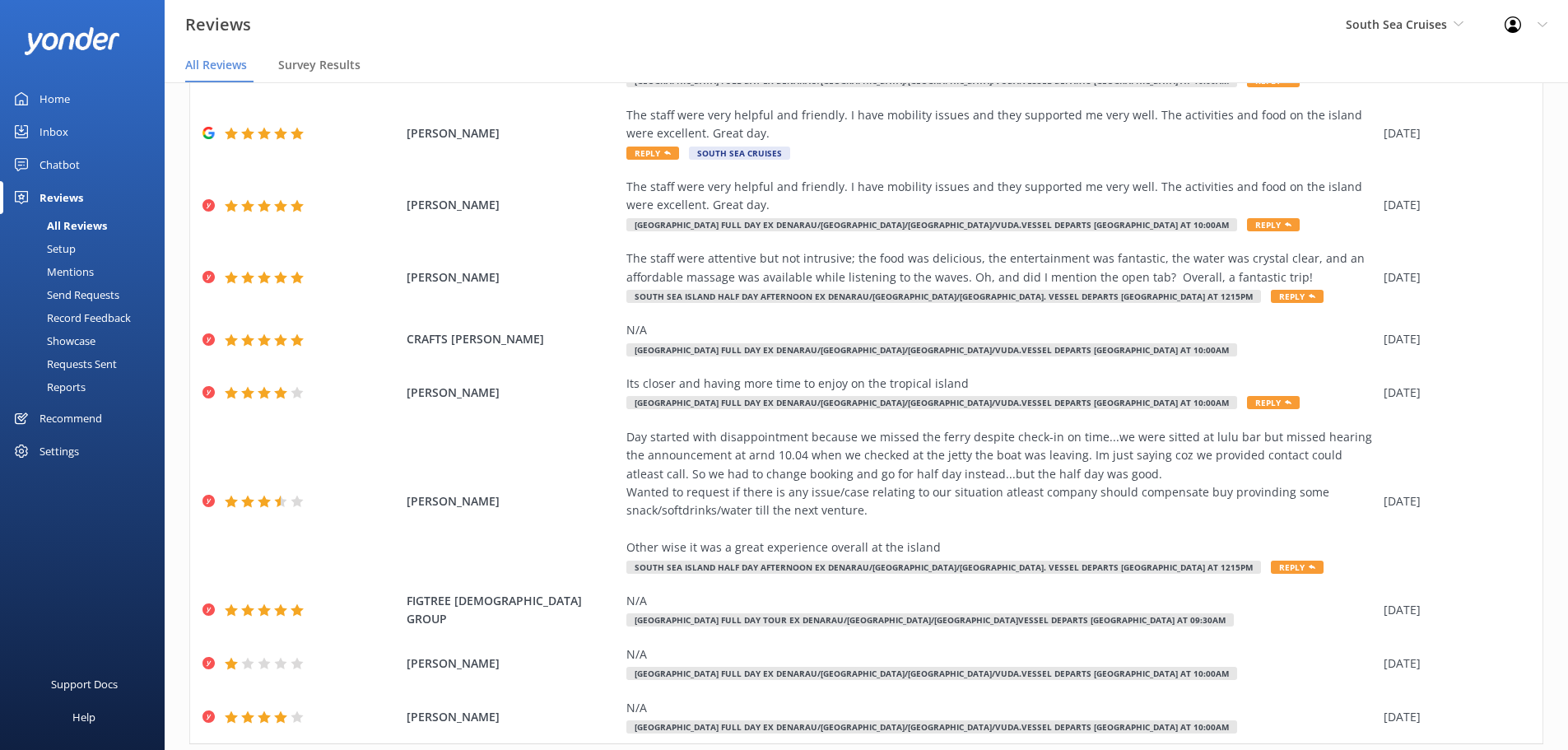
scroll to position [186, 0]
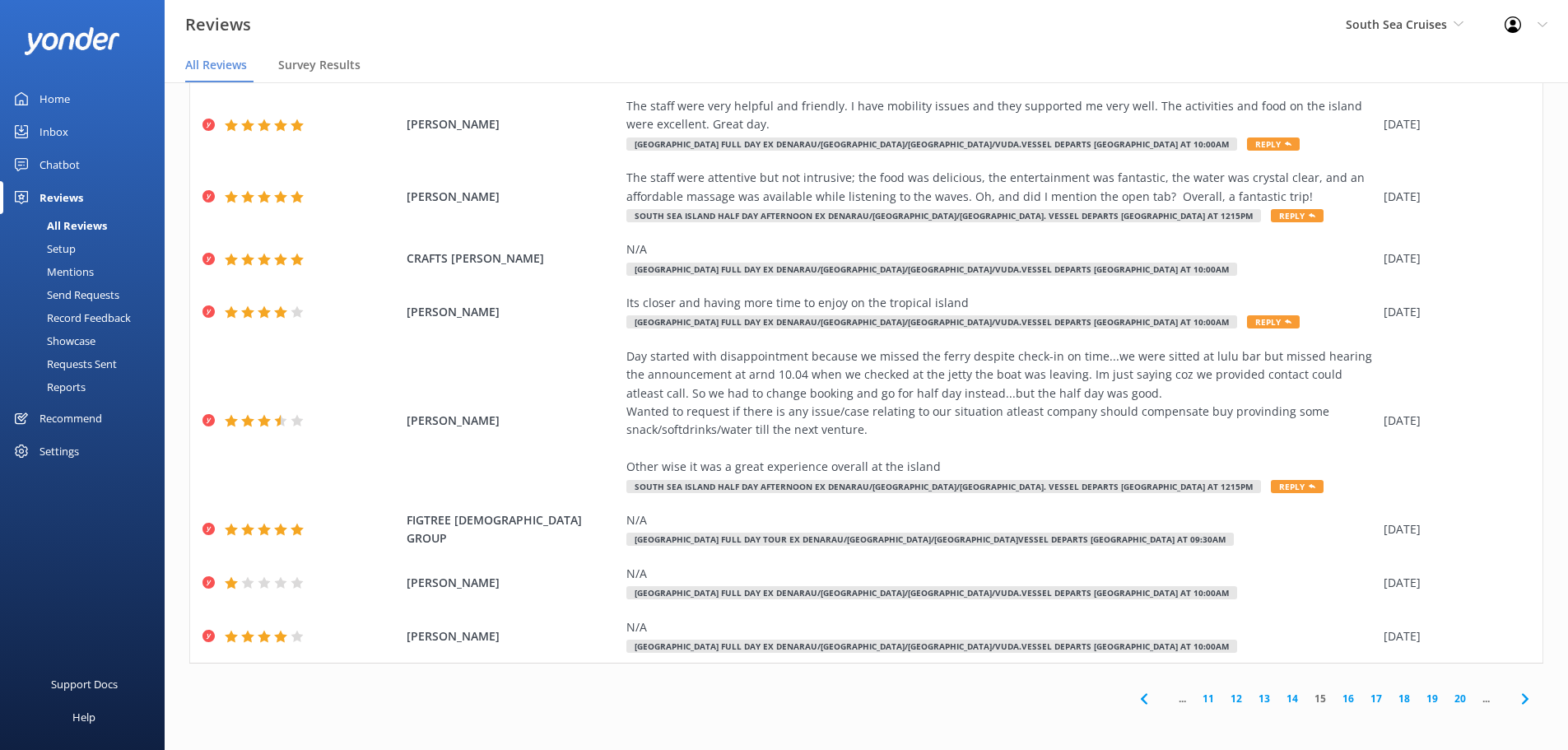
click at [1521, 698] on use at bounding box center [1523, 698] width 7 height 11
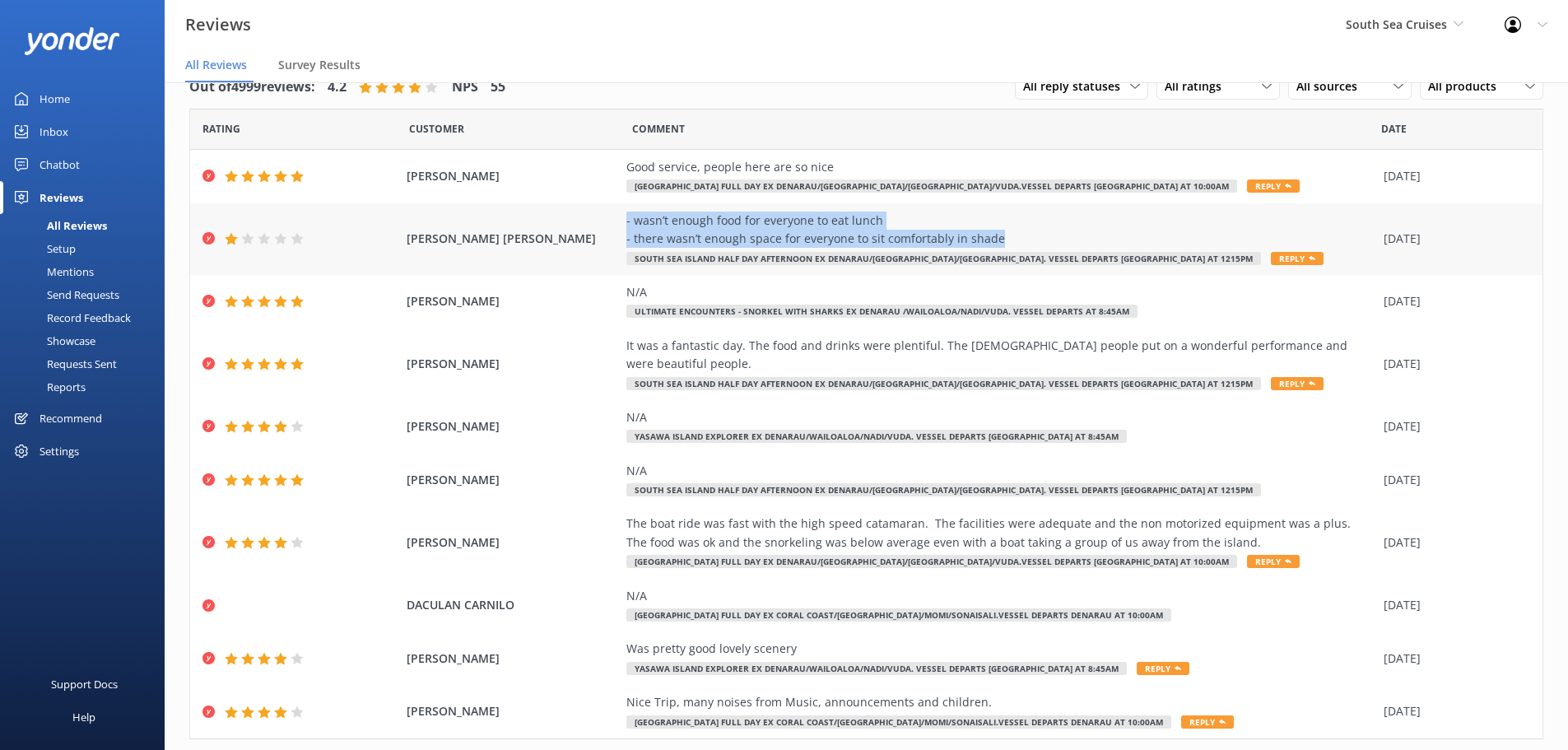
drag, startPoint x: 613, startPoint y: 217, endPoint x: 998, endPoint y: 237, distance: 385.5
click at [998, 237] on div "[PERSON_NAME] [PERSON_NAME] - wasn’t enough food for everyone to eat lunch - th…" at bounding box center [865, 239] width 1352 height 72
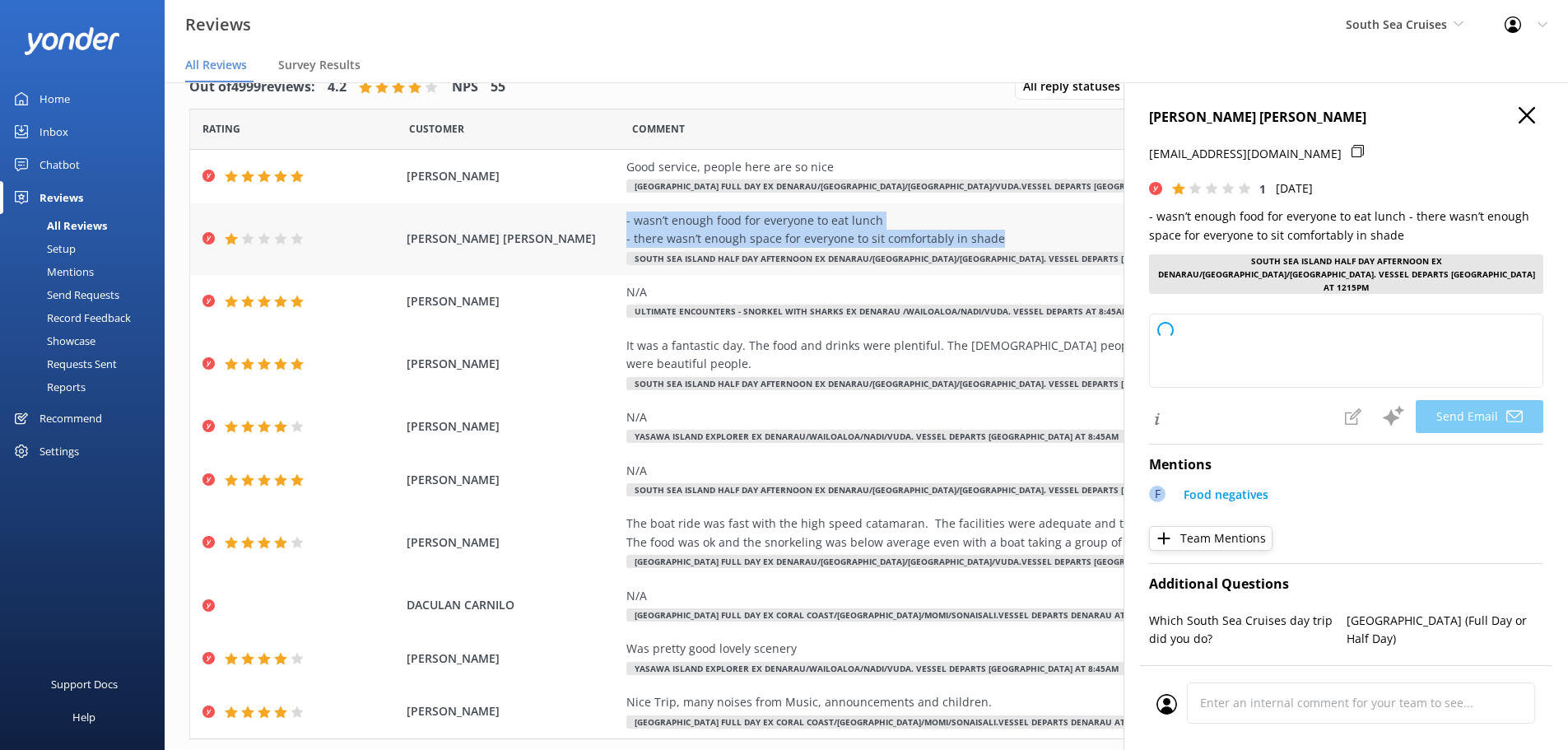
copy div "- wasn’t enough food for everyone to eat lunch - there wasn’t enough space for …"
type textarea "Dear [PERSON_NAME], Thank you for your feedback. We're very sorry to hear about…"
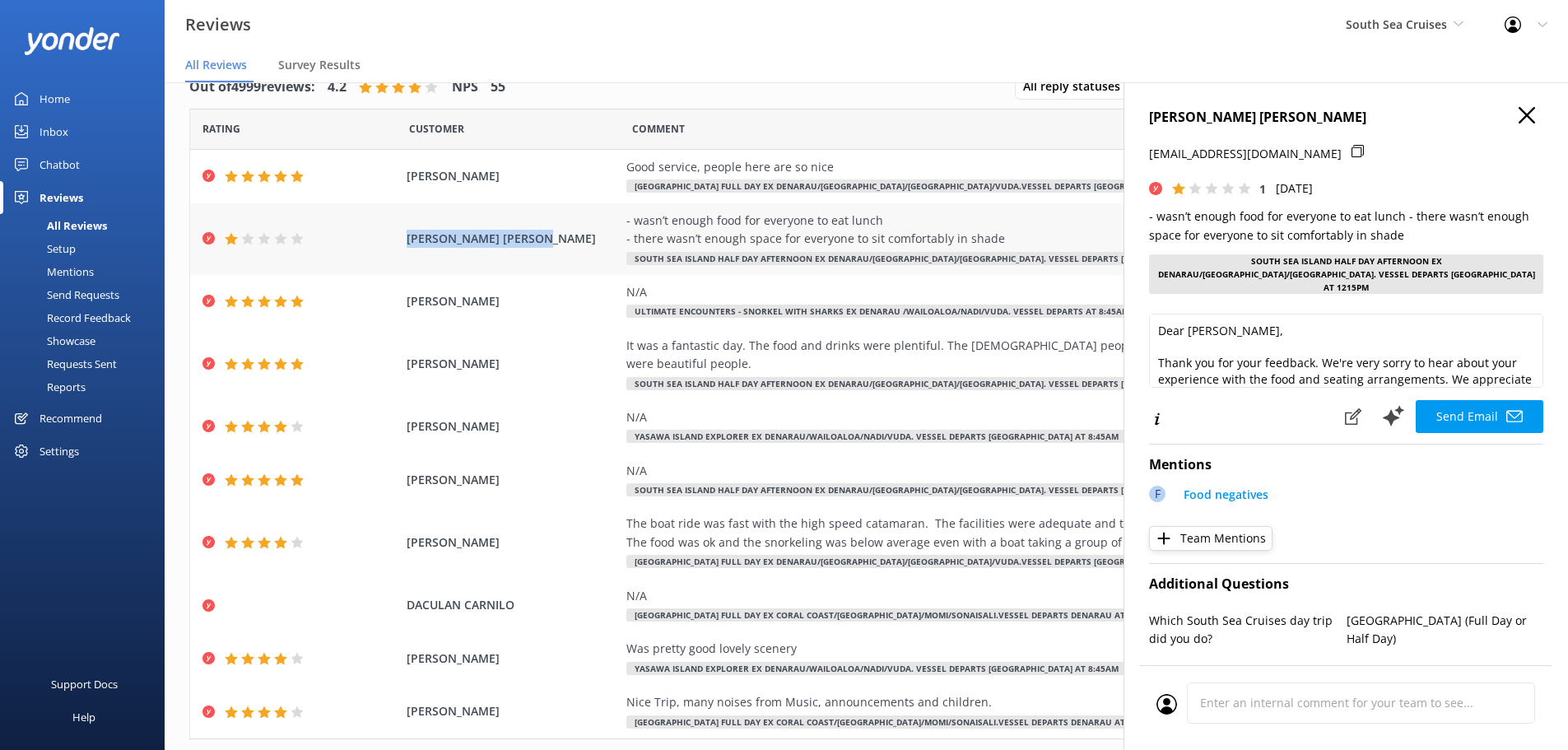
drag, startPoint x: 552, startPoint y: 241, endPoint x: 393, endPoint y: 239, distance: 159.0
click at [392, 239] on div "[PERSON_NAME] [PERSON_NAME] - wasn’t enough food for everyone to eat lunch - th…" at bounding box center [865, 239] width 1352 height 72
copy span "[PERSON_NAME] [PERSON_NAME]"
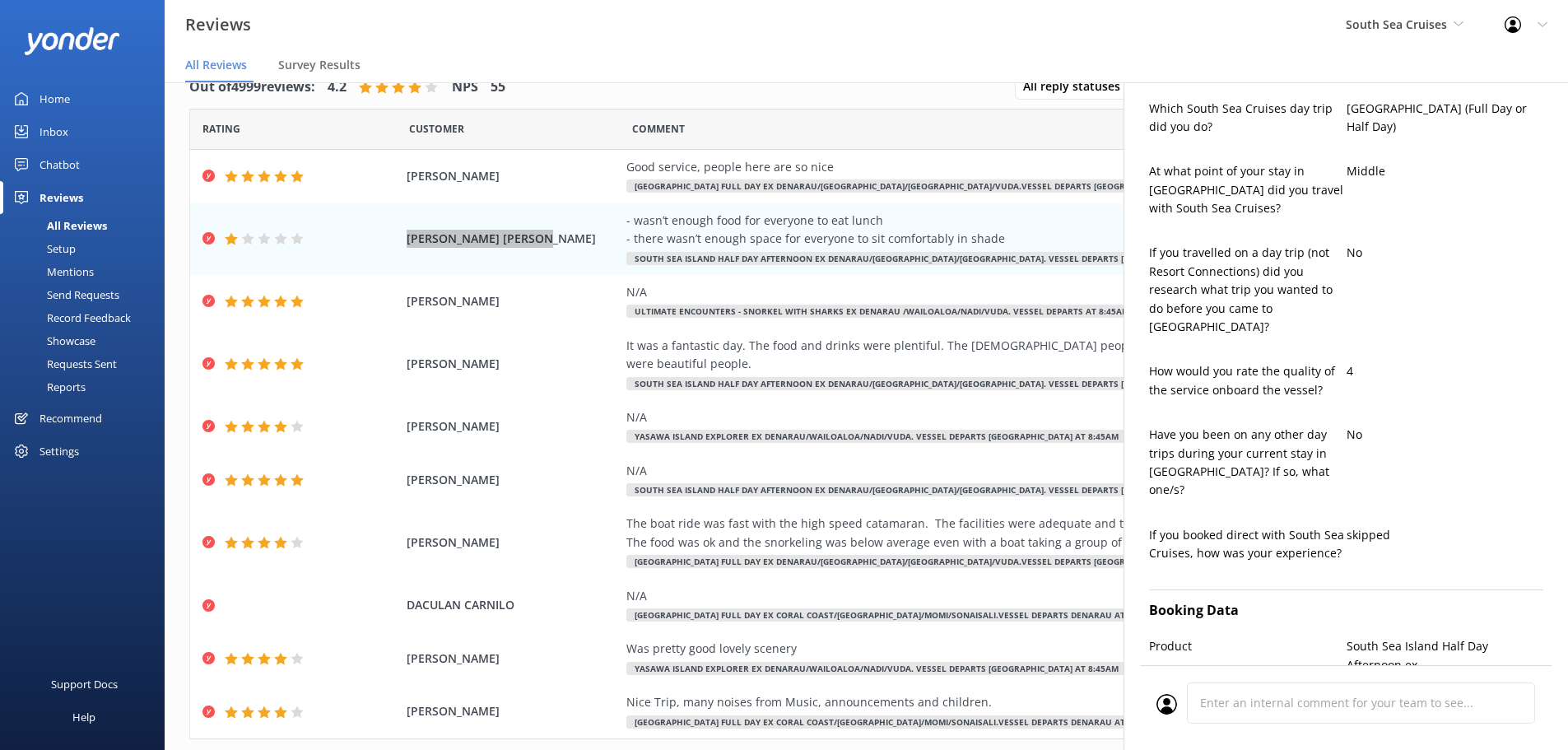
scroll to position [658, 0]
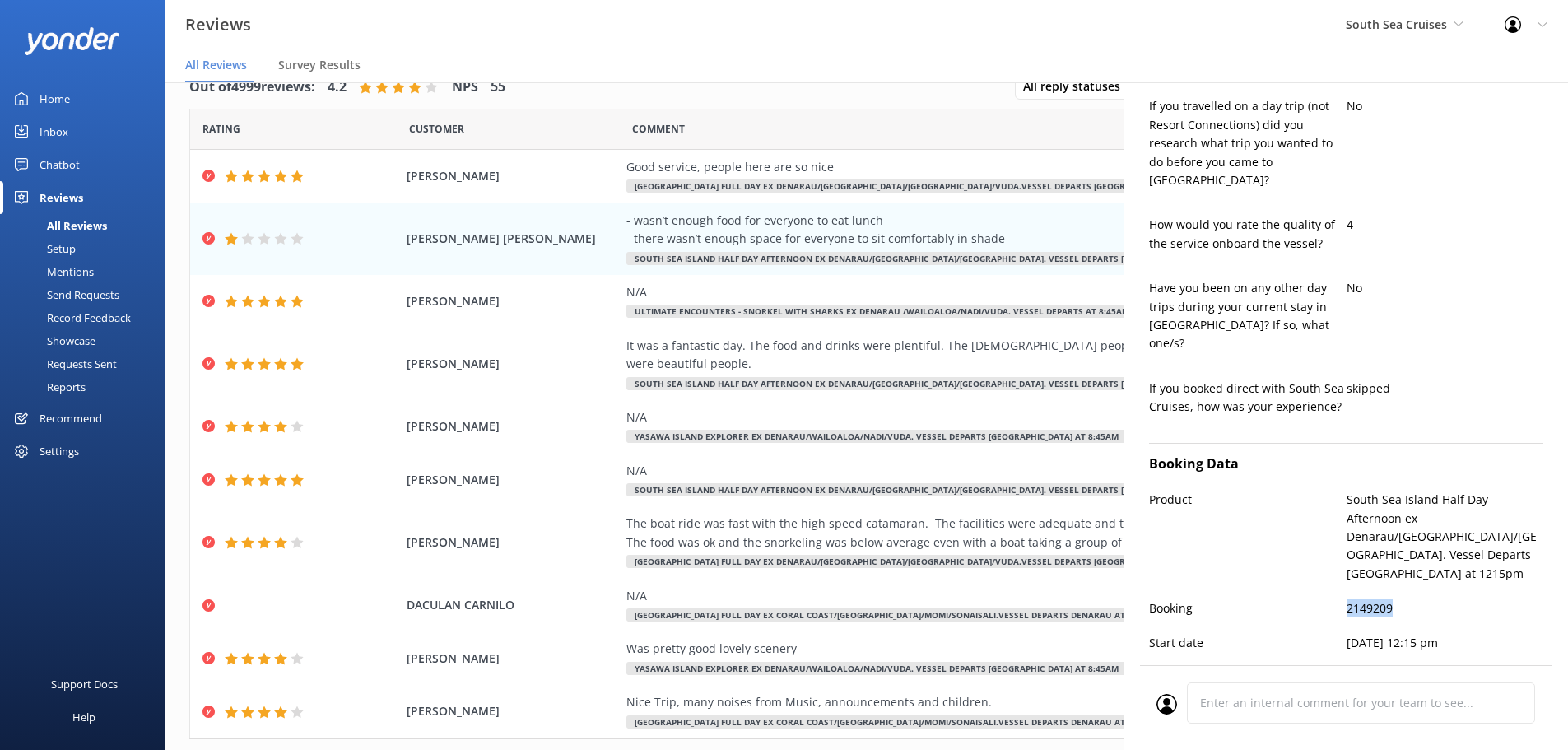
drag, startPoint x: 1364, startPoint y: 531, endPoint x: 1341, endPoint y: 530, distance: 23.0
click at [1341, 599] on div "Booking 2149209" at bounding box center [1345, 616] width 394 height 35
copy p "2149209"
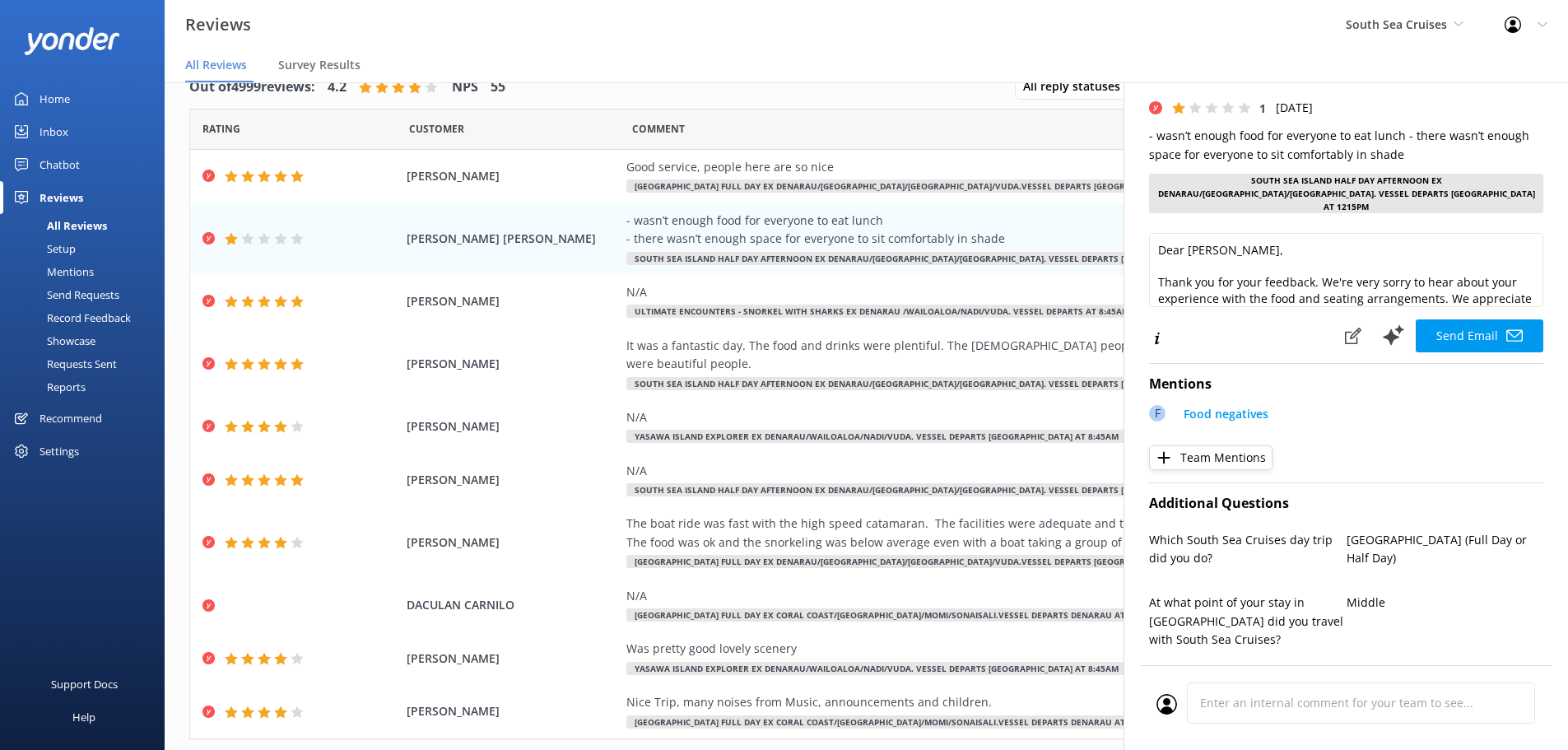
scroll to position [0, 0]
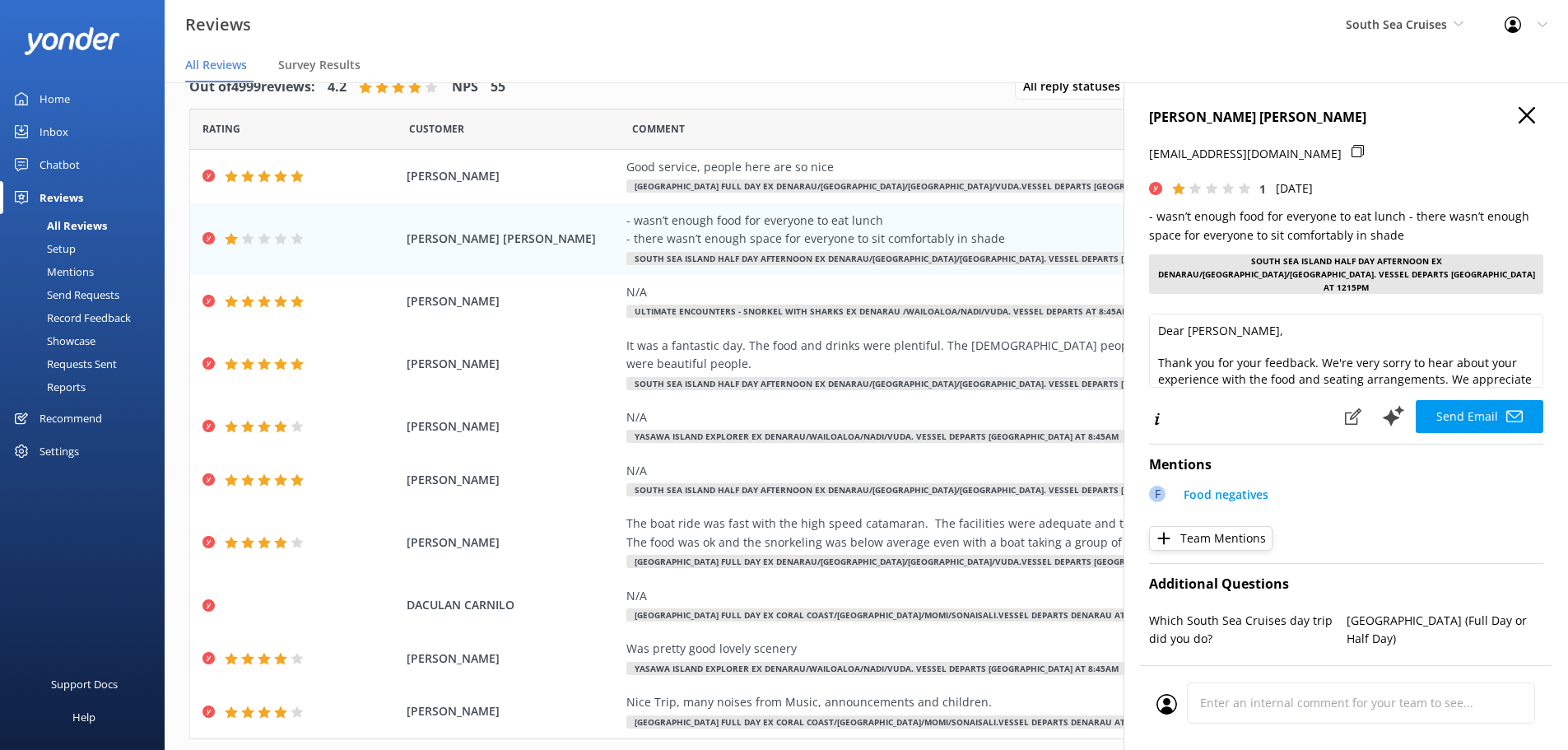
click at [1519, 110] on use at bounding box center [1526, 115] width 16 height 16
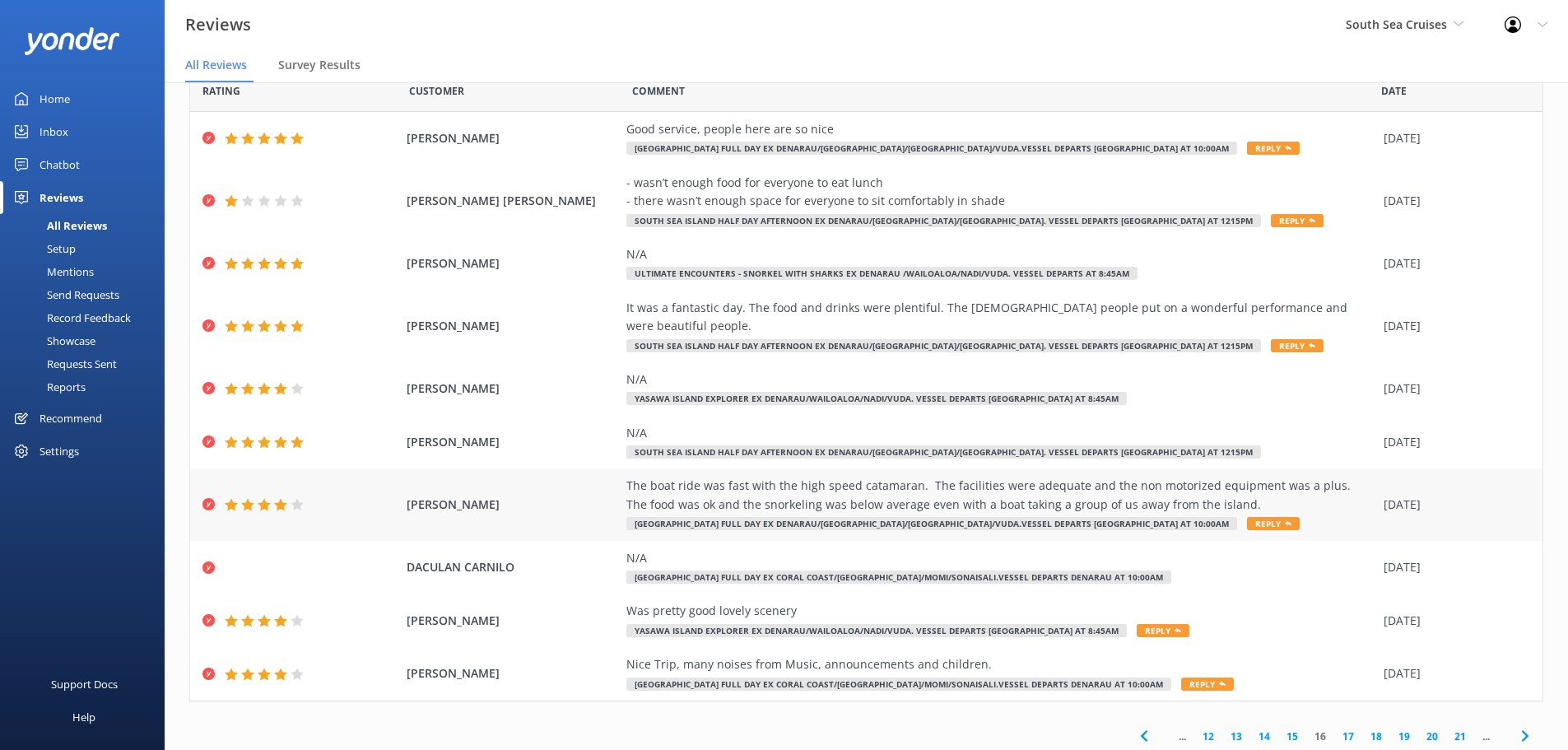
scroll to position [58, 0]
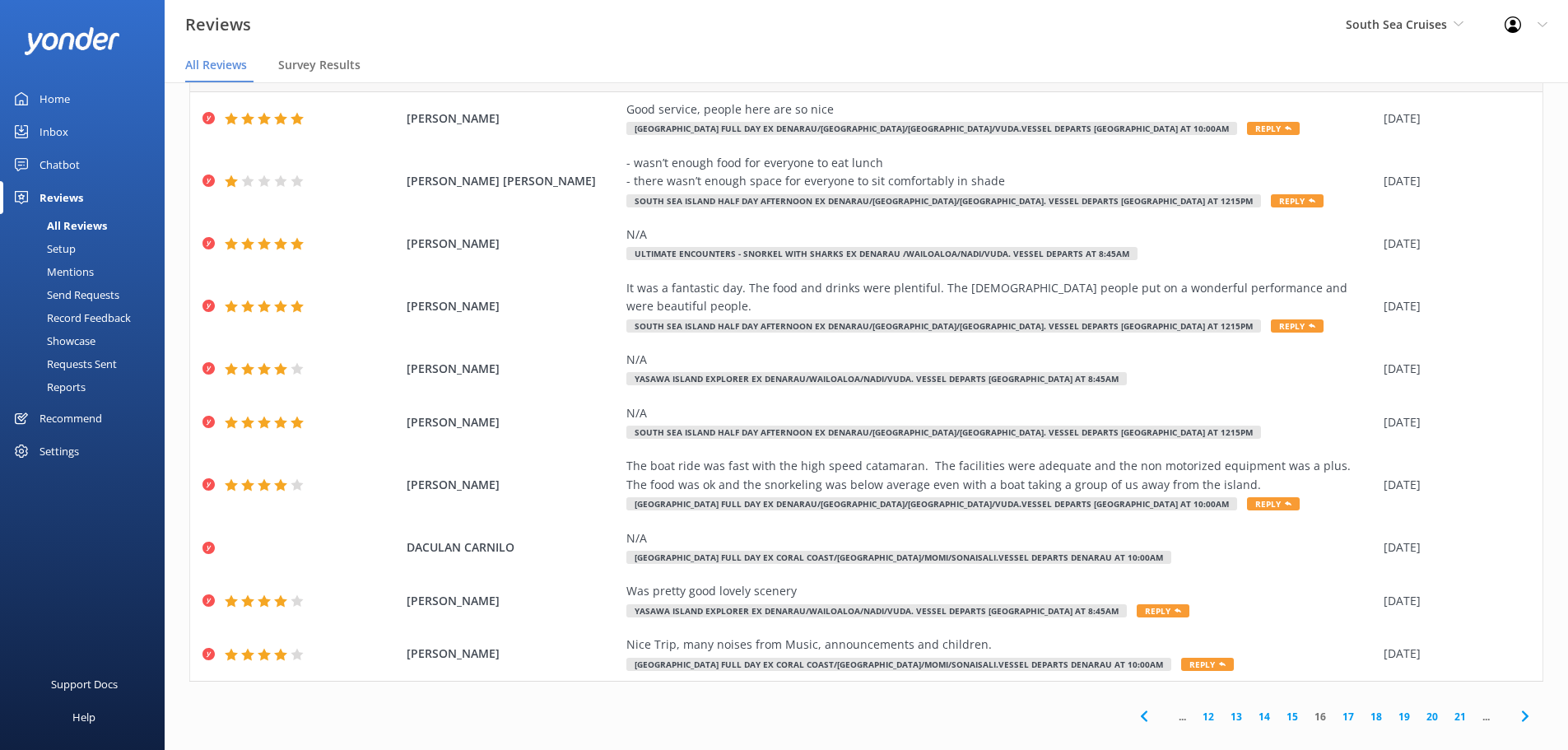
click at [1523, 706] on span at bounding box center [1524, 716] width 37 height 37
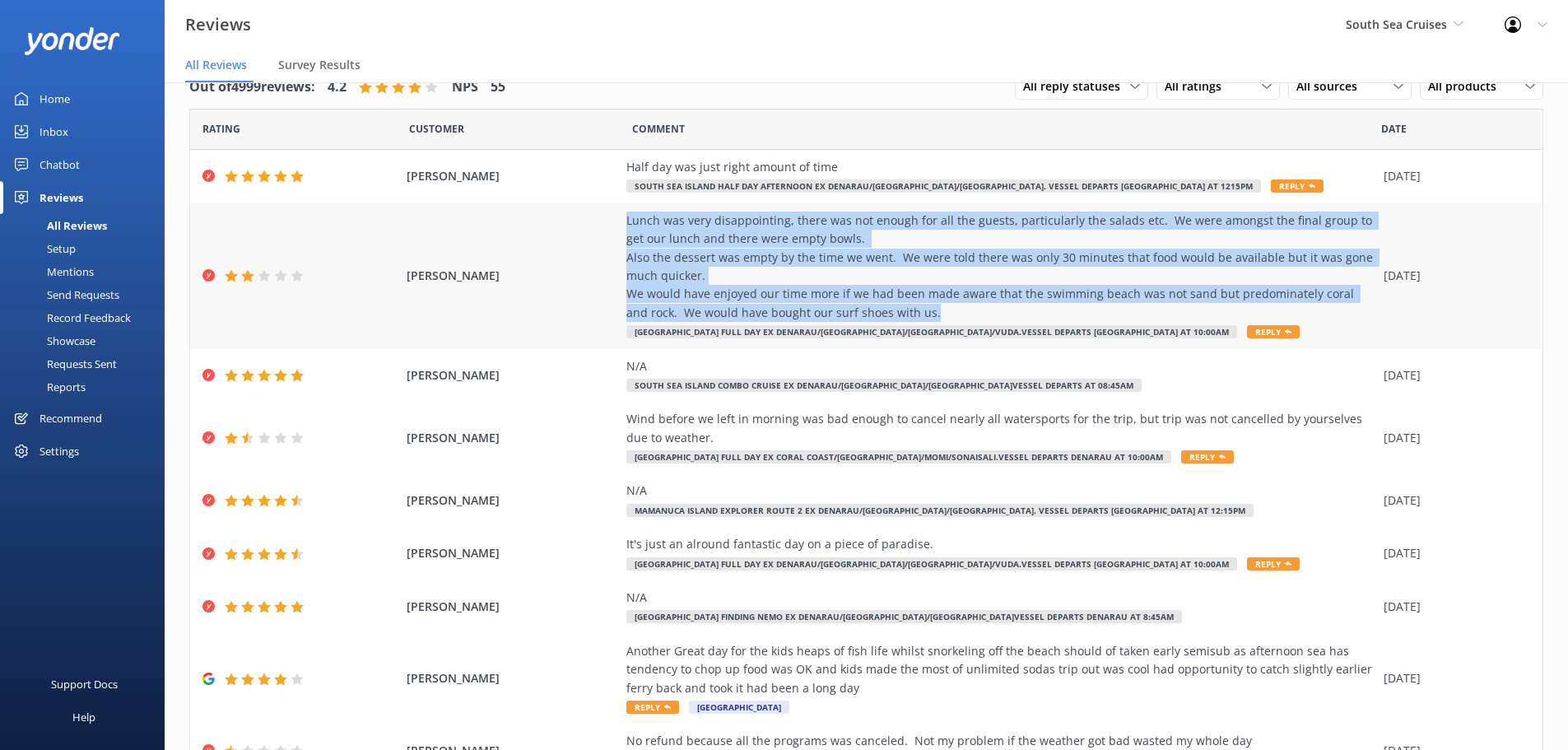
drag, startPoint x: 617, startPoint y: 218, endPoint x: 1052, endPoint y: 311, distance: 444.8
click at [1052, 311] on div "[PERSON_NAME] Lunch was very disappointing, there was not enough for all the gu…" at bounding box center [865, 276] width 1352 height 145
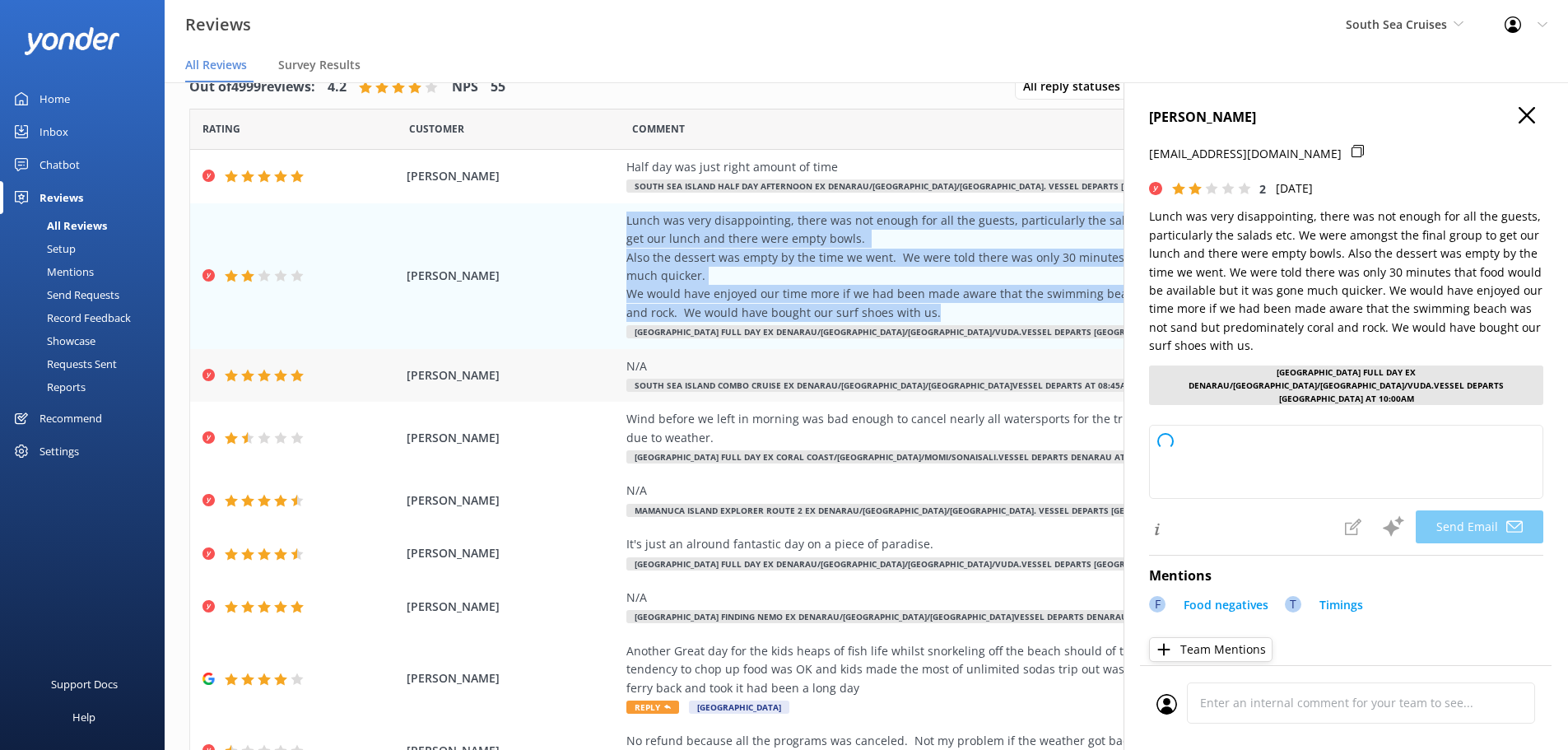
copy div "Lunch was very disappointing, there was not enough for all the guests, particul…"
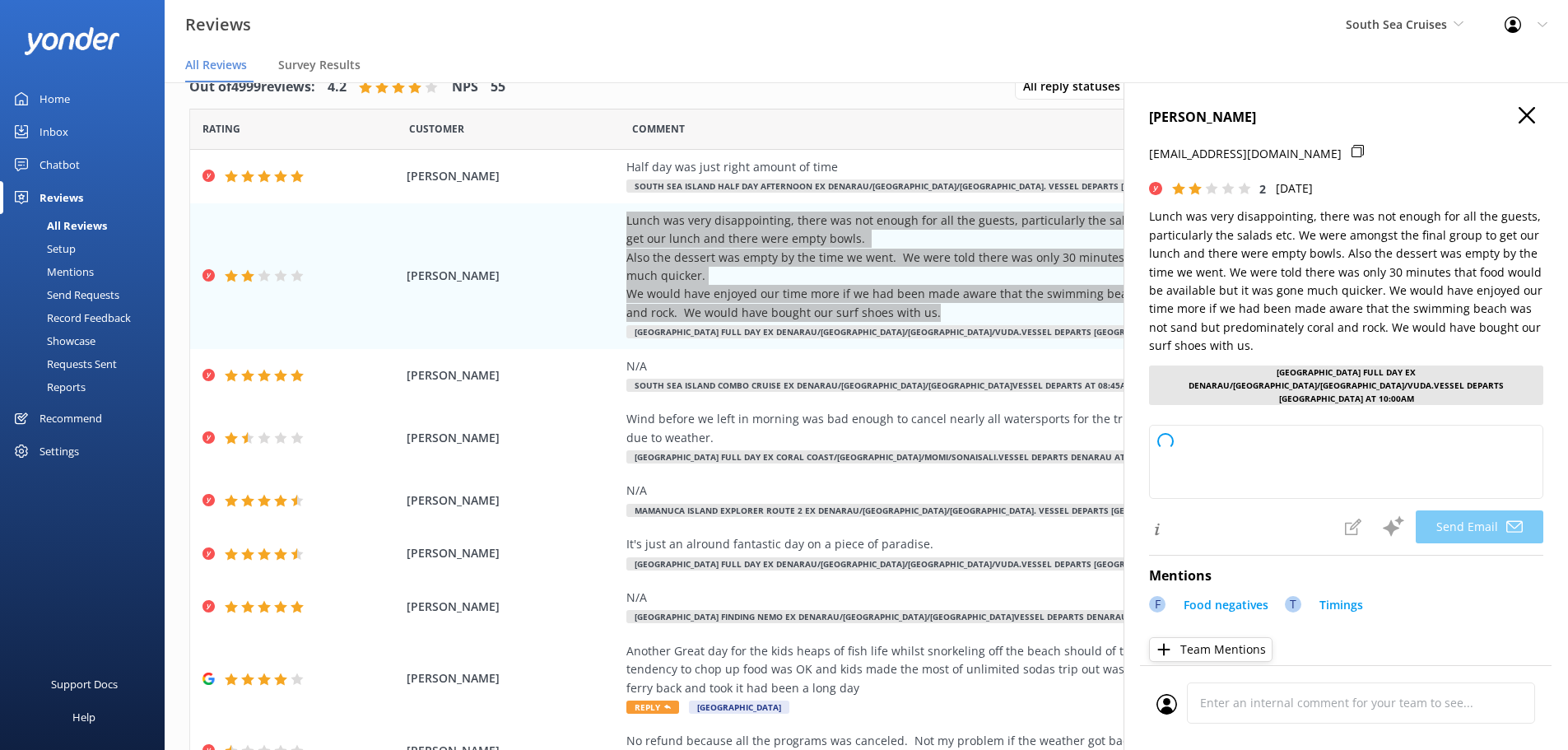
type textarea "Dear [PERSON_NAME], Thank you for your feedback. We’re very sorry to hear that …"
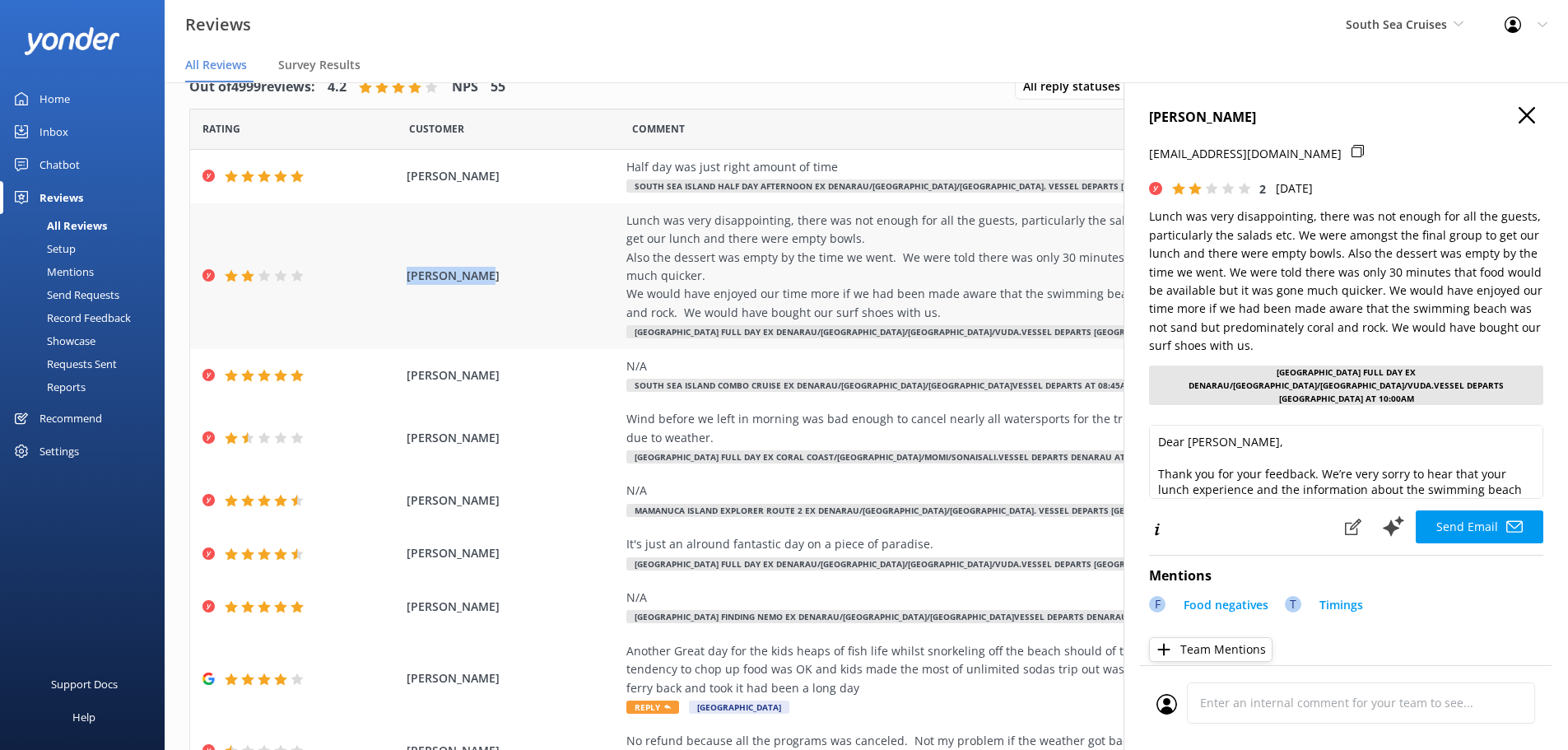
drag, startPoint x: 415, startPoint y: 280, endPoint x: 498, endPoint y: 279, distance: 83.0
click at [498, 279] on div "[PERSON_NAME] Lunch was very disappointing, there was not enough for all the gu…" at bounding box center [865, 276] width 1352 height 145
copy span "[PERSON_NAME]"
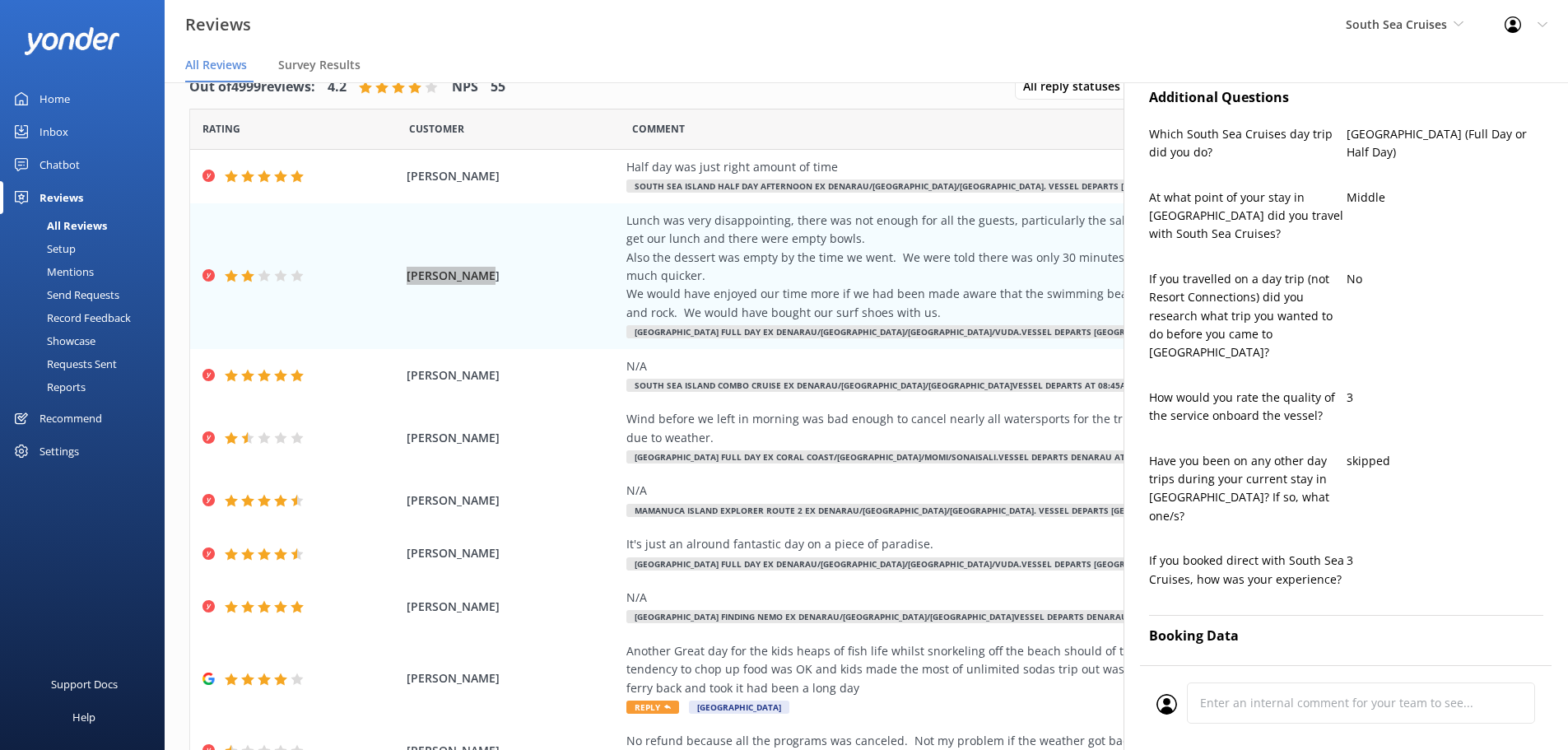
scroll to position [740, 0]
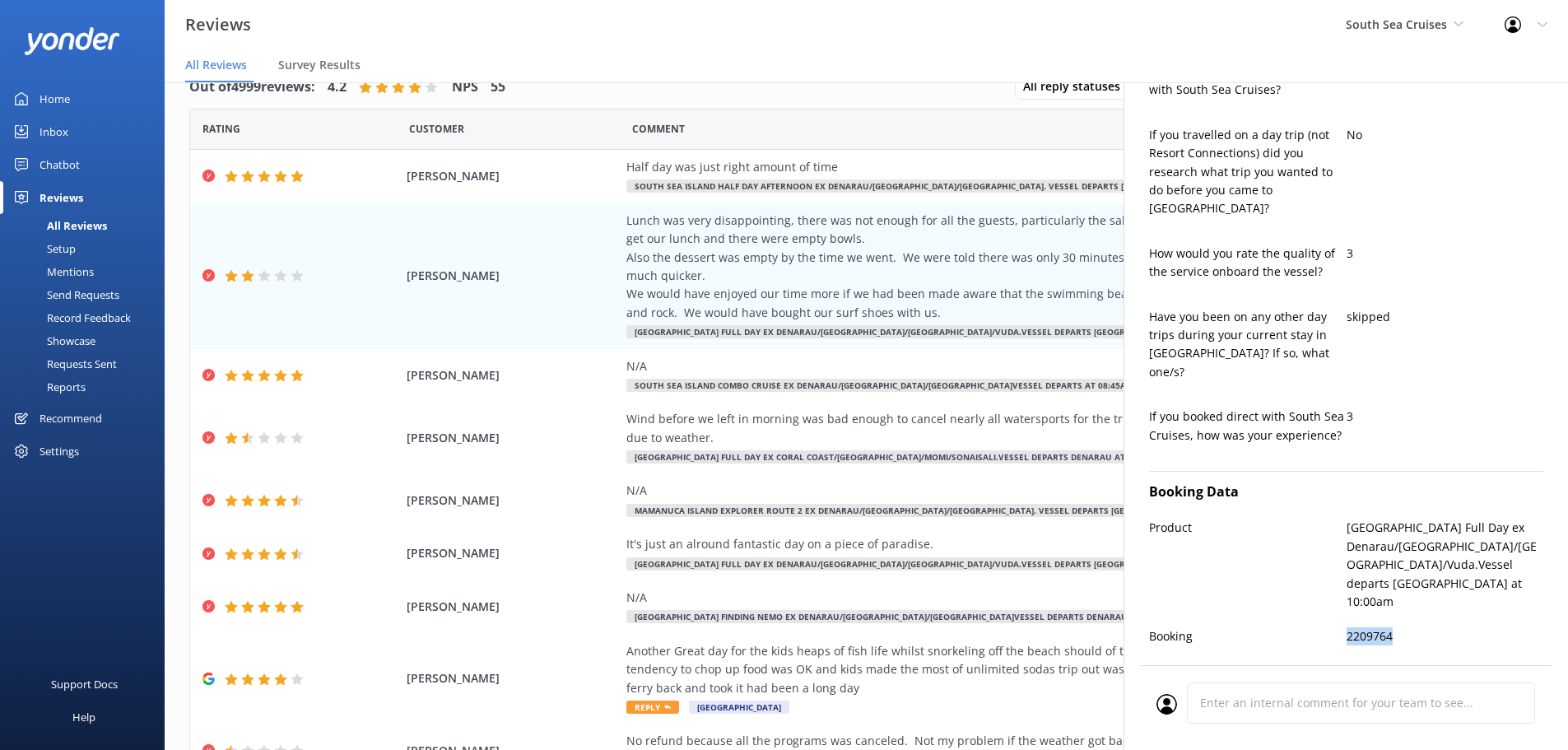
drag, startPoint x: 1342, startPoint y: 531, endPoint x: 1393, endPoint y: 540, distance: 51.8
click at [1393, 627] on p "2209764" at bounding box center [1445, 636] width 197 height 18
copy p "2209764"
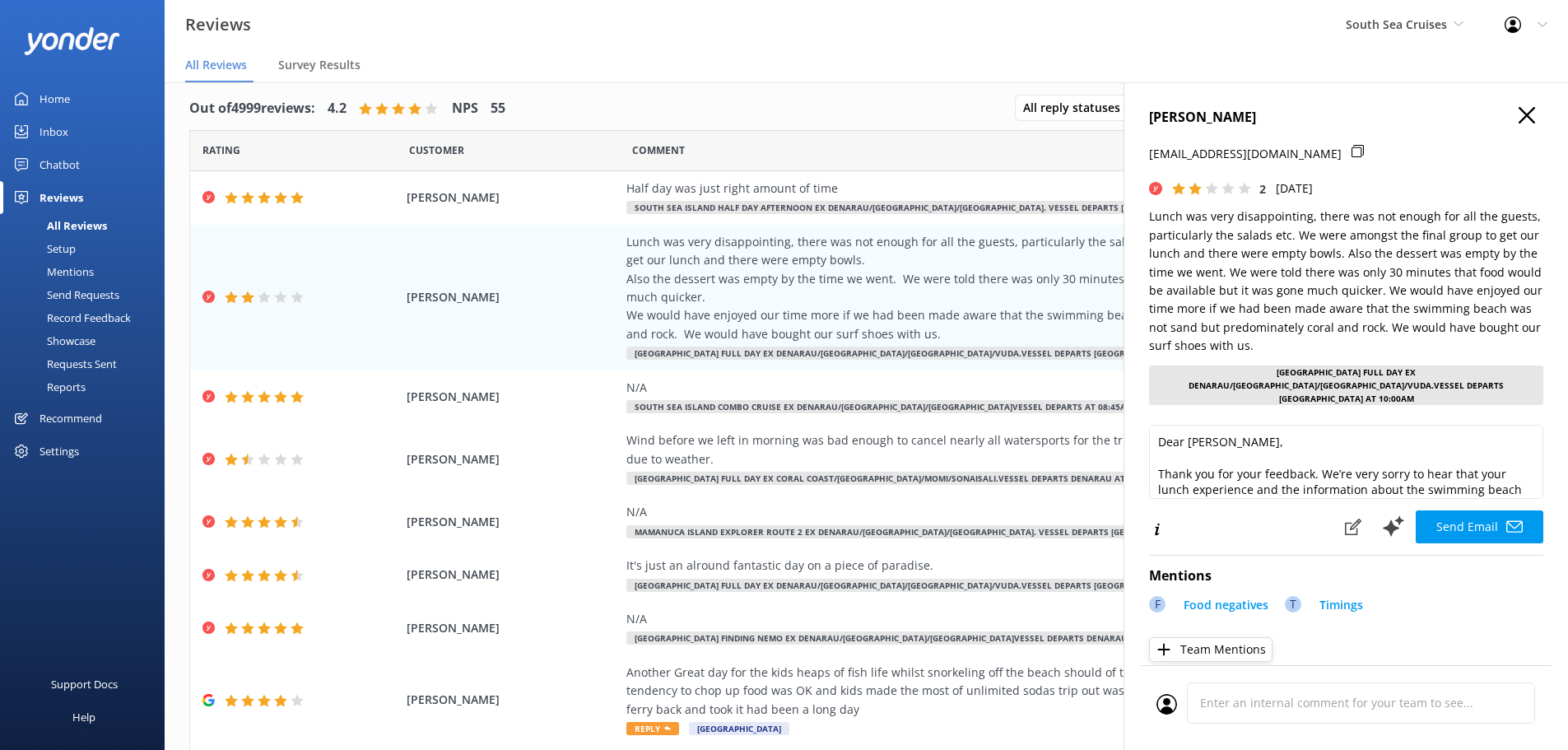
scroll to position [0, 0]
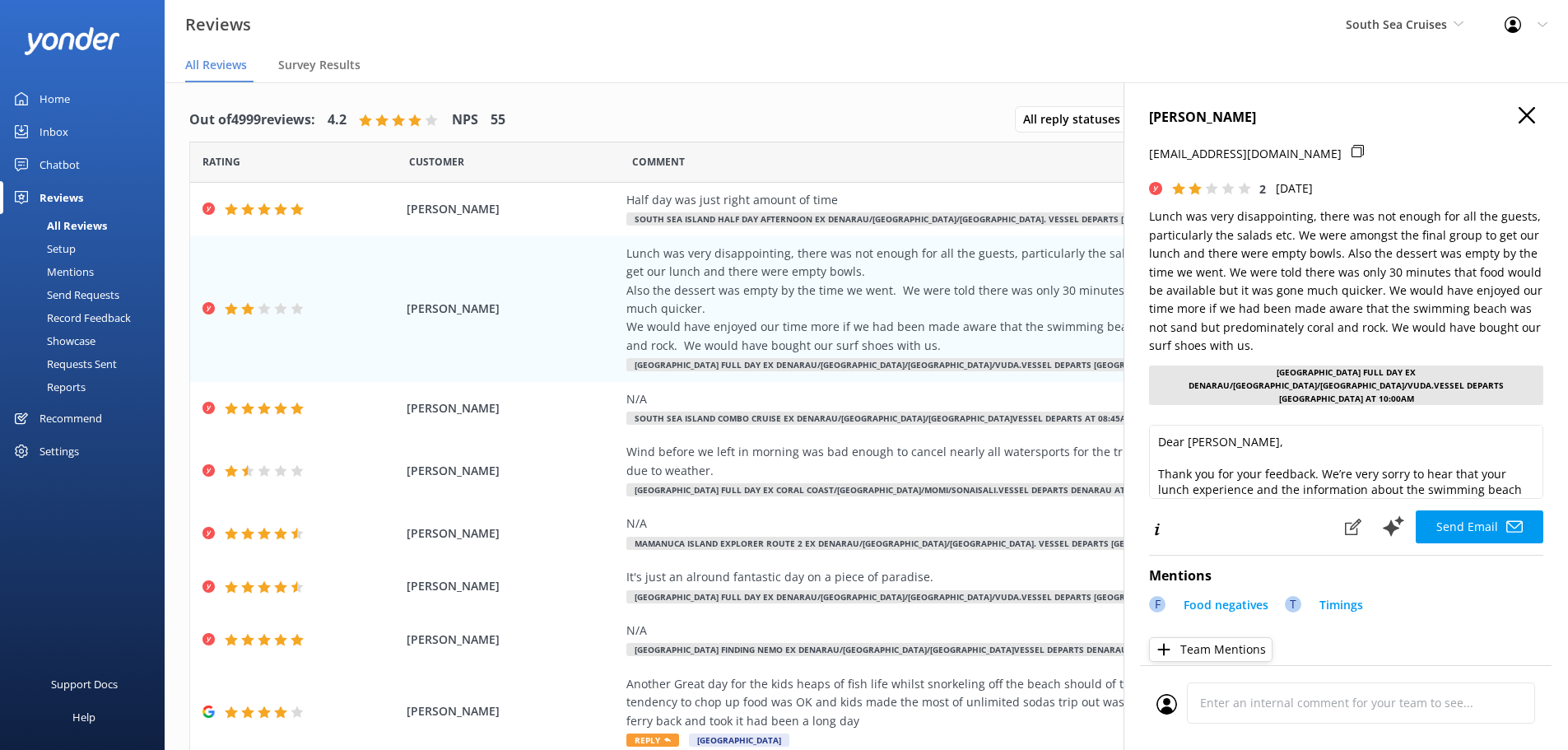
click at [1519, 119] on use at bounding box center [1526, 115] width 16 height 16
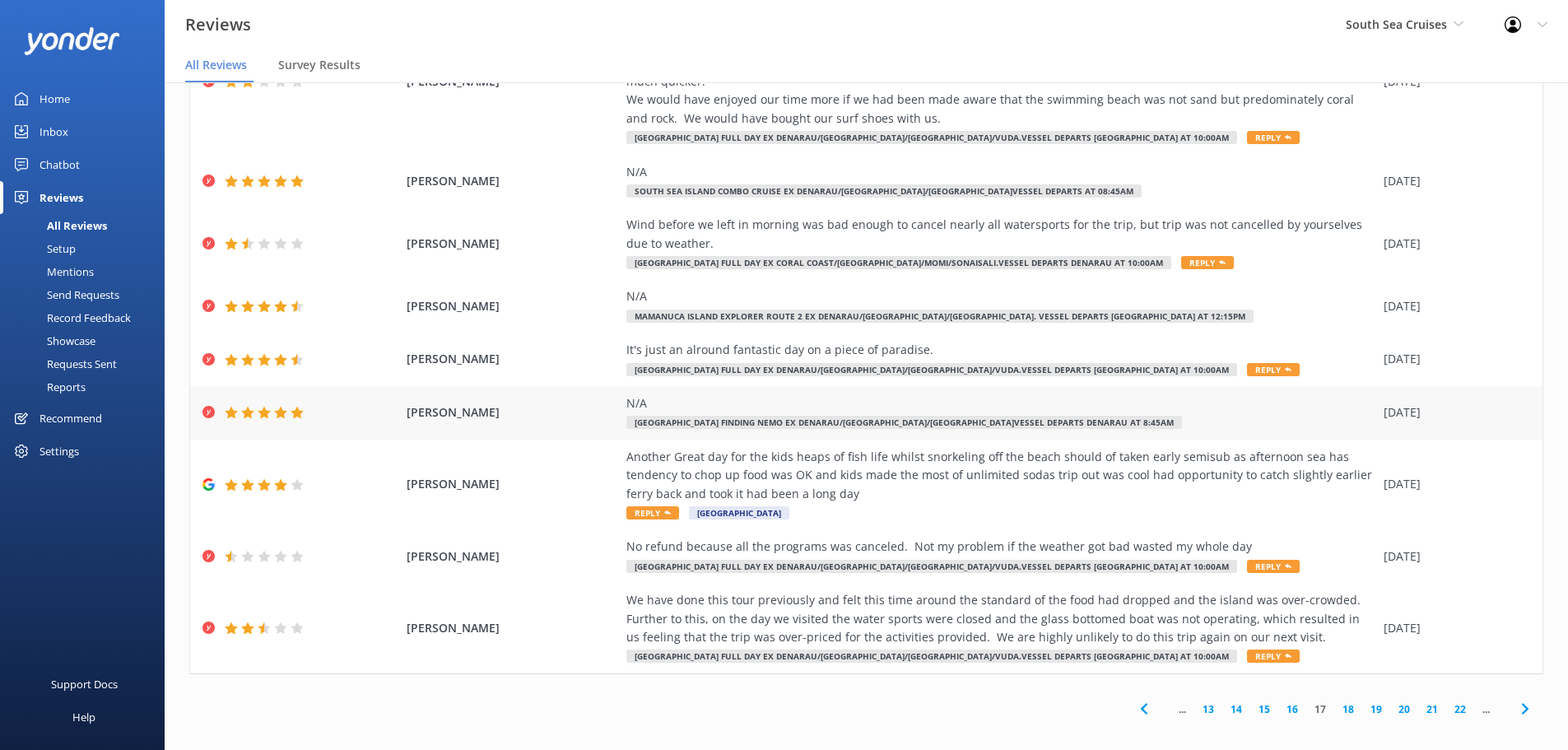
scroll to position [33, 0]
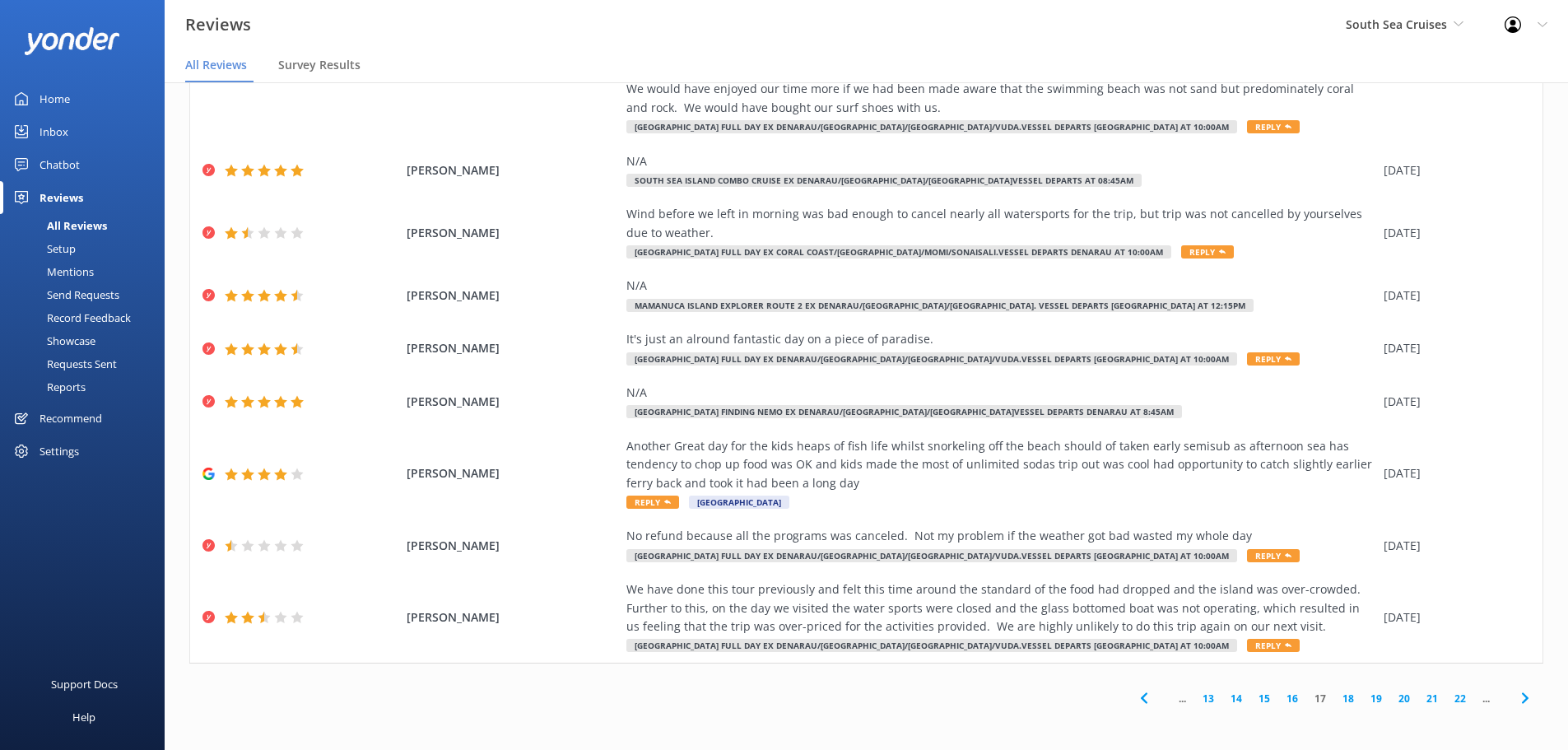
click at [1521, 700] on use at bounding box center [1523, 698] width 7 height 11
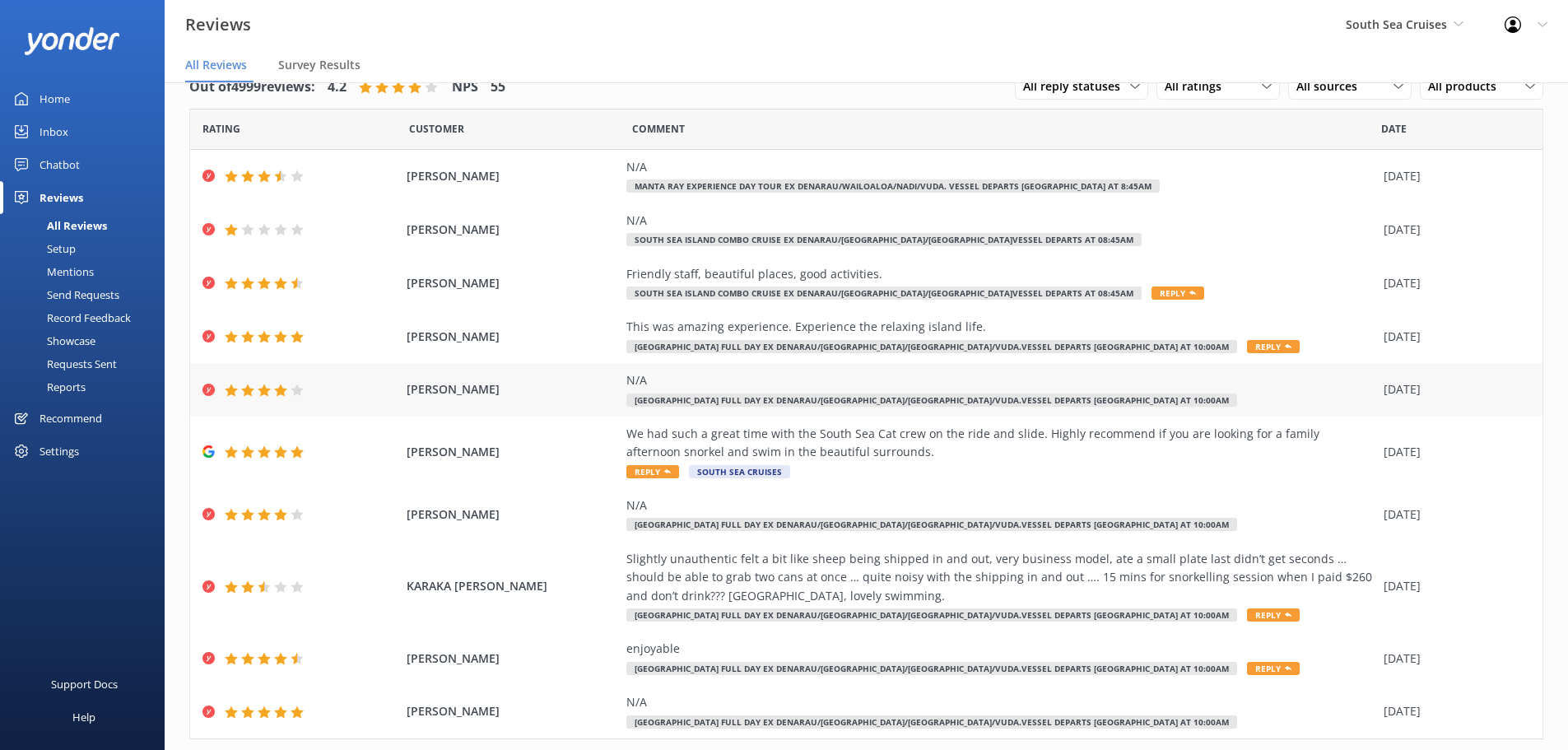
scroll to position [75, 0]
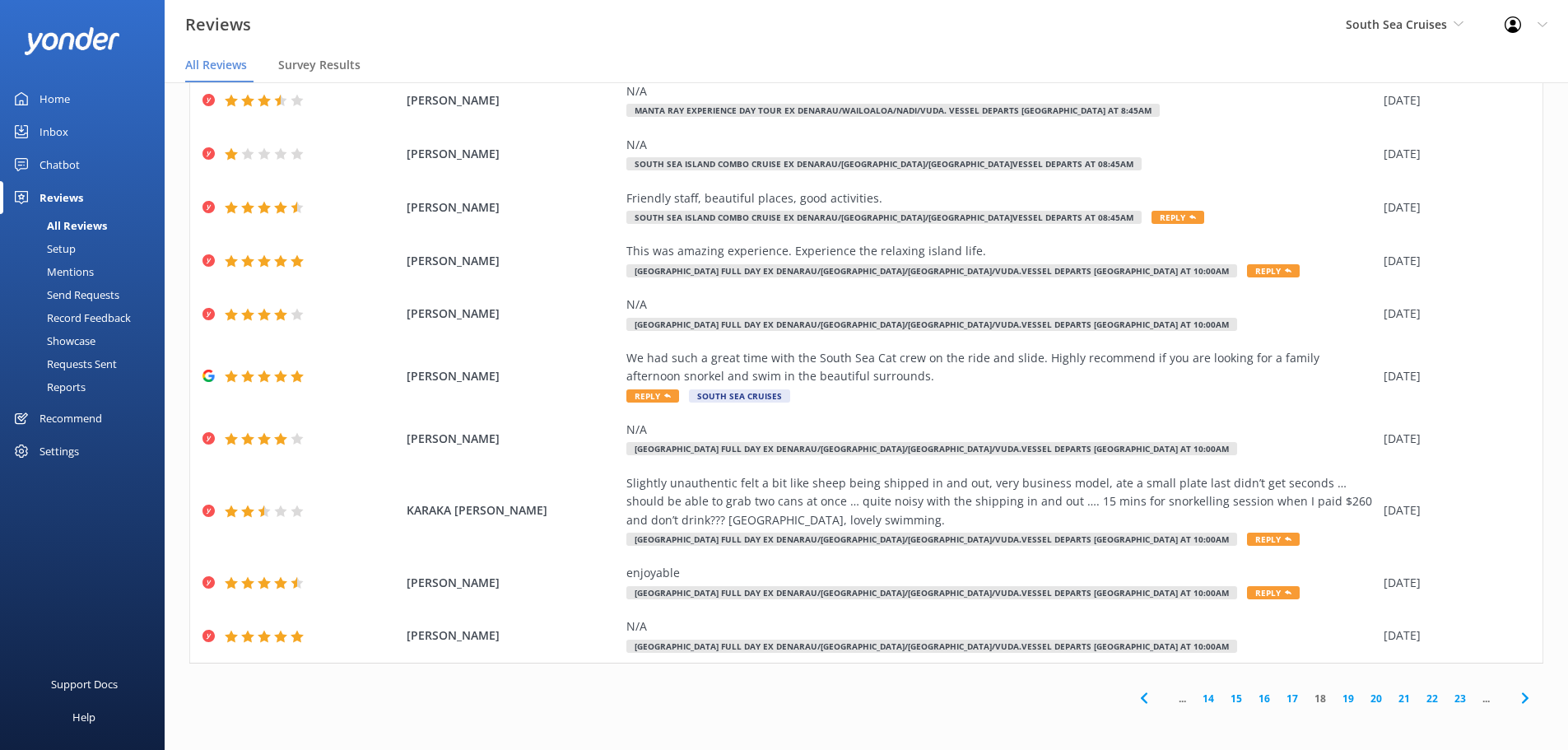
click at [1517, 697] on icon at bounding box center [1524, 698] width 19 height 19
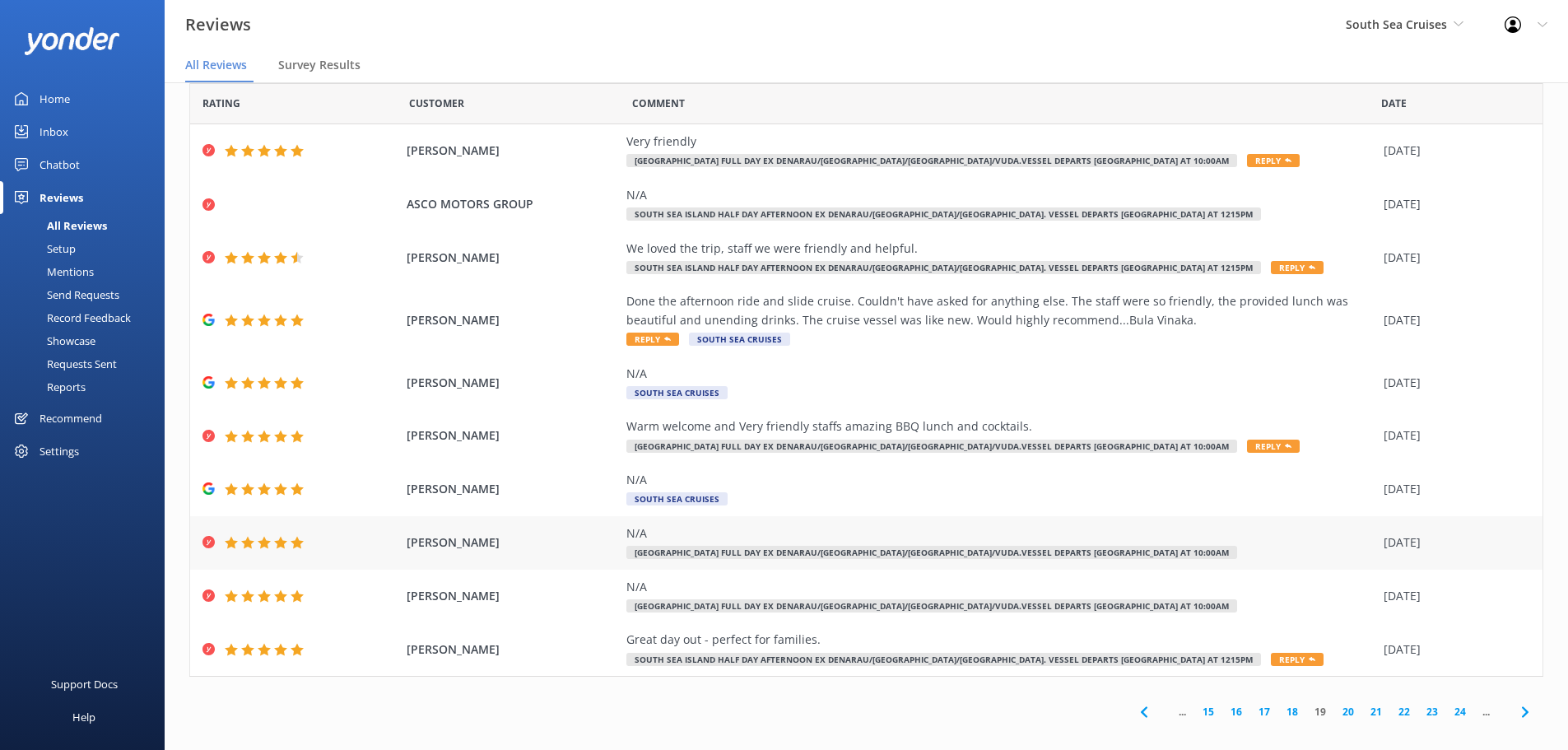
scroll to position [39, 0]
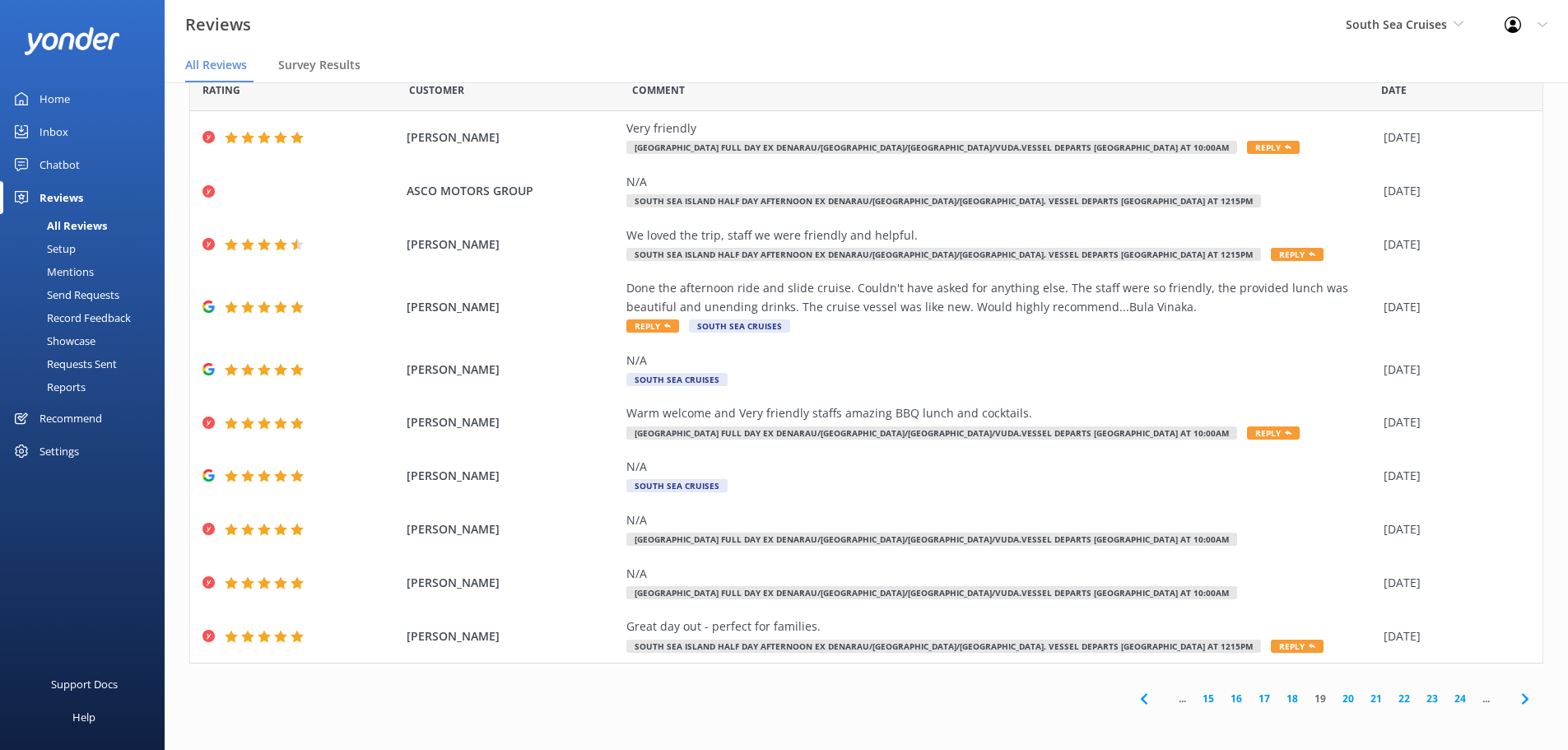
click at [1521, 702] on use at bounding box center [1523, 698] width 7 height 11
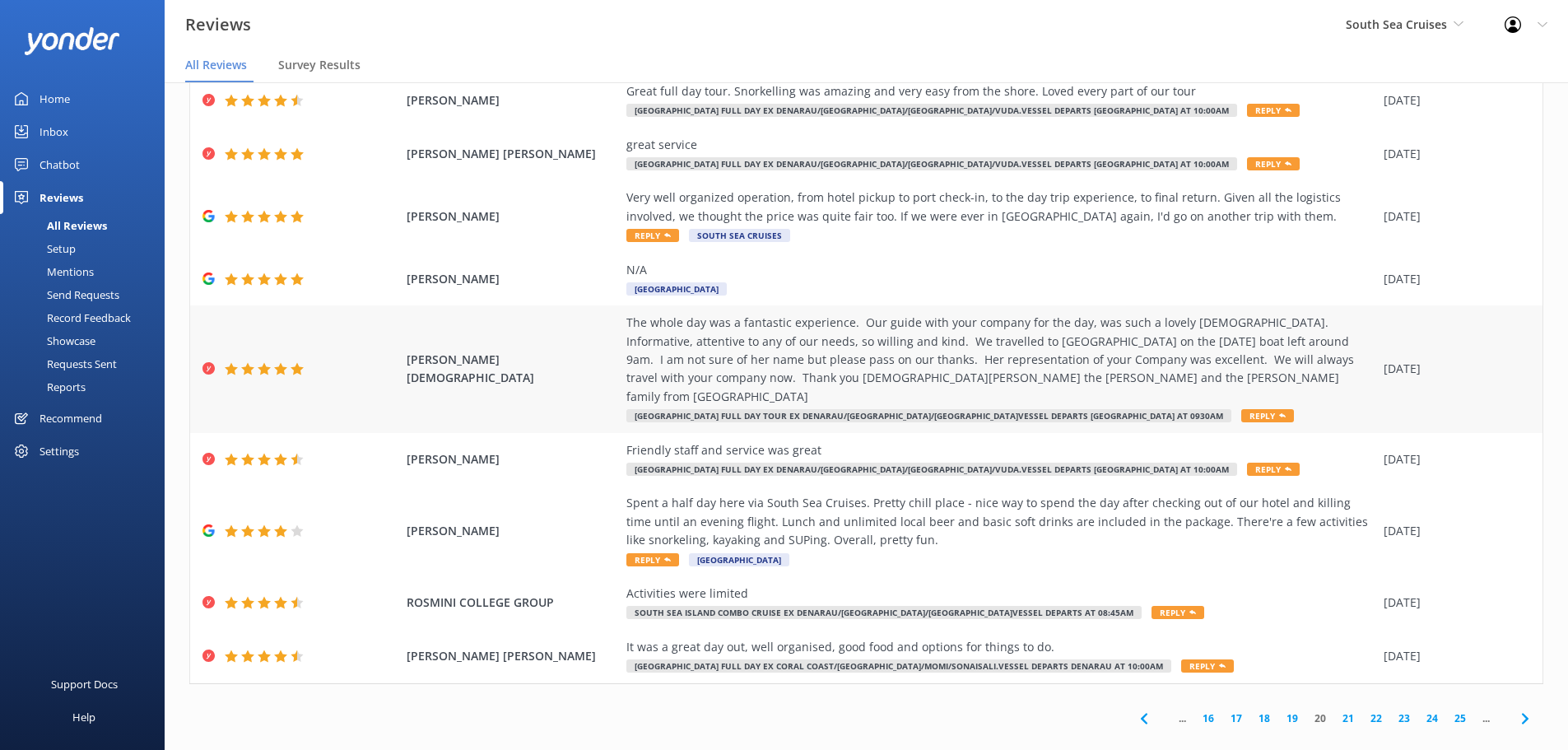
scroll to position [131, 0]
click at [1521, 711] on use at bounding box center [1523, 716] width 7 height 11
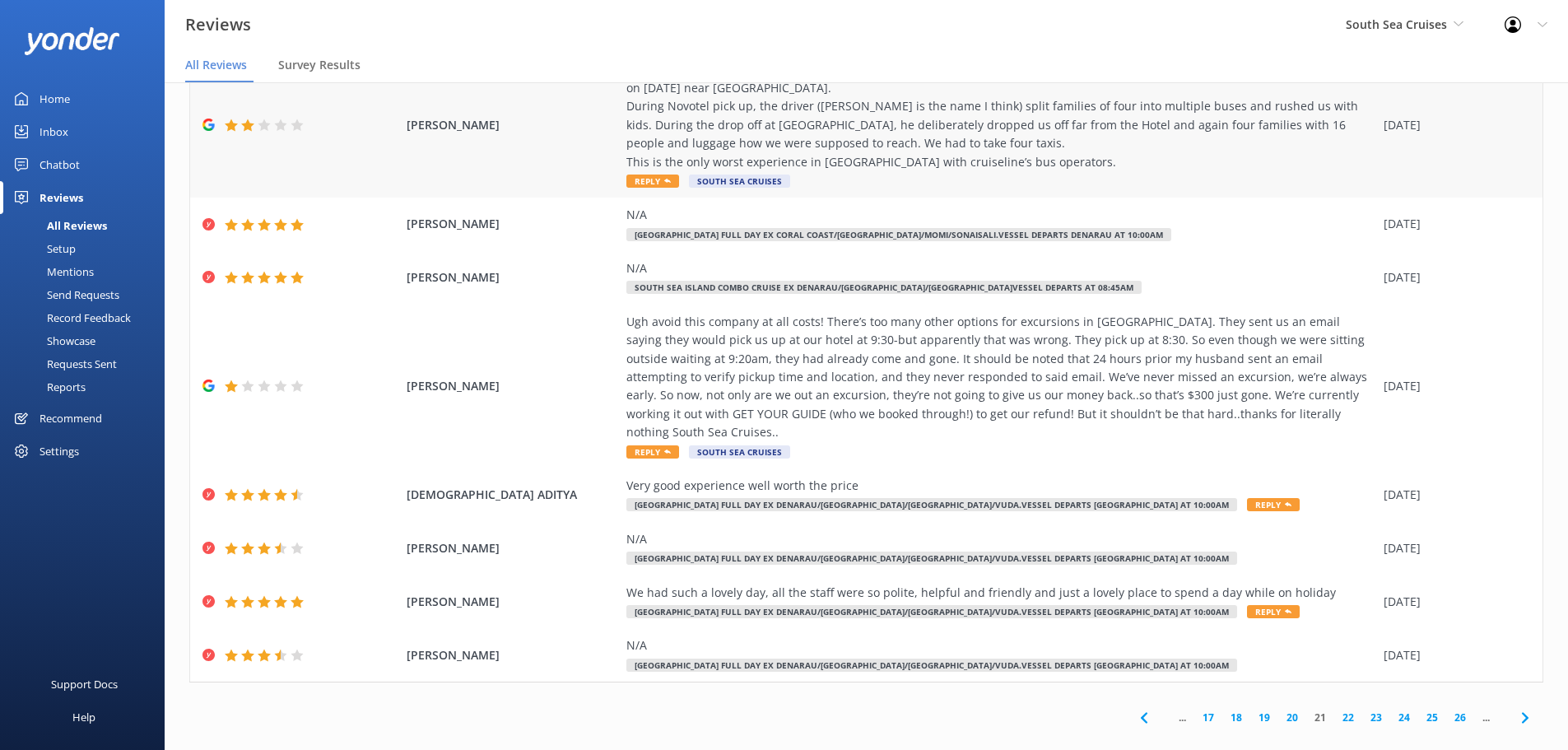
scroll to position [205, 0]
click at [1515, 706] on icon at bounding box center [1524, 716] width 19 height 19
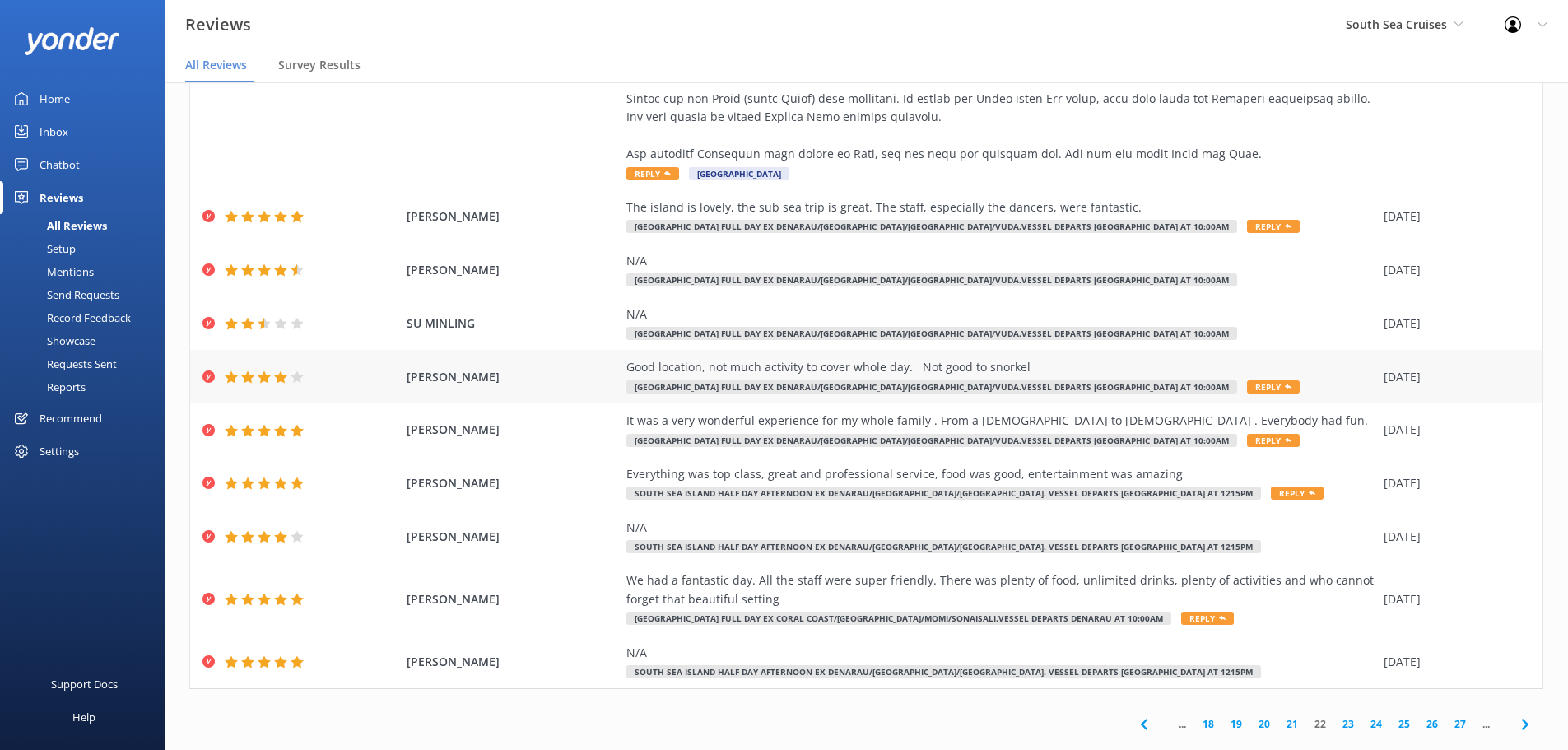
scroll to position [757, 0]
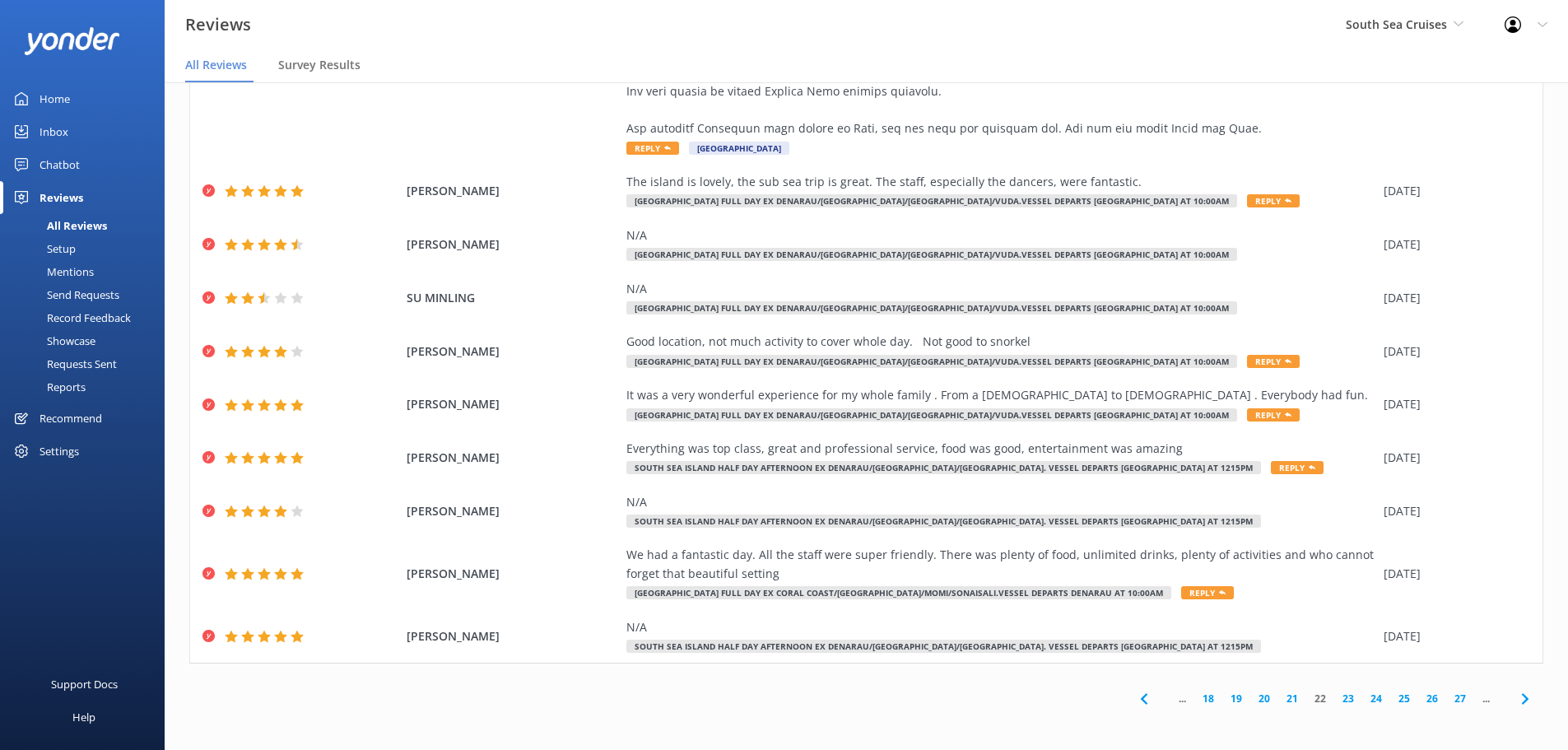
click at [1521, 702] on use at bounding box center [1523, 698] width 7 height 11
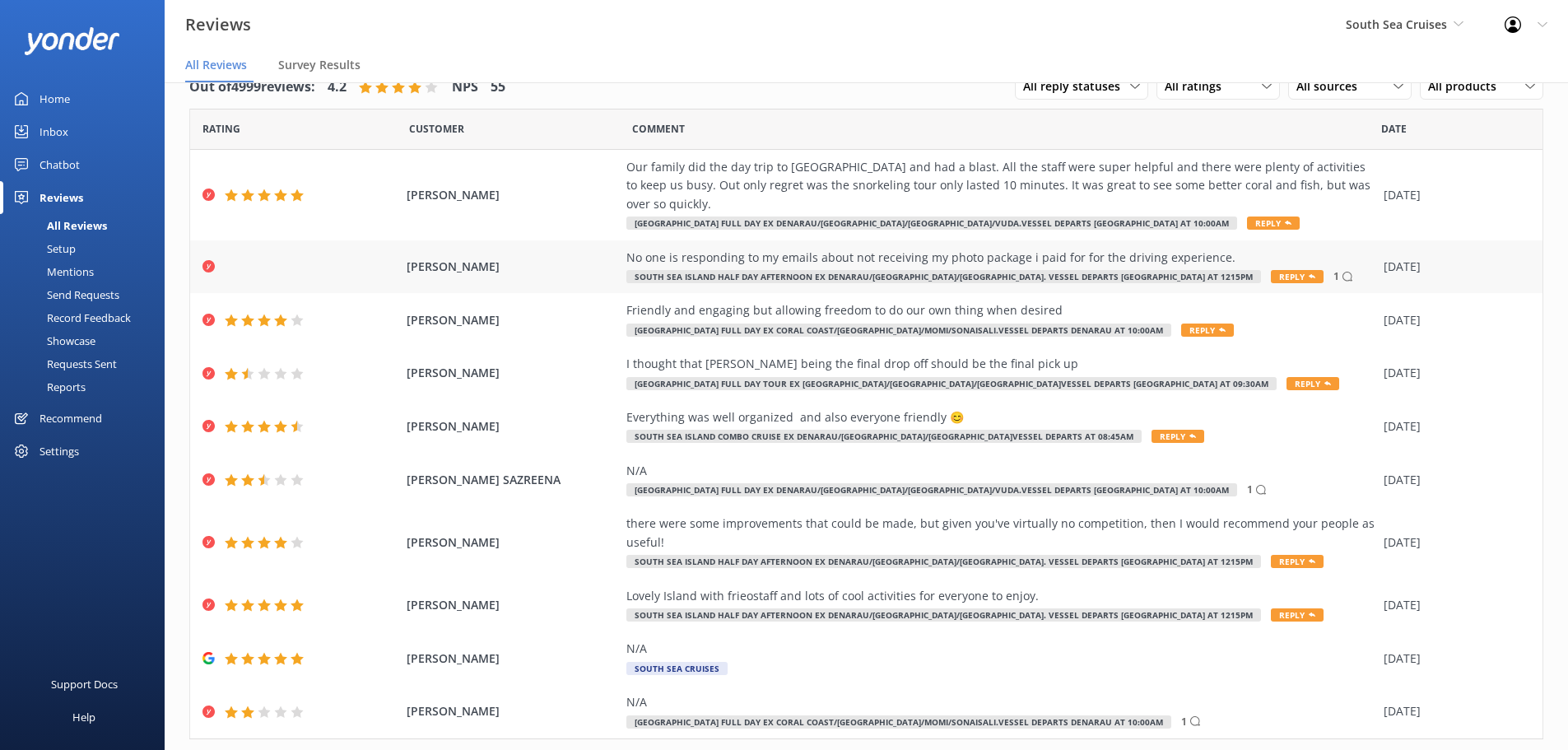
click at [1339, 268] on icon at bounding box center [1346, 276] width 16 height 16
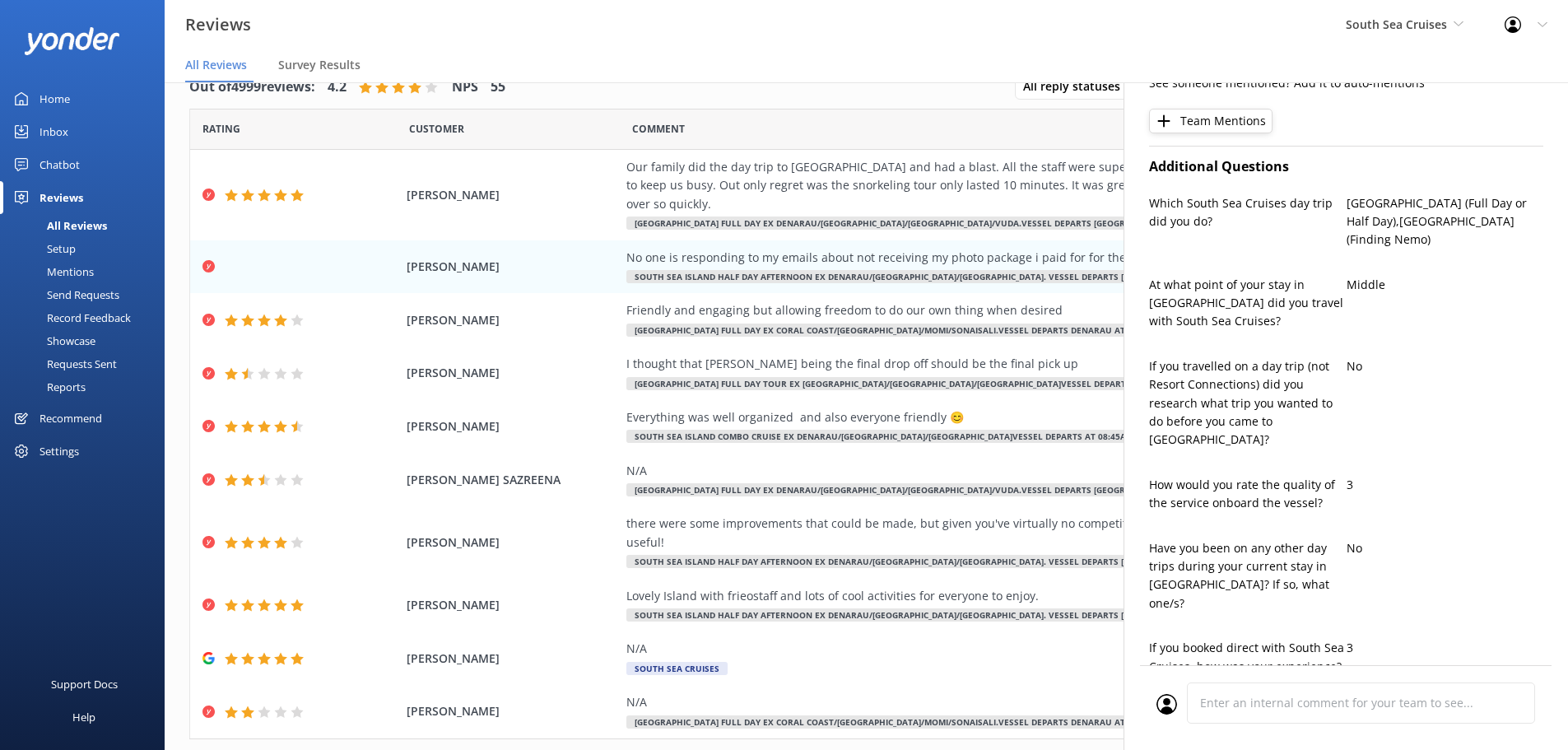
type textarea "Hi [PERSON_NAME], We’re very sorry for the delay and lack of response regarding…"
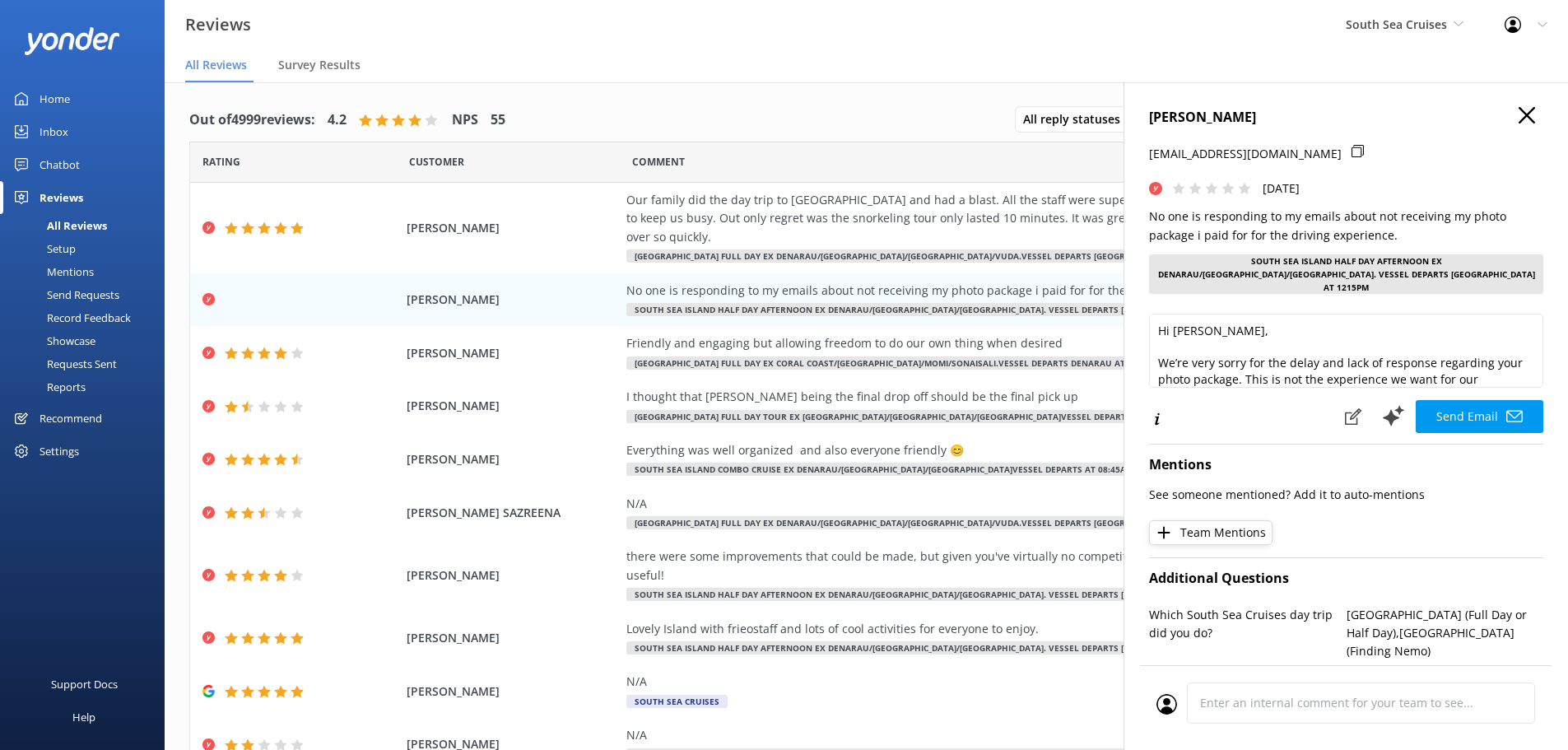
click at [1519, 107] on icon at bounding box center [1526, 115] width 16 height 16
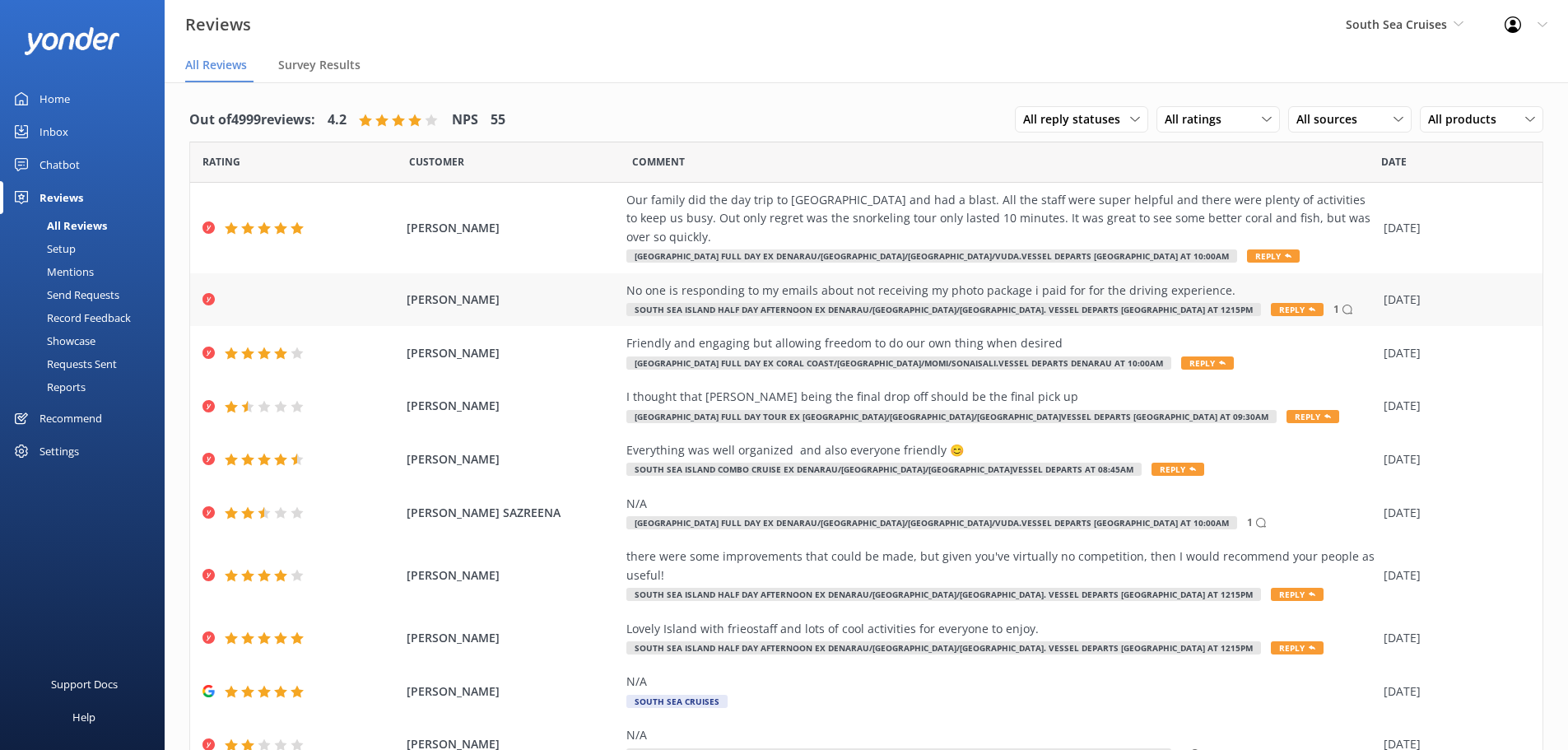
scroll to position [58, 0]
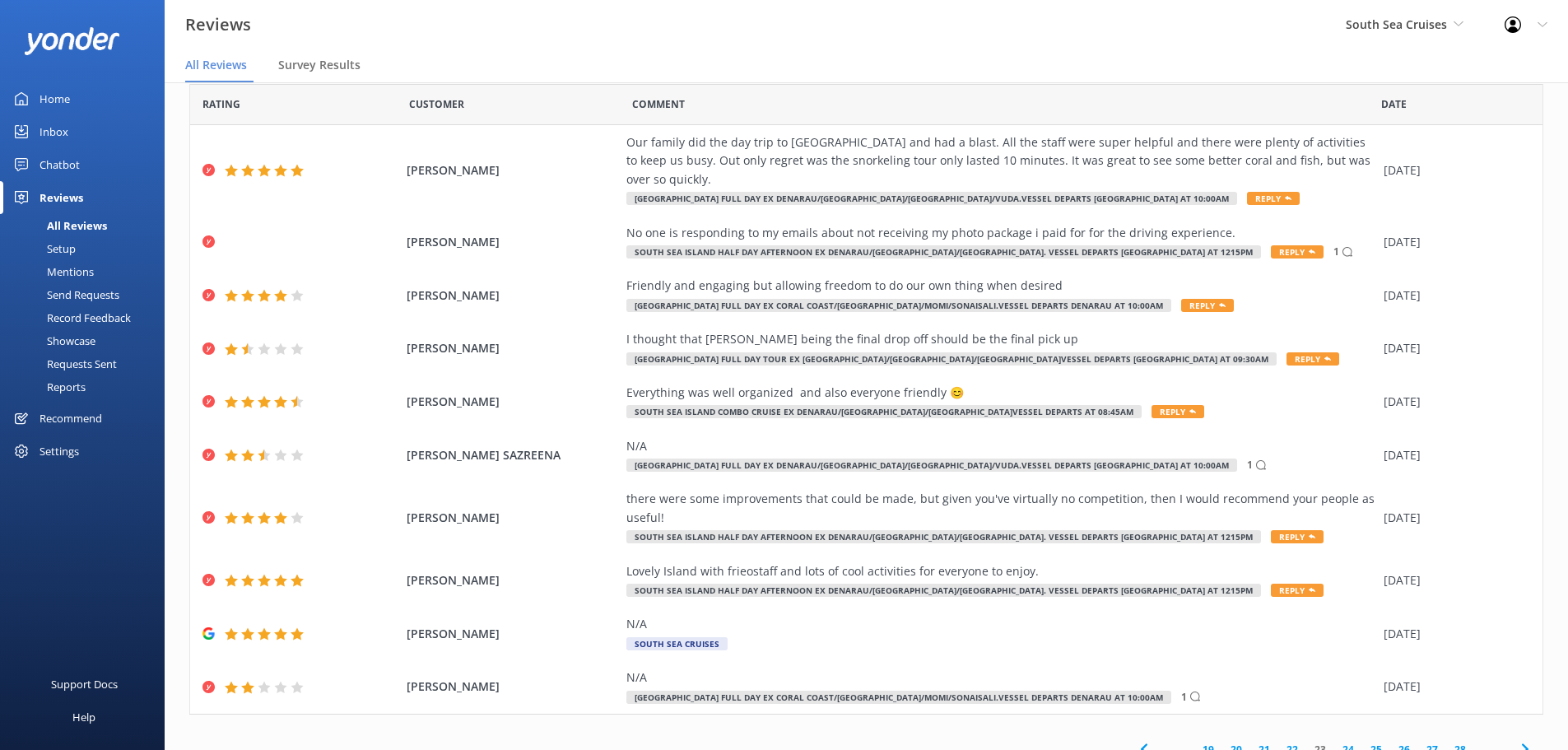
click at [1521, 744] on use at bounding box center [1523, 749] width 7 height 11
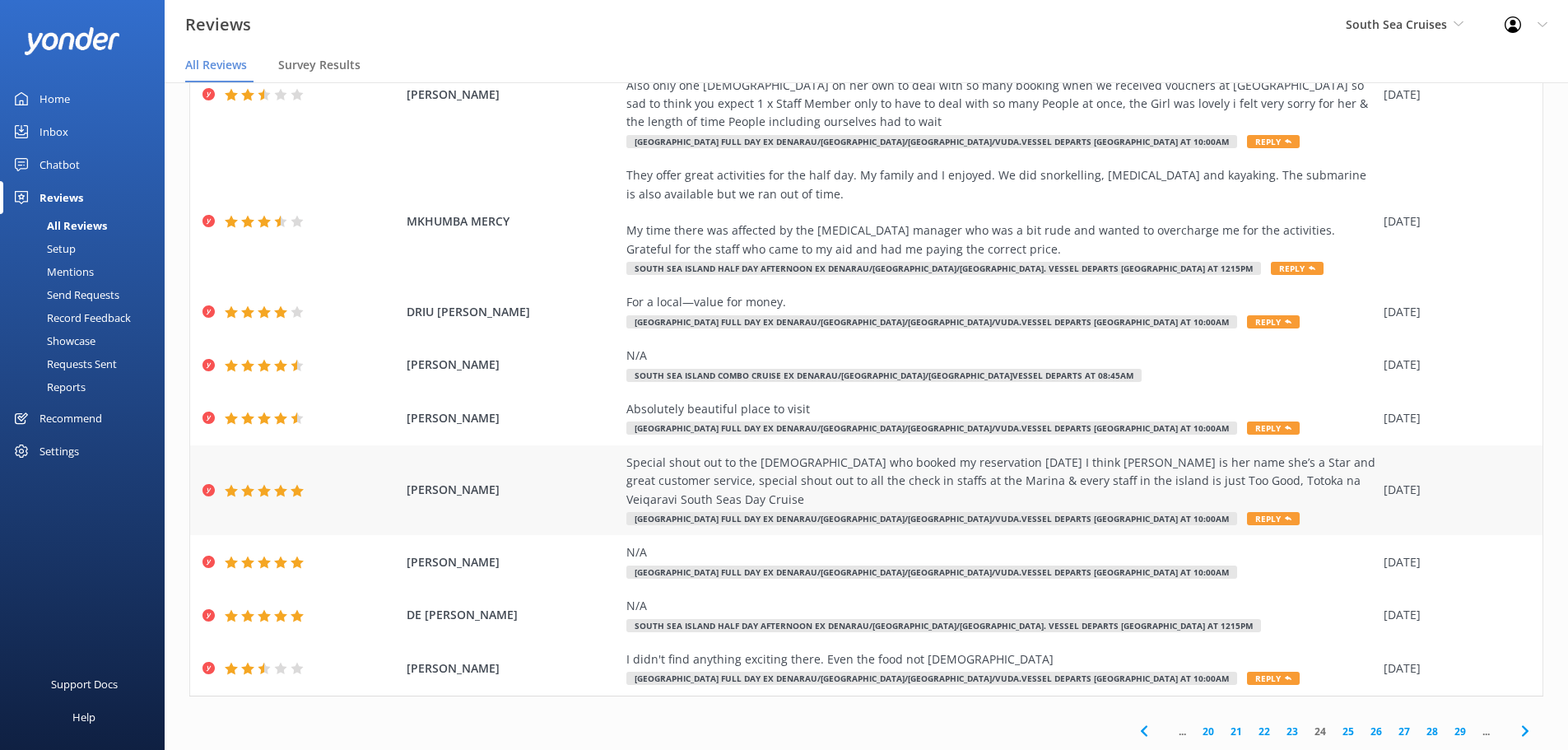
scroll to position [33, 0]
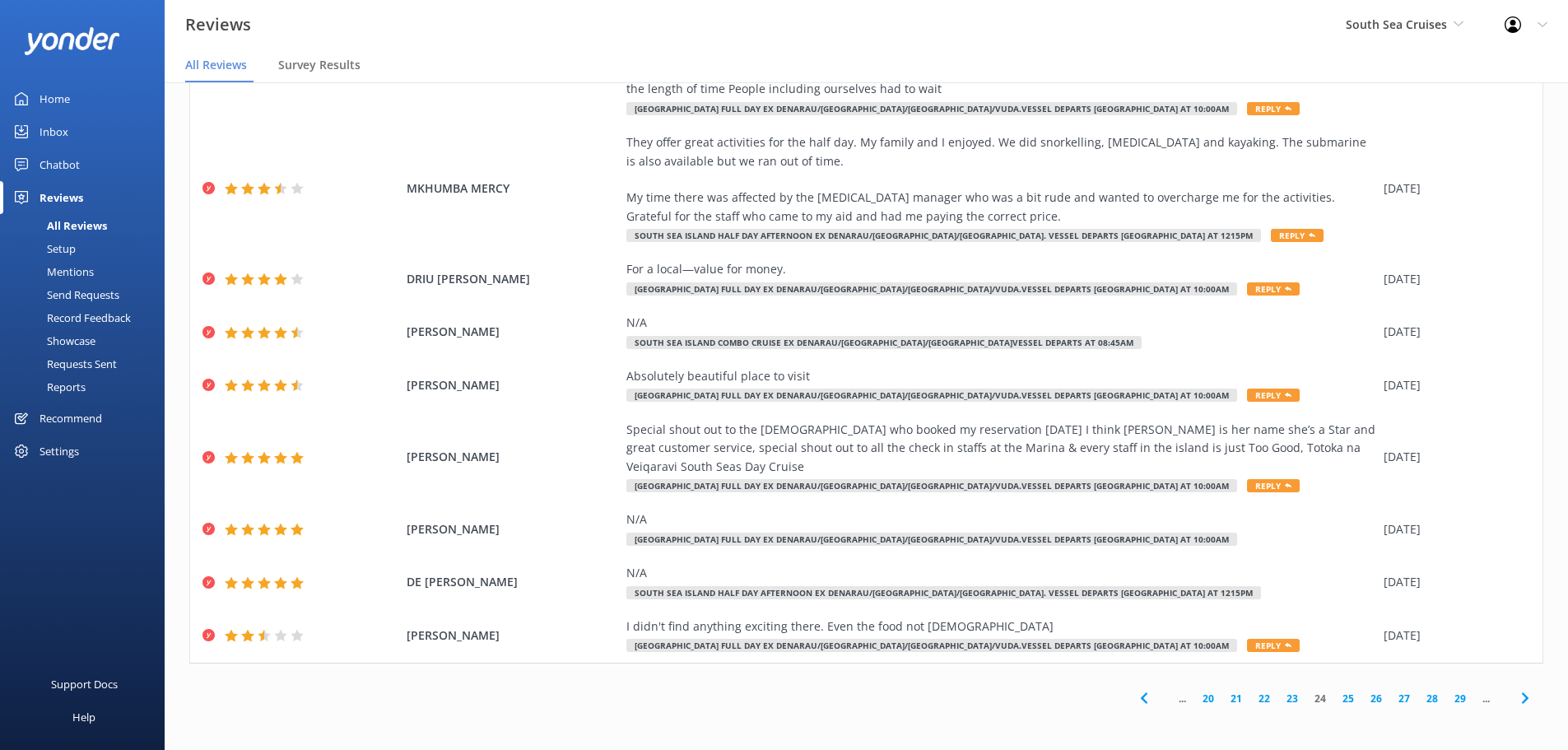
click at [1521, 697] on use at bounding box center [1523, 698] width 7 height 11
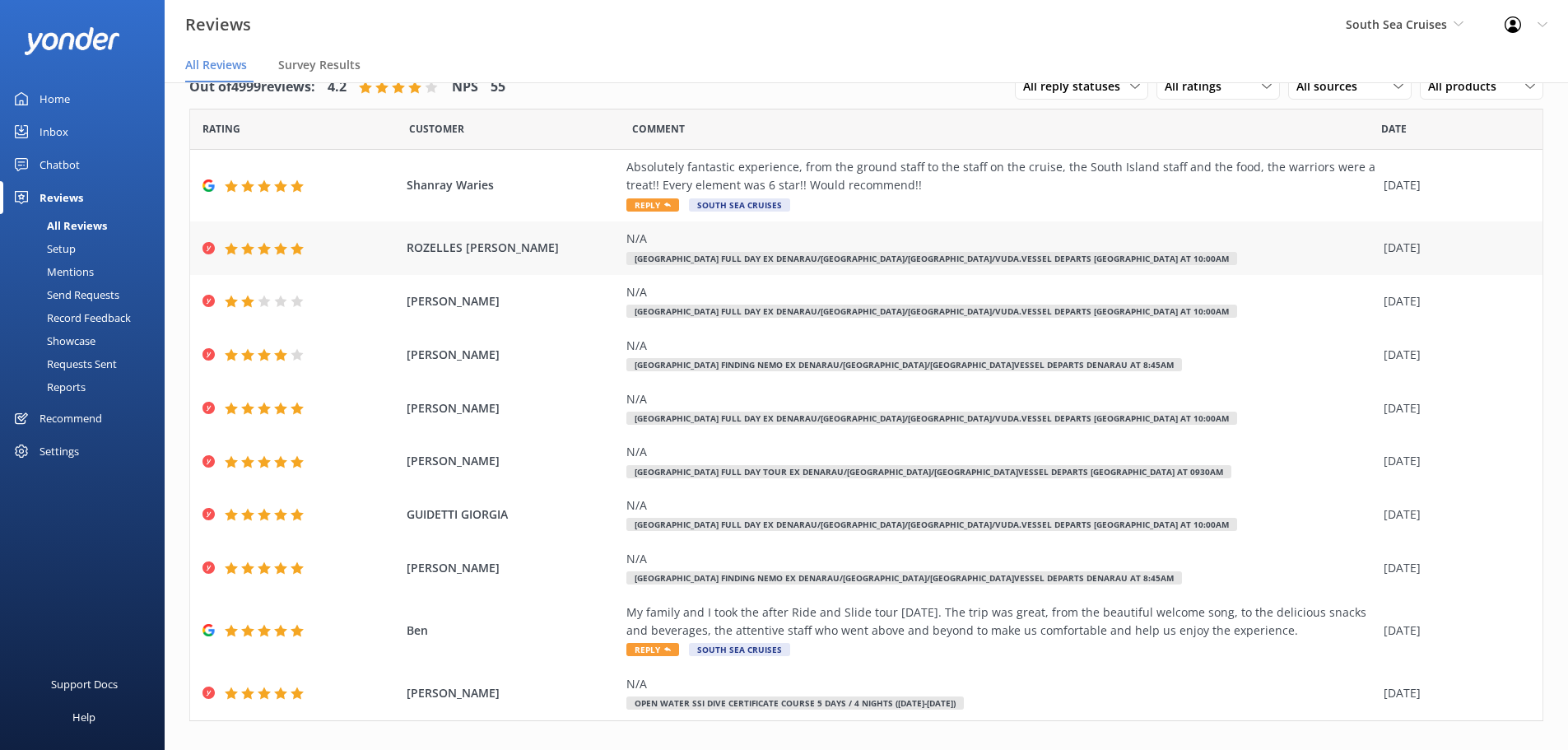
scroll to position [58, 0]
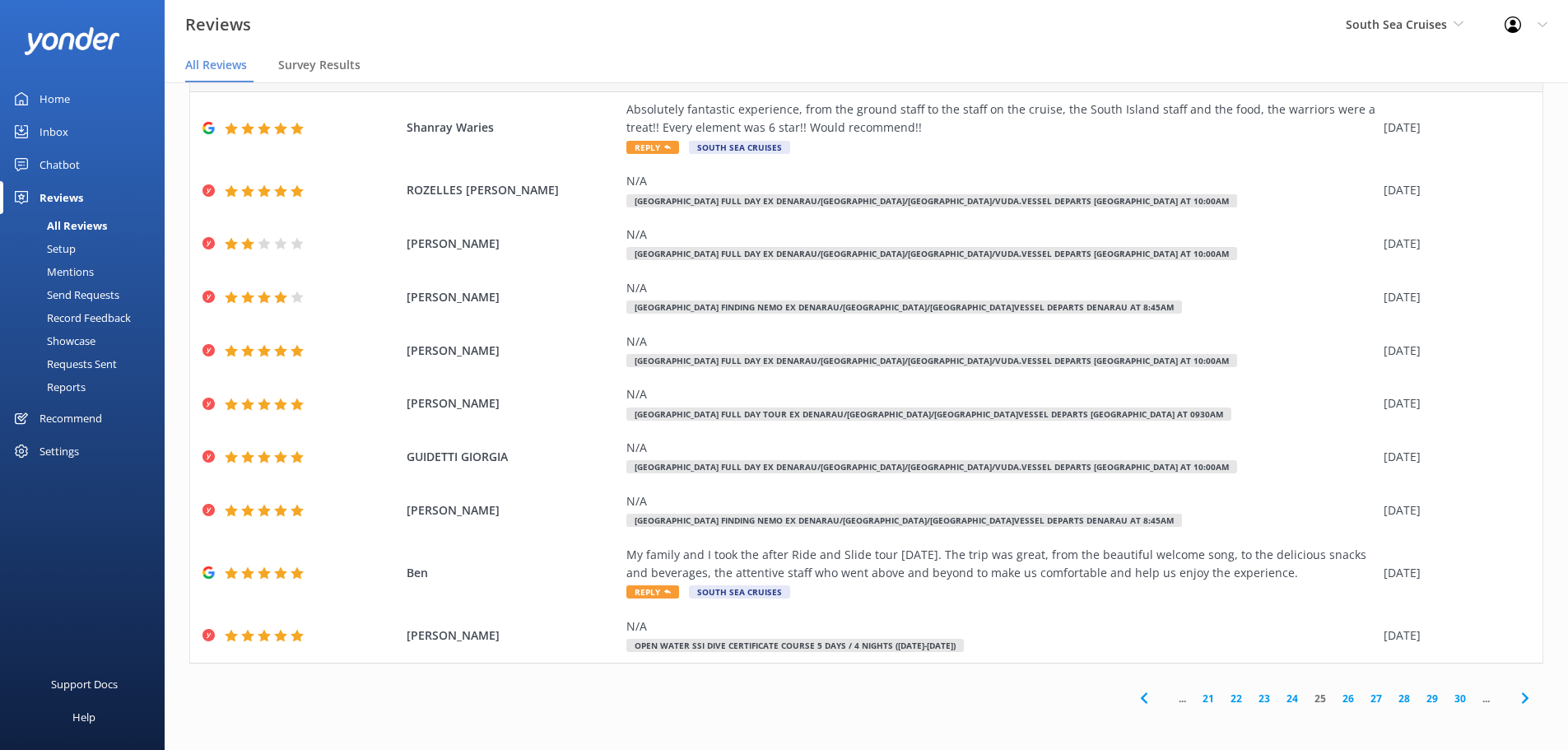
click at [1515, 695] on icon at bounding box center [1524, 698] width 19 height 19
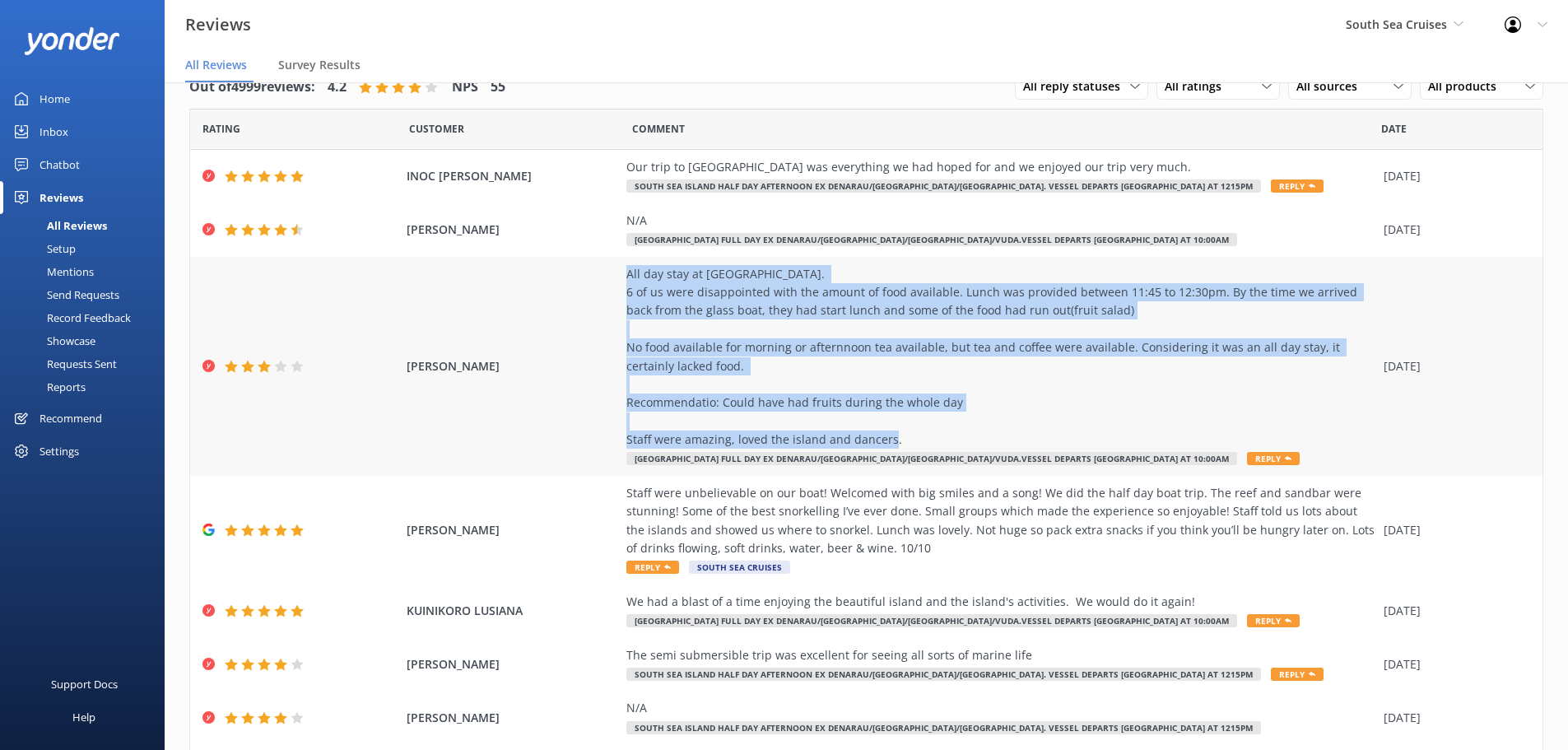
drag, startPoint x: 618, startPoint y: 273, endPoint x: 905, endPoint y: 435, distance: 329.6
click at [905, 435] on div "All day stay at [GEOGRAPHIC_DATA]. 6 of us were disappointed with the amount of…" at bounding box center [1001, 357] width 749 height 184
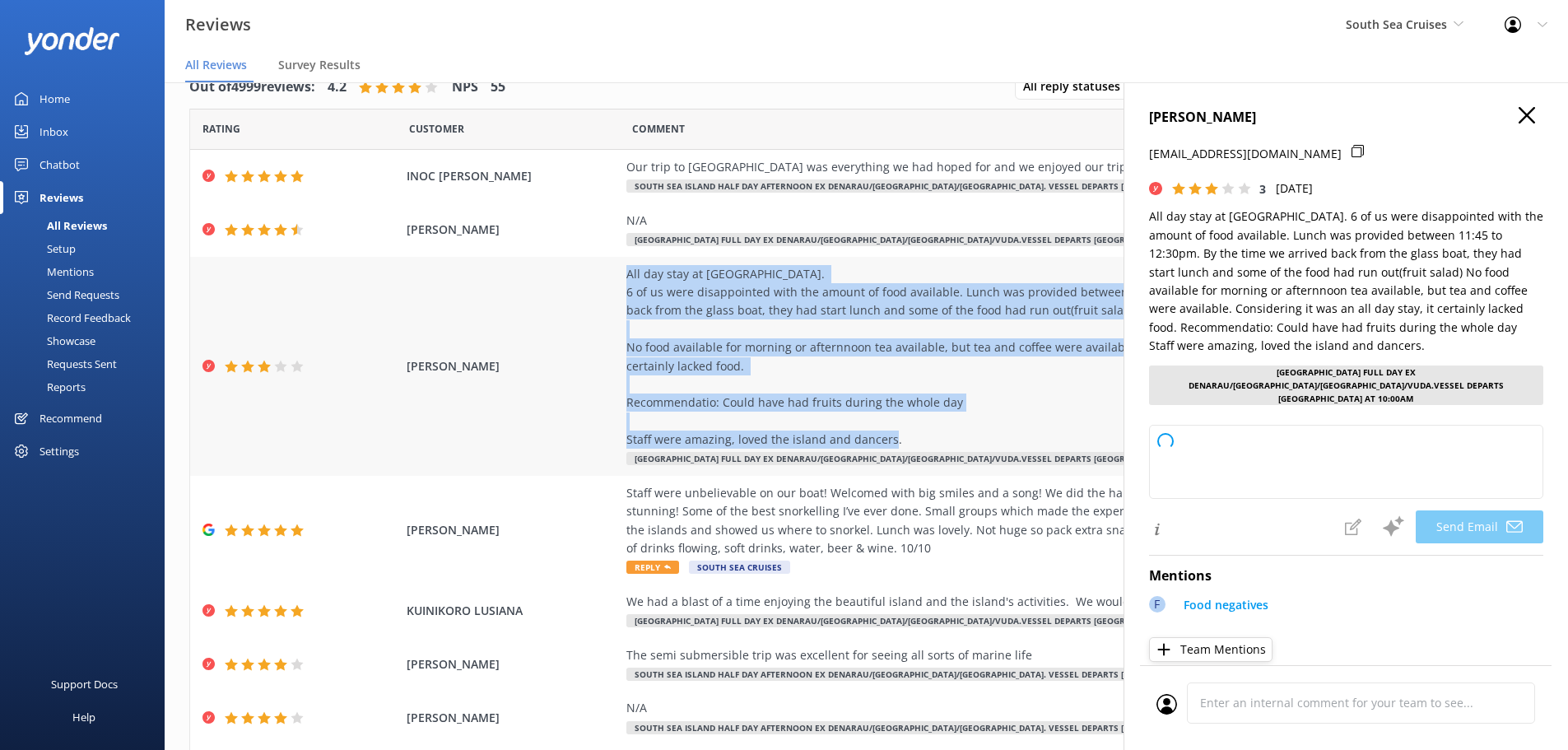
copy div "All day stay at [GEOGRAPHIC_DATA]. 6 of us were disappointed with the amount of…"
type textarea "Dear [PERSON_NAME], Thank you for sharing your feedback and for your kind words…"
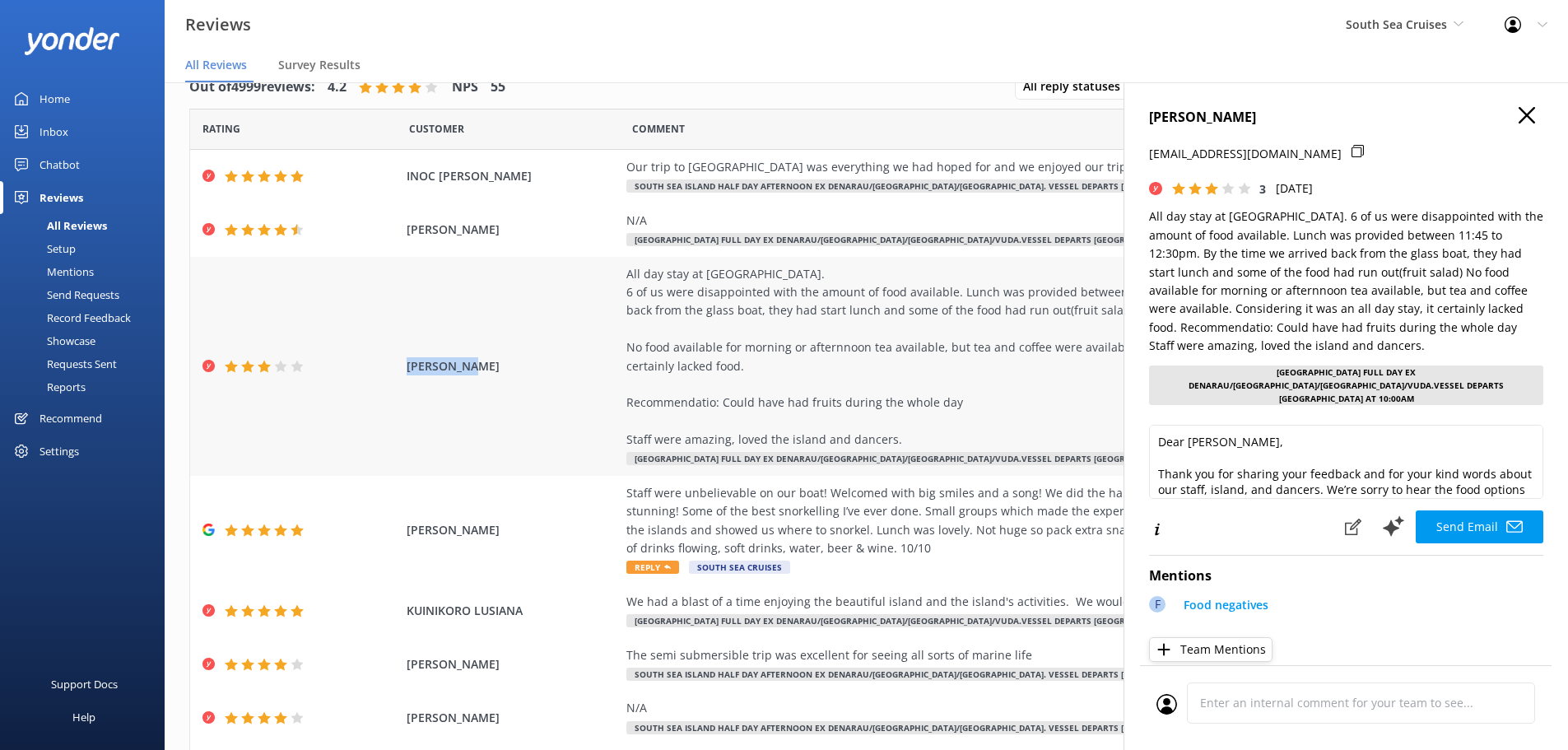
drag, startPoint x: 437, startPoint y: 368, endPoint x: 476, endPoint y: 367, distance: 39.0
click at [476, 369] on div "[PERSON_NAME] All day stay at [GEOGRAPHIC_DATA]. 6 of us were disappointed with…" at bounding box center [865, 366] width 1352 height 219
drag, startPoint x: 481, startPoint y: 368, endPoint x: 405, endPoint y: 363, distance: 76.2
click at [407, 363] on span "[PERSON_NAME]" at bounding box center [512, 366] width 212 height 18
copy span "[PERSON_NAME]"
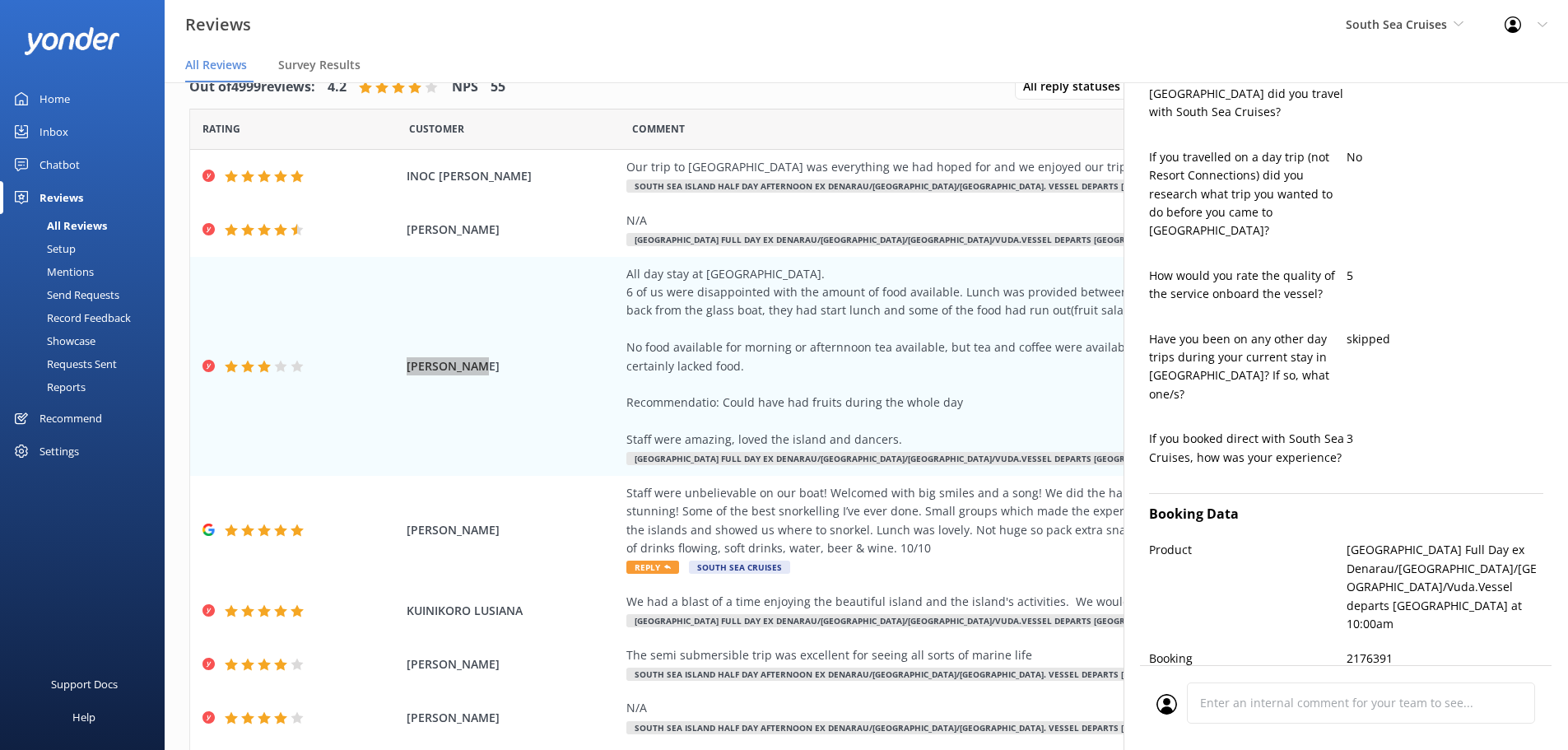
scroll to position [795, 0]
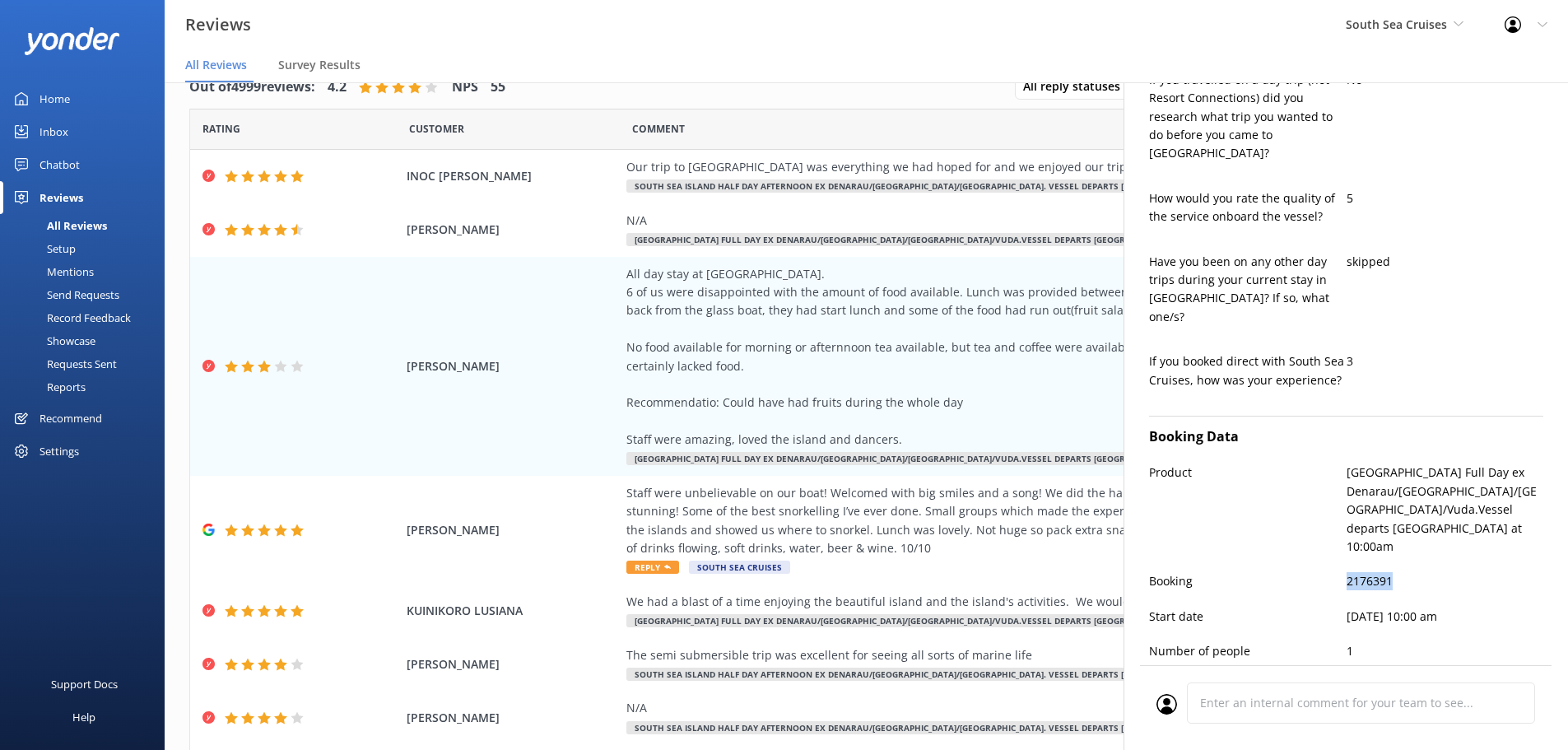
drag, startPoint x: 1337, startPoint y: 481, endPoint x: 1397, endPoint y: 469, distance: 61.2
click at [1397, 572] on div "Booking 2176391" at bounding box center [1345, 589] width 394 height 35
copy div "2176391"
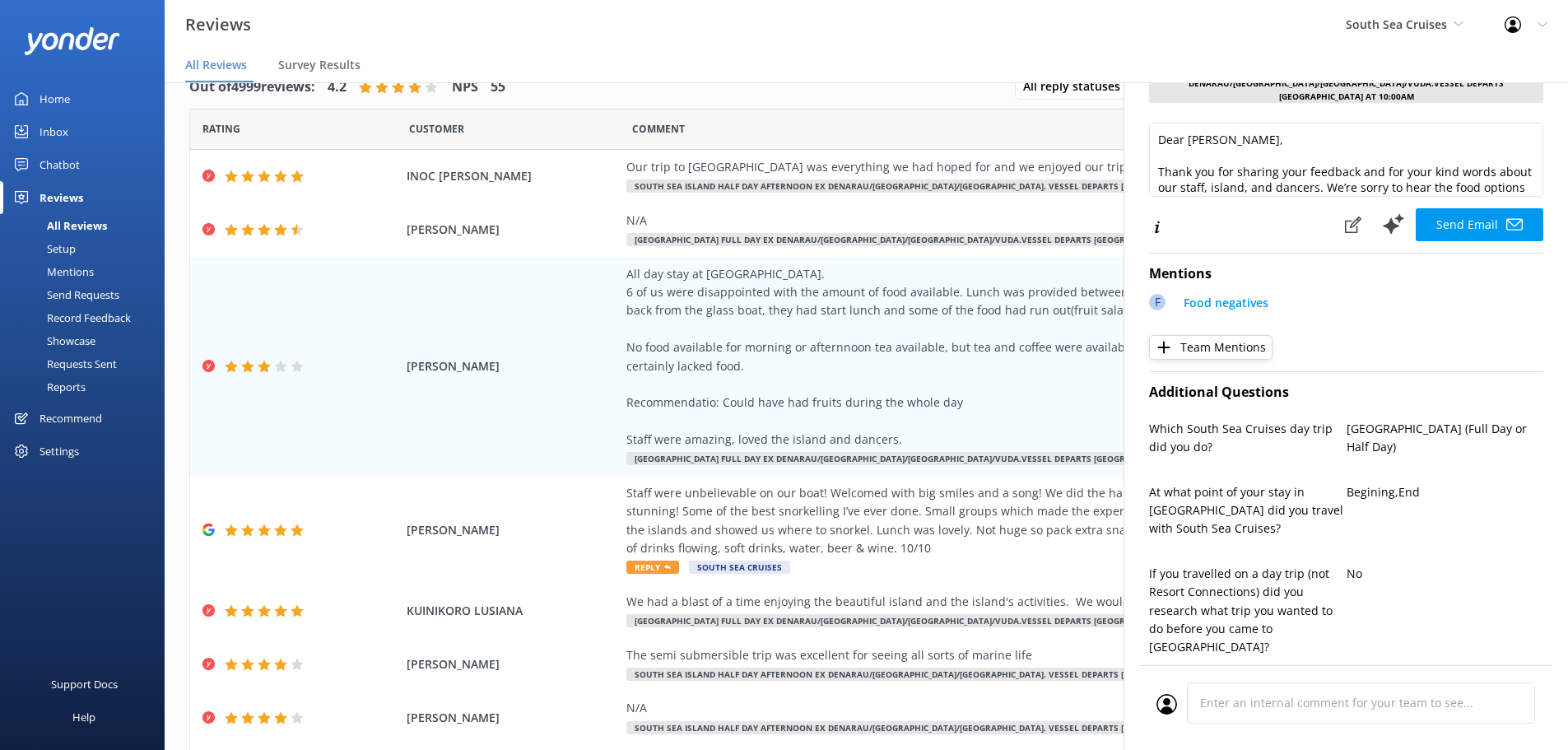
scroll to position [0, 0]
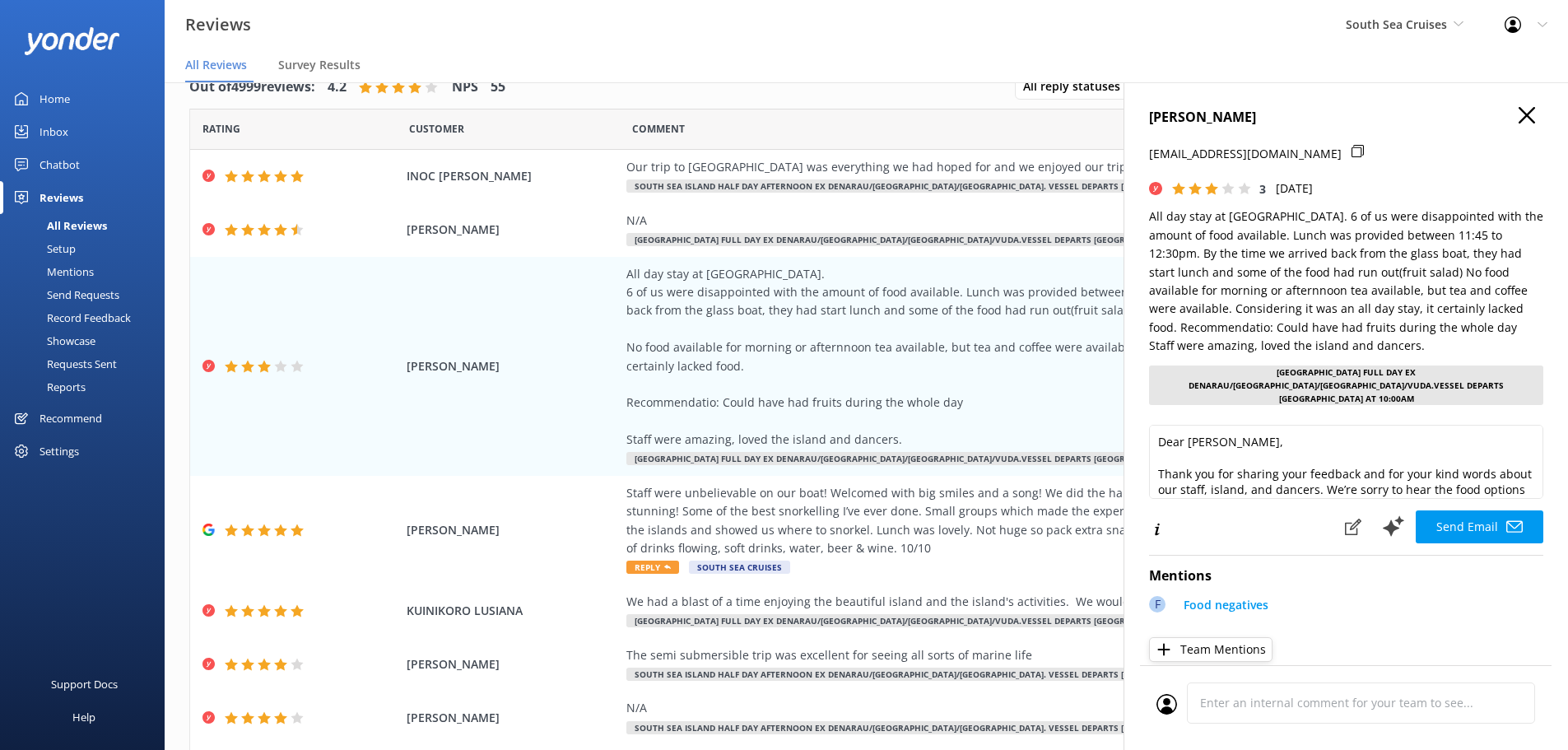
click at [1519, 117] on use at bounding box center [1526, 115] width 16 height 16
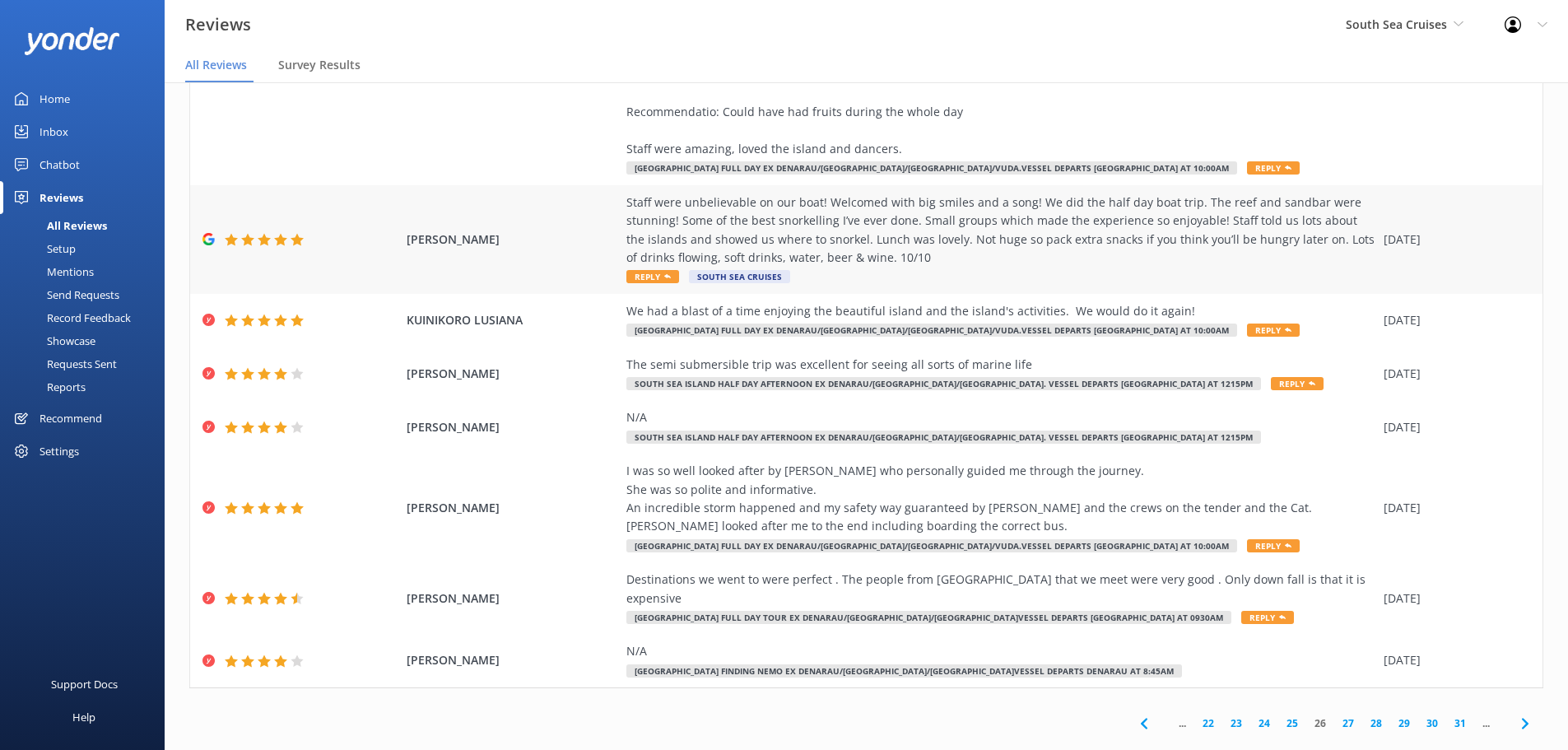
scroll to position [297, 0]
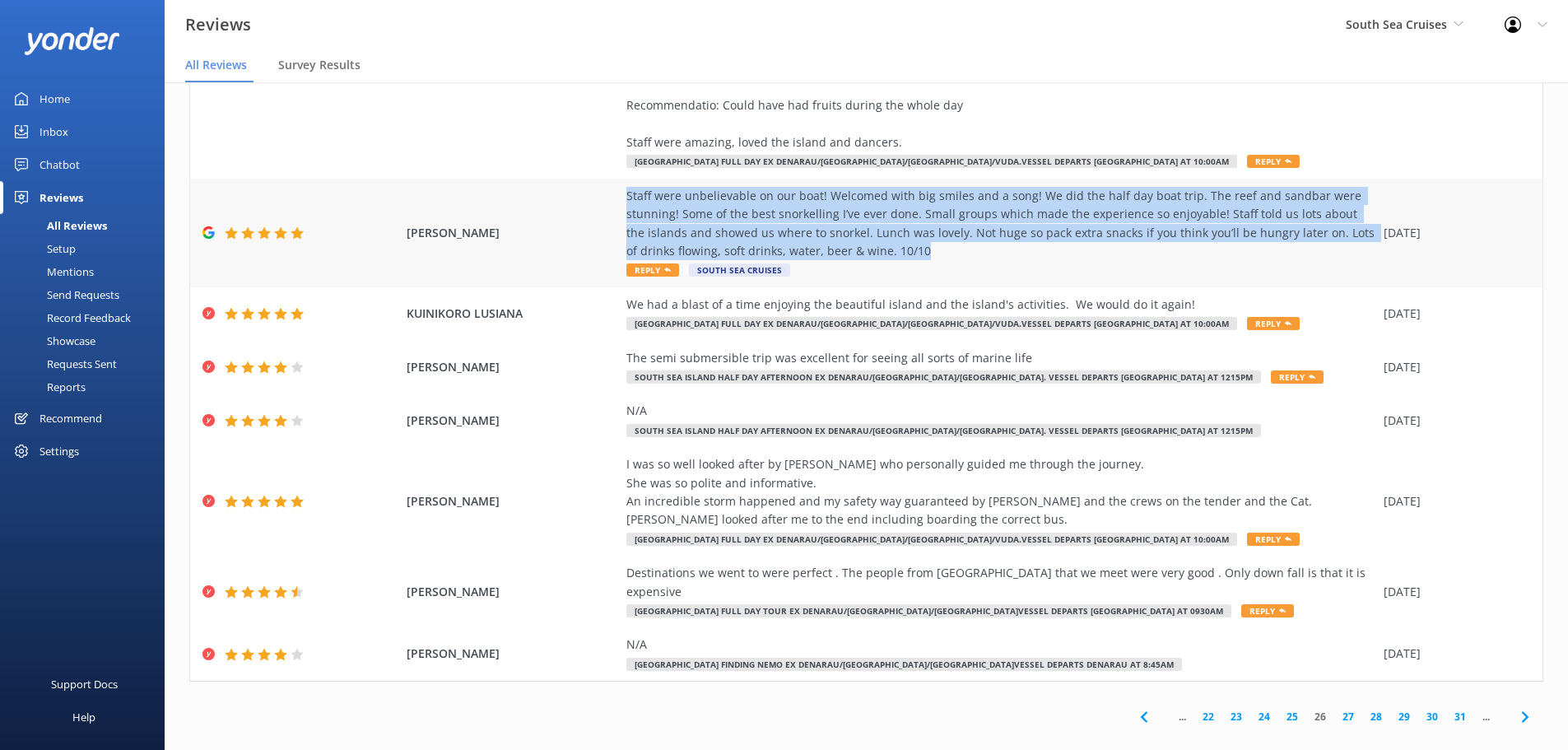
drag, startPoint x: 619, startPoint y: 197, endPoint x: 915, endPoint y: 257, distance: 302.0
click at [915, 257] on div "Staff were unbelievable on our boat! Welcomed with big smiles and a song! We di…" at bounding box center [1001, 224] width 749 height 75
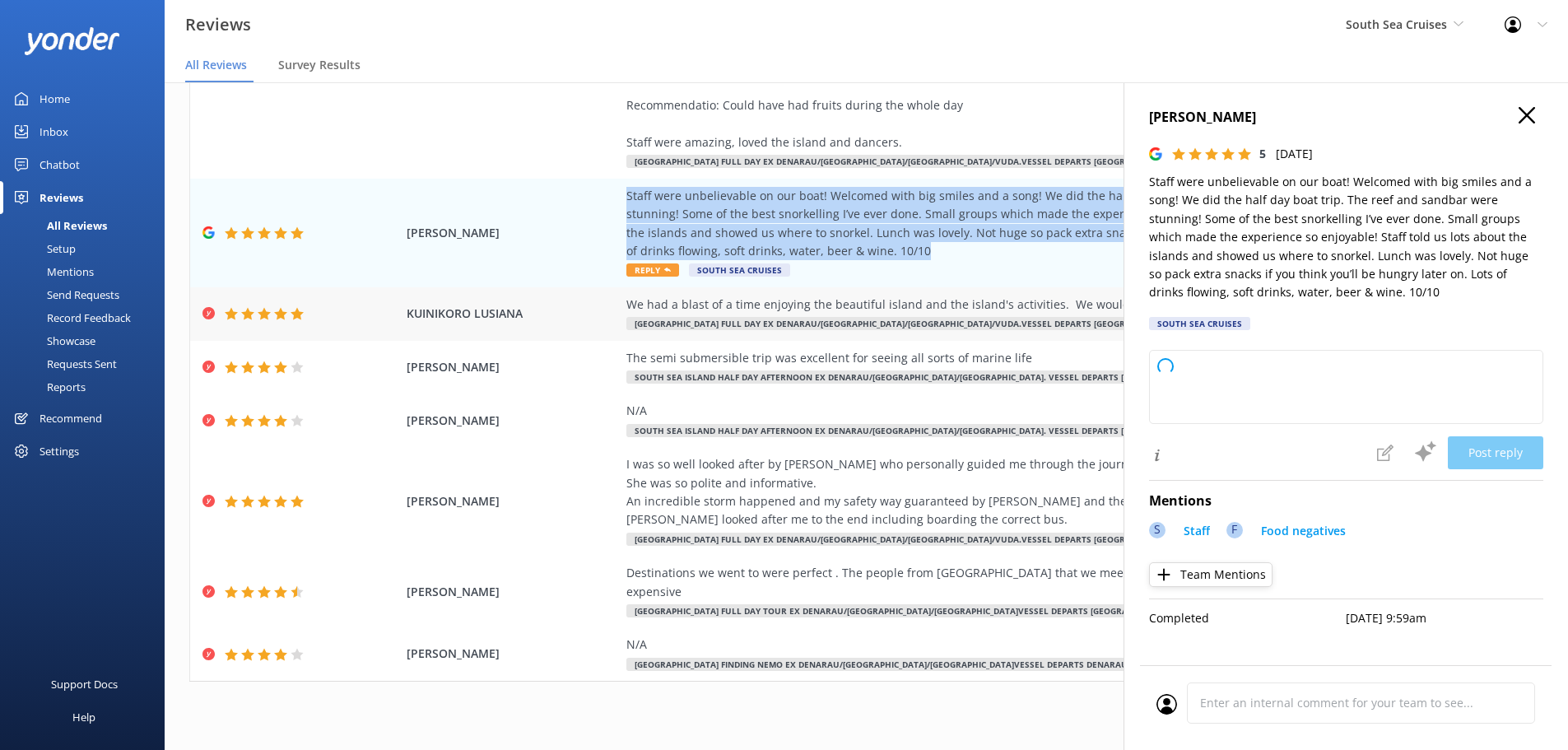
copy div "Staff were unbelievable on our boat! Welcomed with big smiles and a song! We di…"
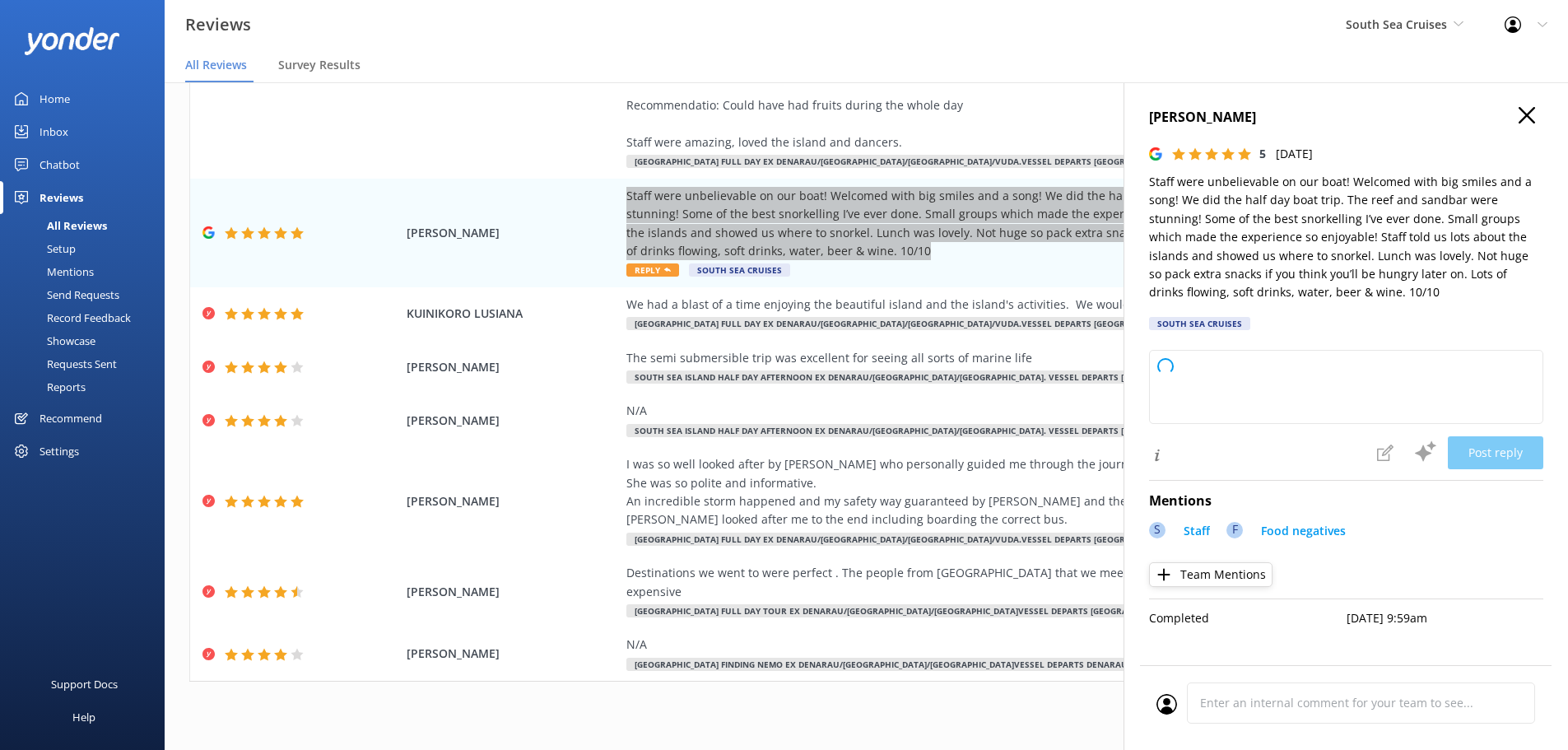
type textarea "Thank you so much for your wonderful review! We're thrilled to hear you enjoyed…"
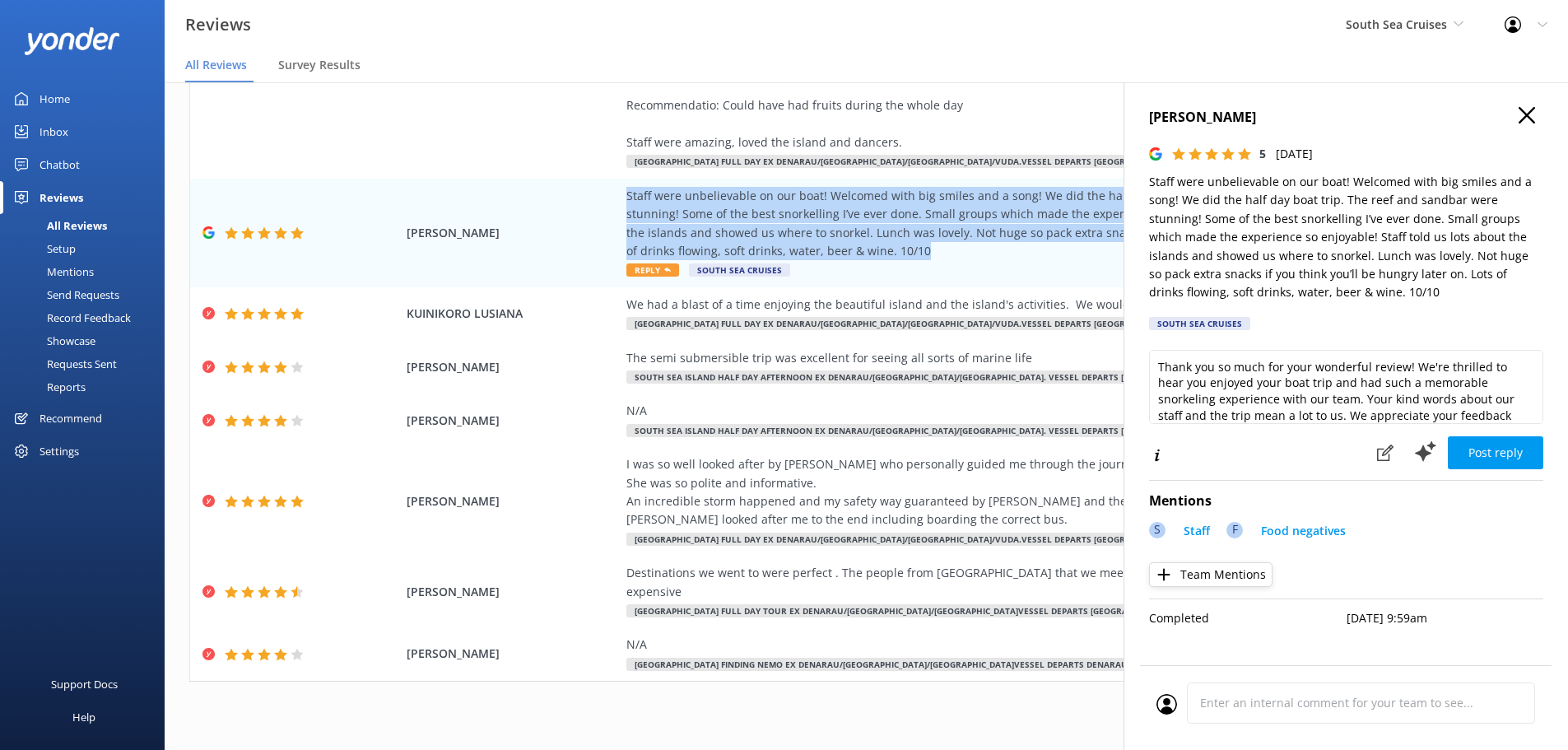
click at [1530, 116] on icon at bounding box center [1526, 115] width 16 height 16
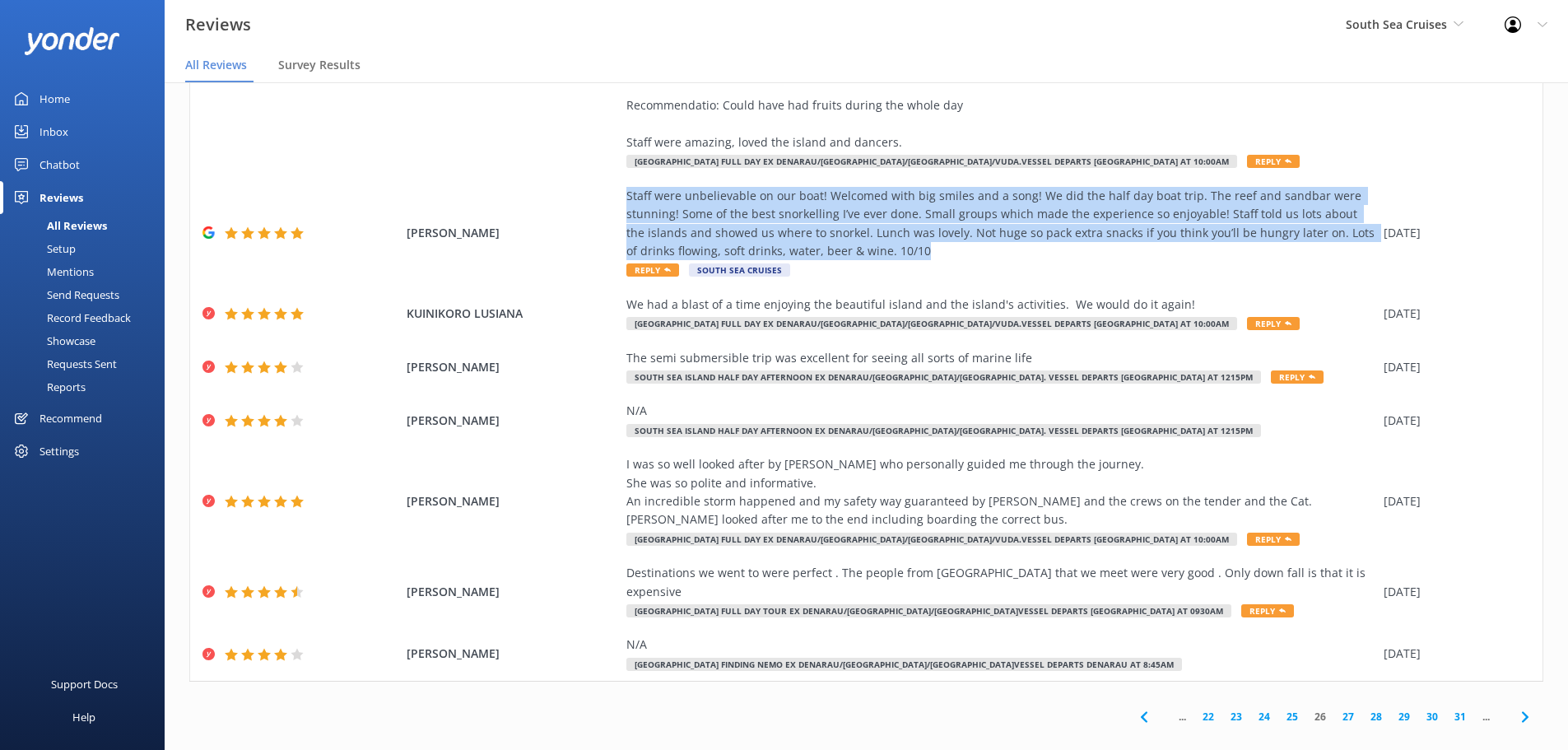
click at [1515, 706] on icon at bounding box center [1524, 716] width 19 height 19
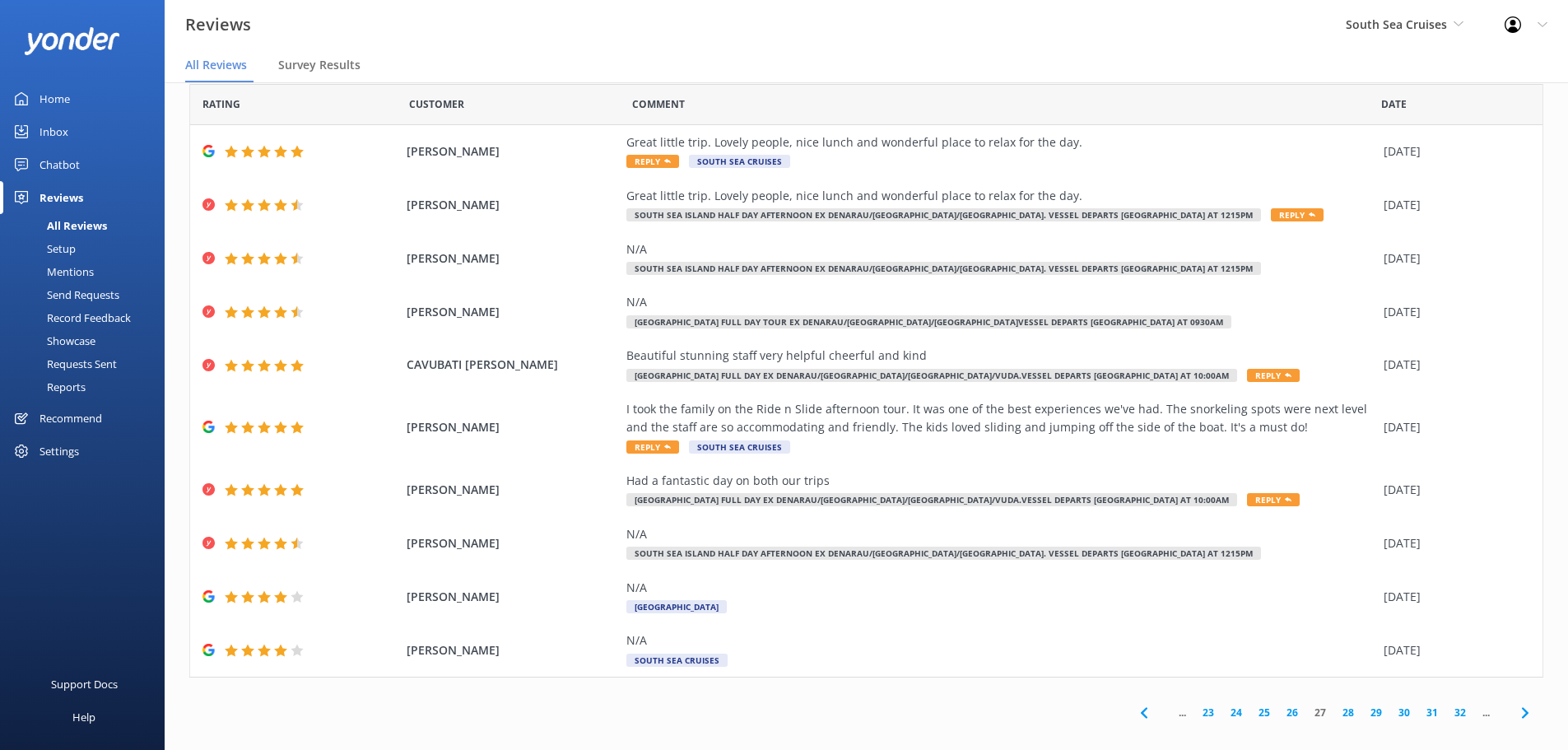
scroll to position [39, 0]
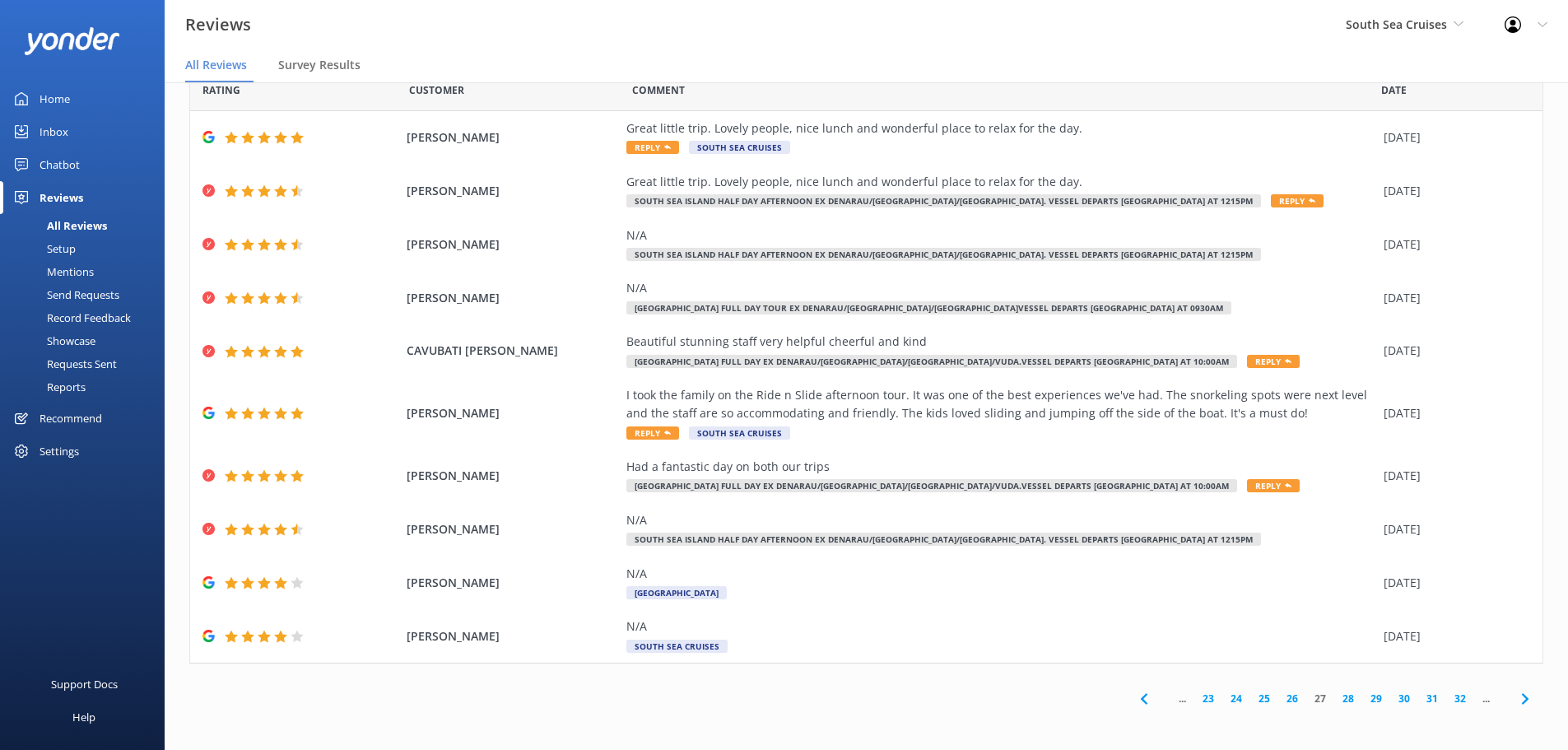
click at [1515, 701] on icon at bounding box center [1524, 699] width 19 height 19
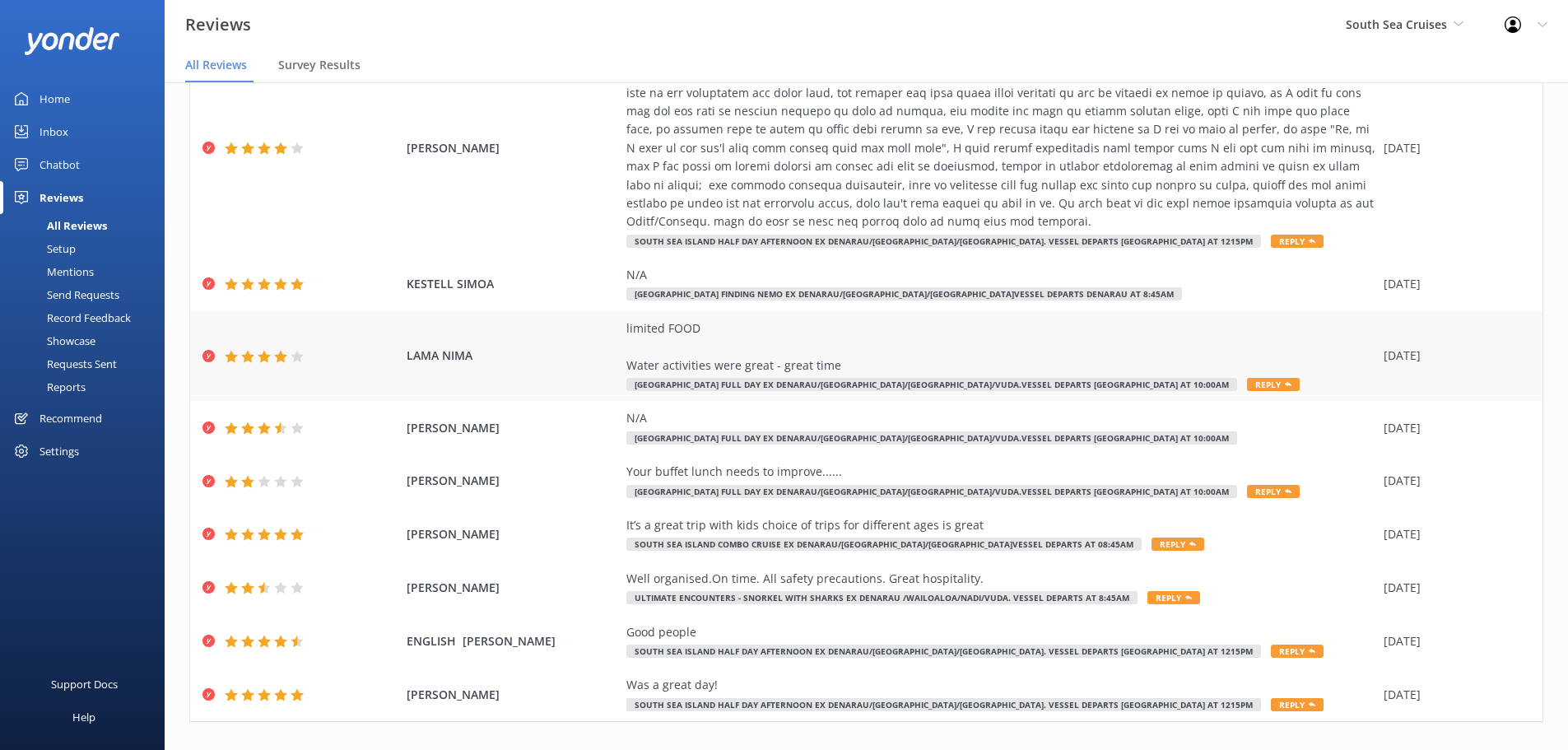
scroll to position [223, 0]
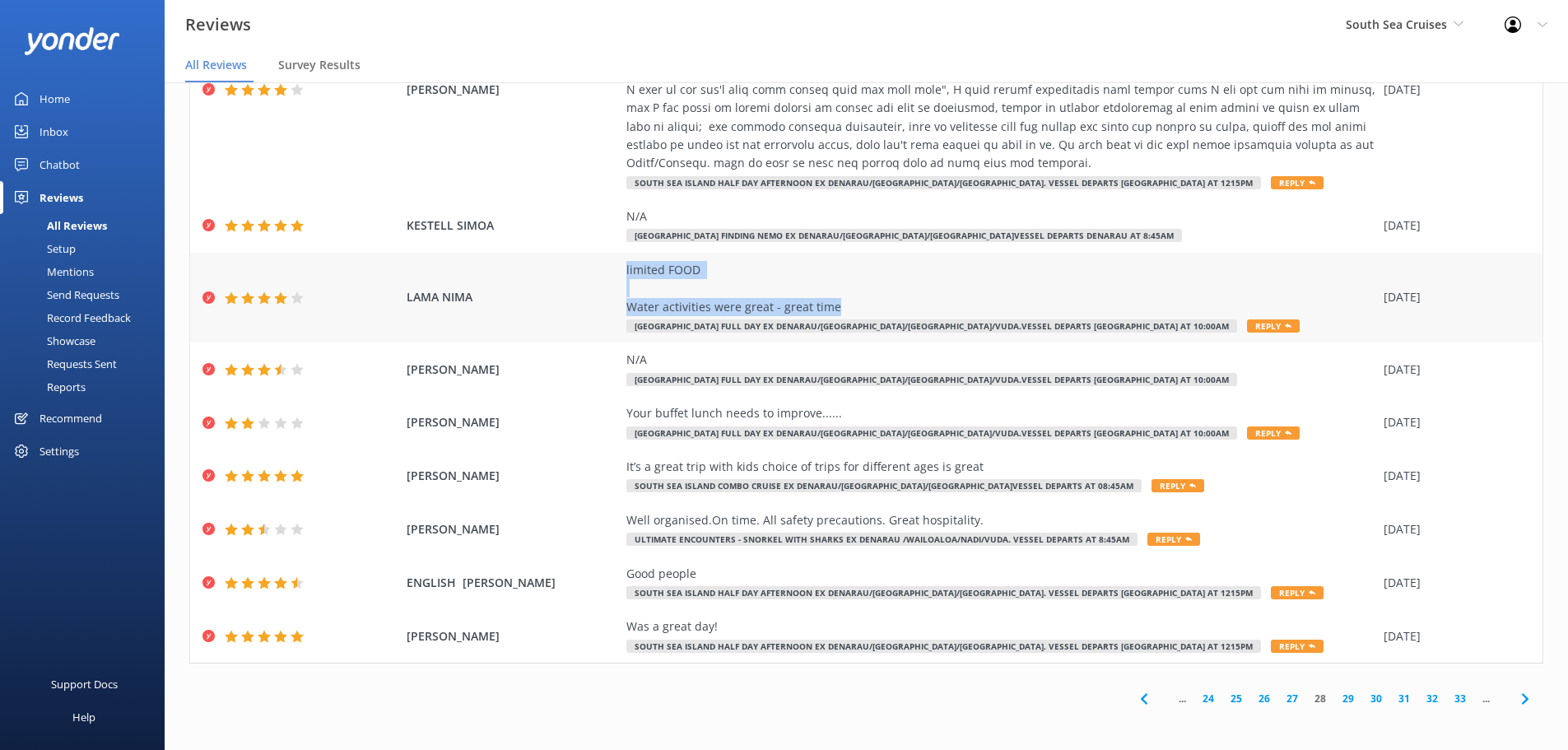
drag, startPoint x: 607, startPoint y: 263, endPoint x: 829, endPoint y: 314, distance: 227.8
click at [829, 314] on div "LAMA NIMA limited FOOD Water activities were great - great time [GEOGRAPHIC_DAT…" at bounding box center [865, 298] width 1352 height 91
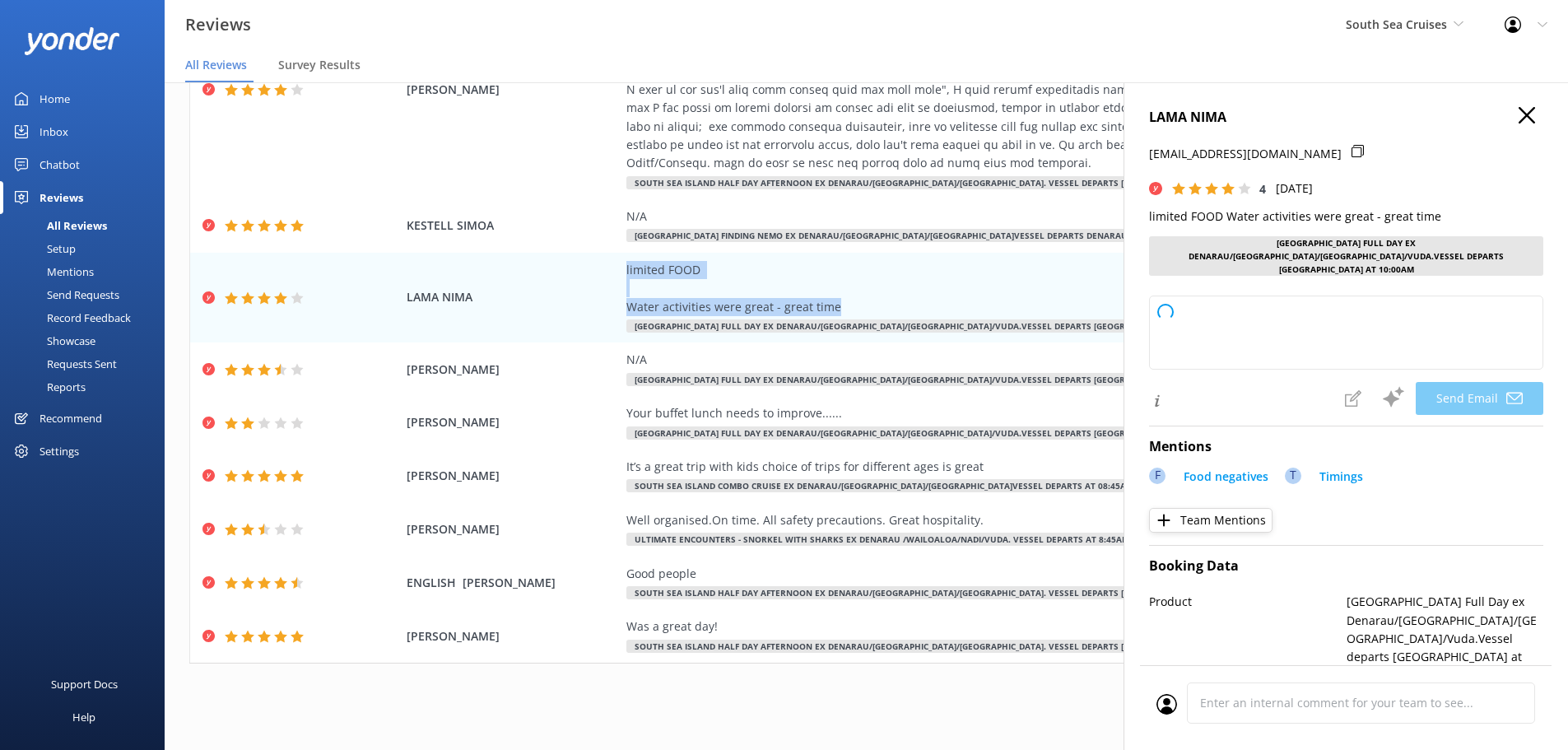
type textarea "Thank you, [PERSON_NAME], for your feedback! We're glad you enjoyed the water a…"
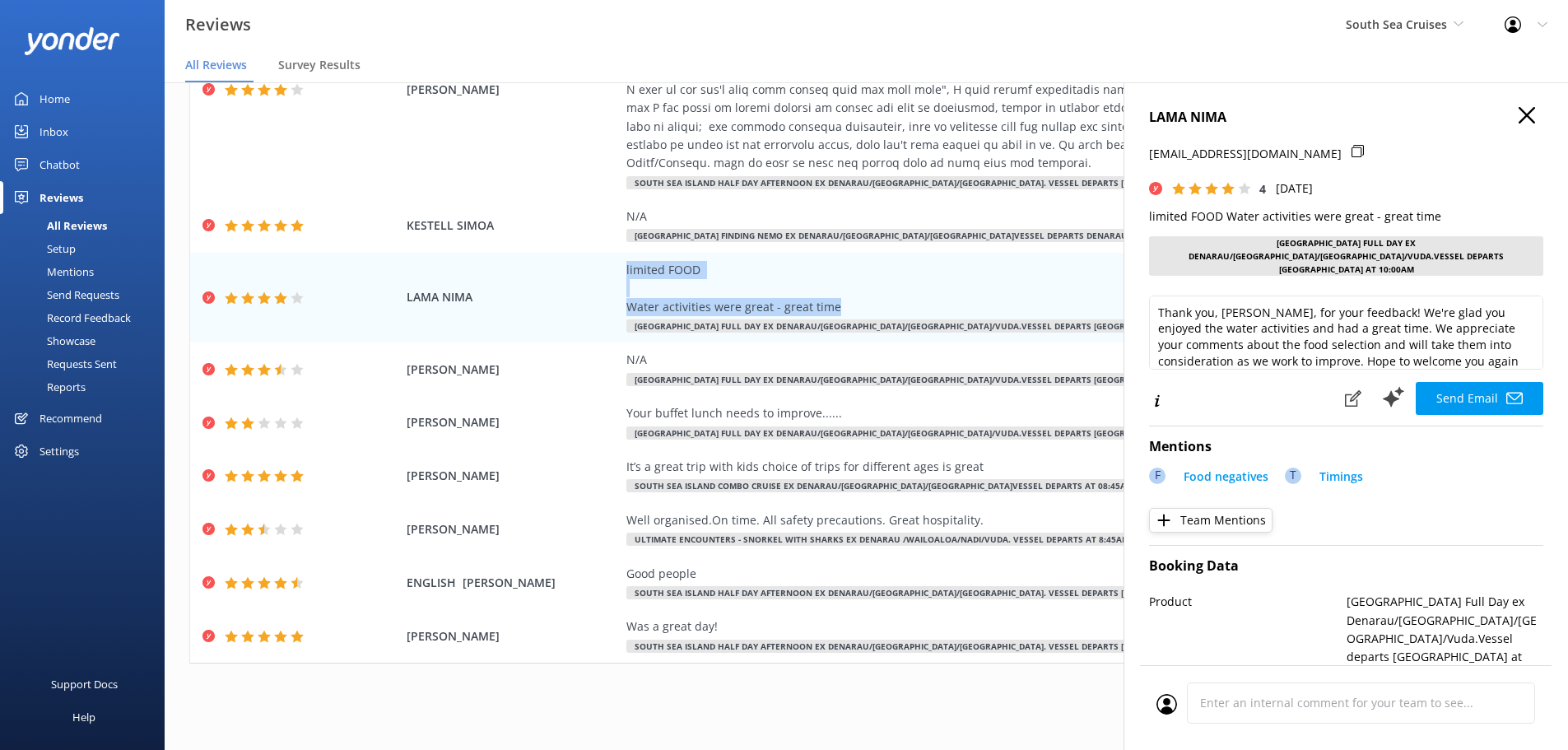
scroll to position [184, 0]
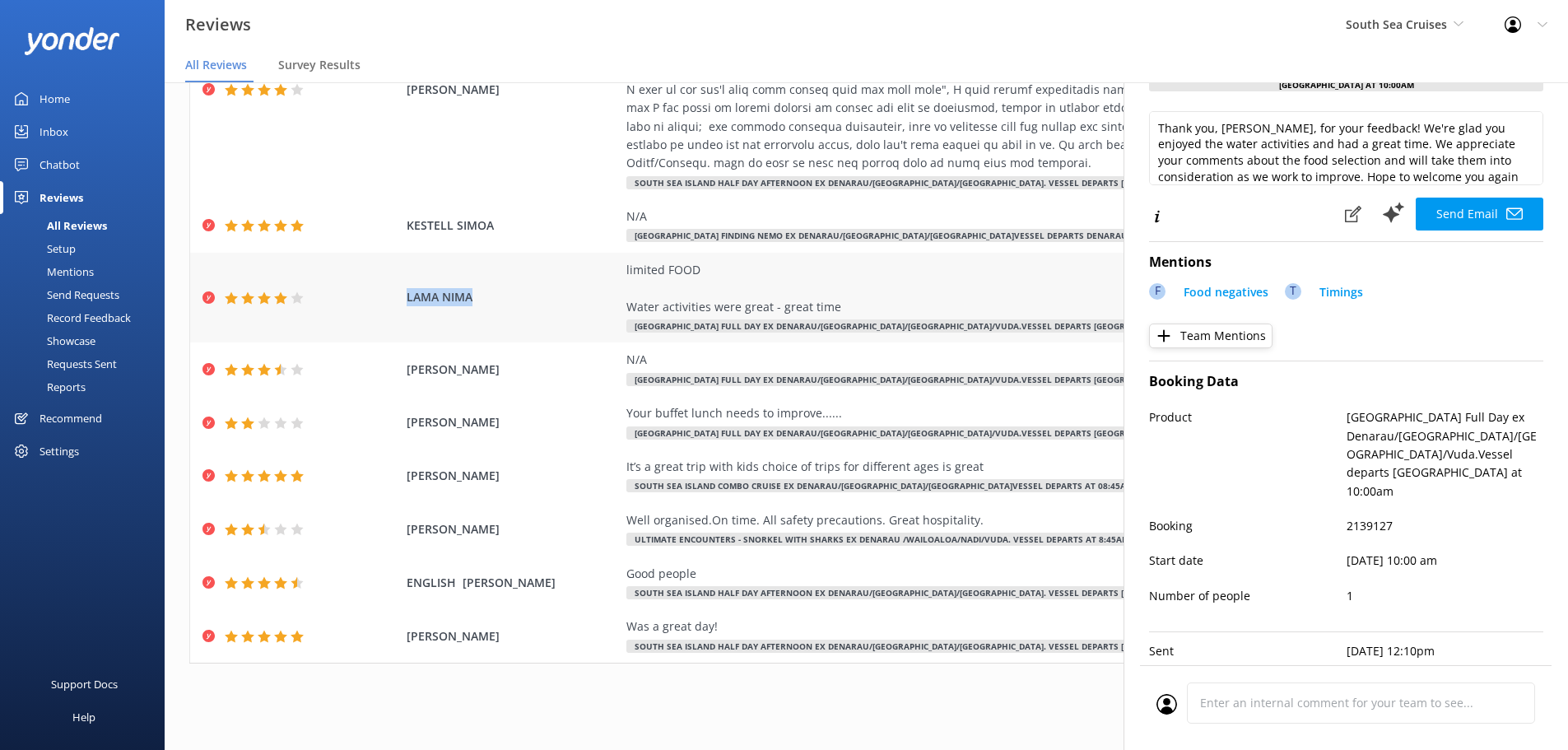
drag, startPoint x: 400, startPoint y: 288, endPoint x: 470, endPoint y: 305, distance: 72.0
click at [470, 305] on div "LAMA NIMA limited FOOD Water activities were great - great time [GEOGRAPHIC_DAT…" at bounding box center [865, 298] width 1352 height 91
drag, startPoint x: 1333, startPoint y: 479, endPoint x: 1391, endPoint y: 480, distance: 58.0
click at [1391, 517] on div "Booking 2139127" at bounding box center [1345, 534] width 394 height 35
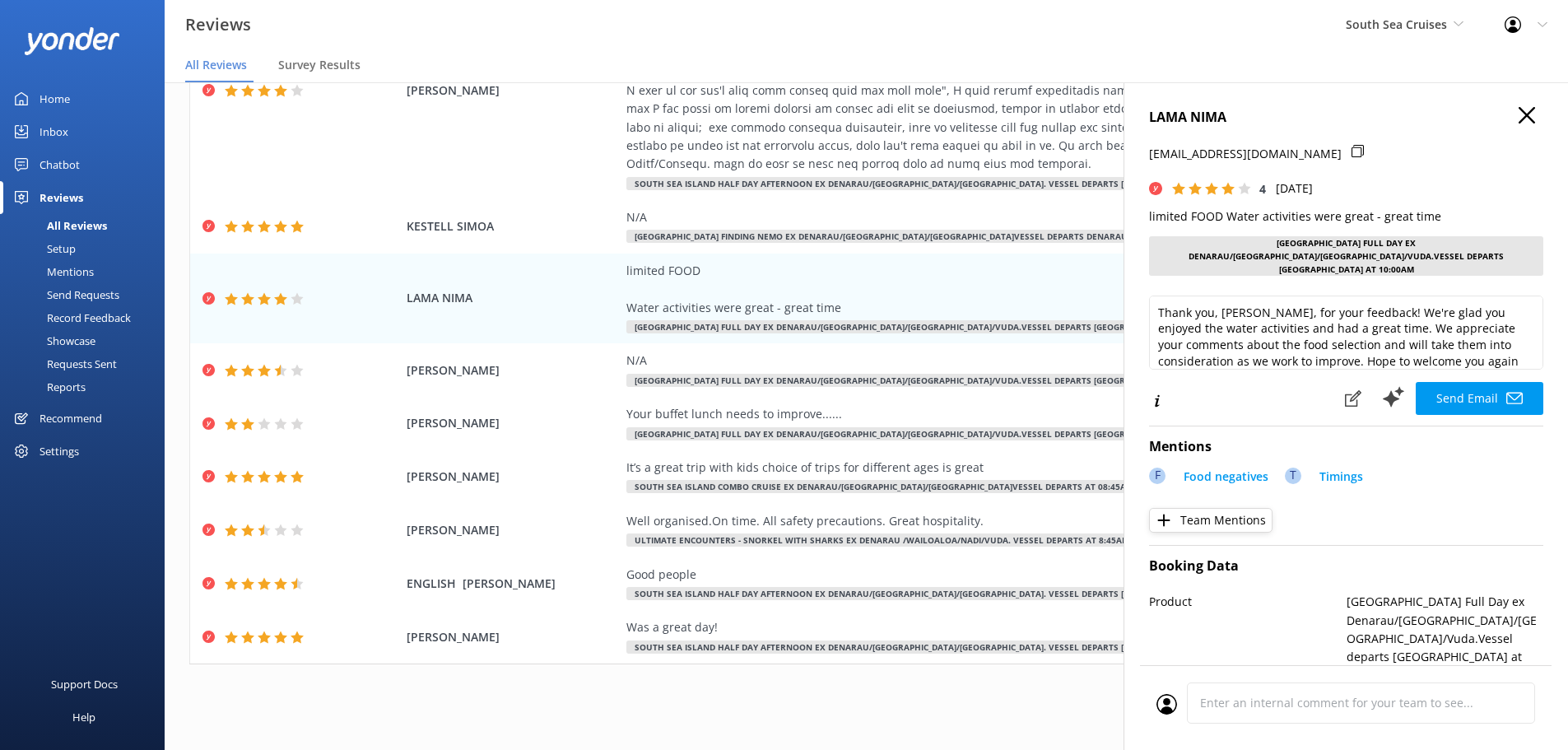
scroll to position [33, 0]
drag, startPoint x: 1507, startPoint y: 119, endPoint x: 1469, endPoint y: 160, distance: 55.9
click at [1519, 119] on icon at bounding box center [1526, 115] width 16 height 16
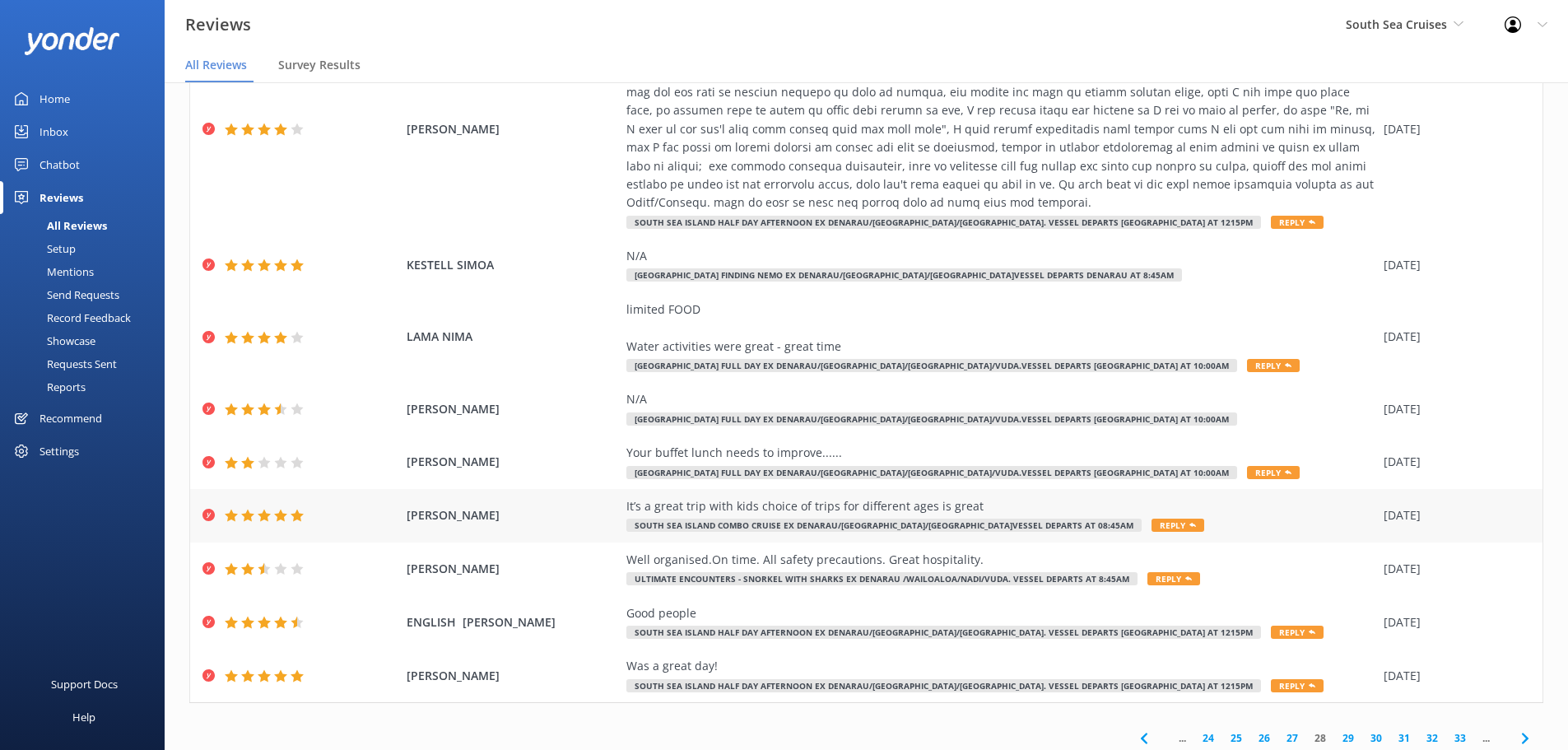
scroll to position [223, 0]
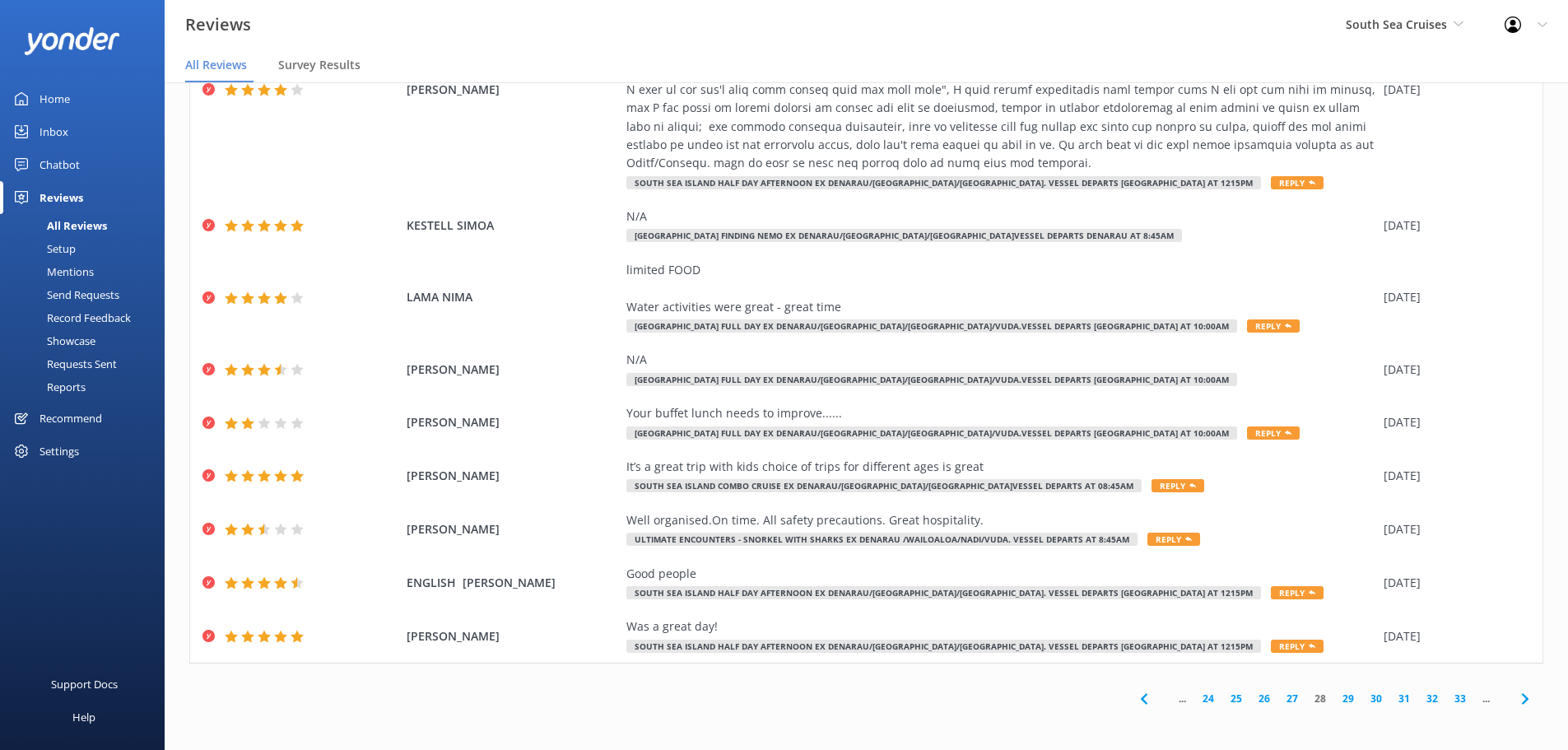
click at [1521, 695] on use at bounding box center [1523, 698] width 7 height 11
